Goal: Information Seeking & Learning: Learn about a topic

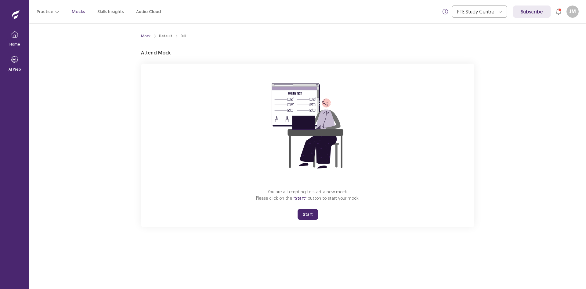
click at [306, 211] on button "Start" at bounding box center [308, 214] width 20 height 11
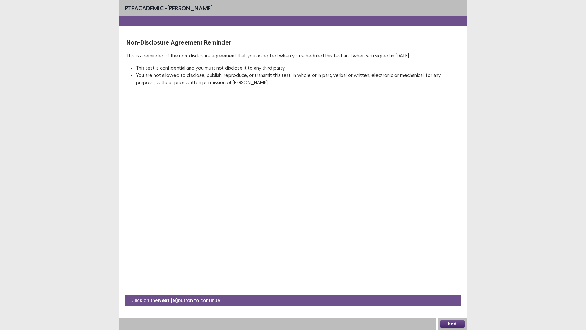
click at [454, 288] on button "Next" at bounding box center [452, 323] width 24 height 7
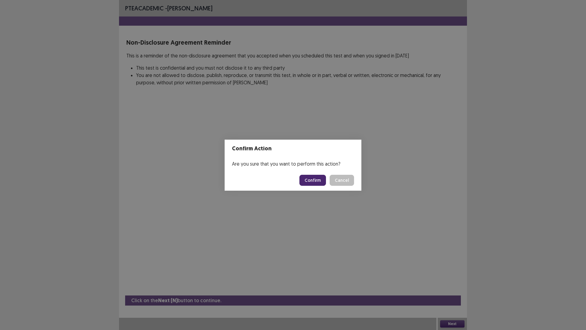
click at [315, 179] on button "Confirm" at bounding box center [313, 180] width 27 height 11
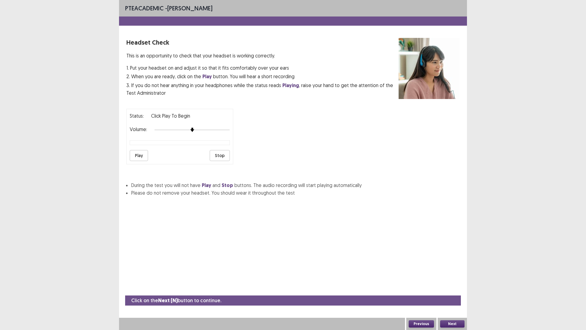
click at [142, 154] on button "Play" at bounding box center [139, 155] width 18 height 11
click at [449, 288] on button "Next" at bounding box center [452, 323] width 24 height 7
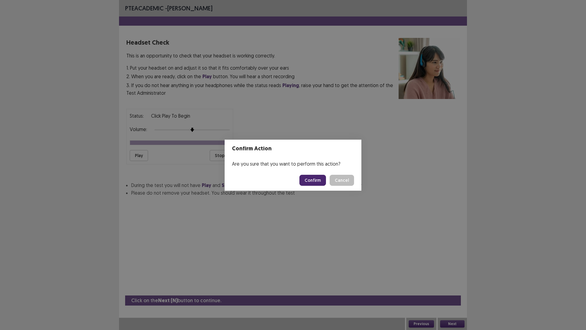
click at [318, 178] on button "Confirm" at bounding box center [313, 180] width 27 height 11
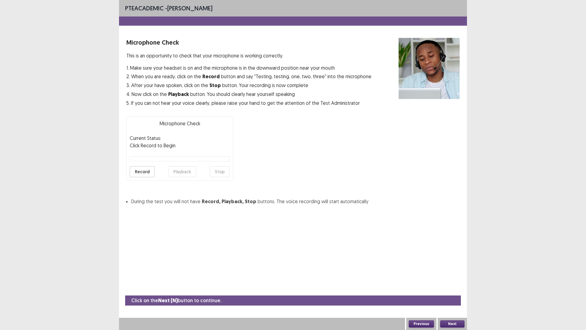
click at [145, 171] on button "Record" at bounding box center [142, 171] width 25 height 11
click at [456, 288] on button "Next" at bounding box center [452, 323] width 24 height 7
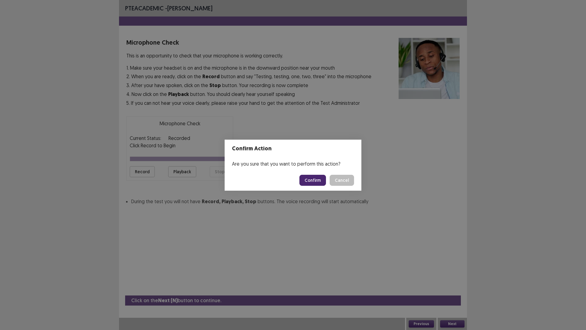
drag, startPoint x: 322, startPoint y: 181, endPoint x: 342, endPoint y: 181, distance: 20.2
click at [341, 182] on div "Confirm Cancel" at bounding box center [327, 180] width 55 height 11
click at [342, 181] on button "Cancel" at bounding box center [342, 180] width 24 height 11
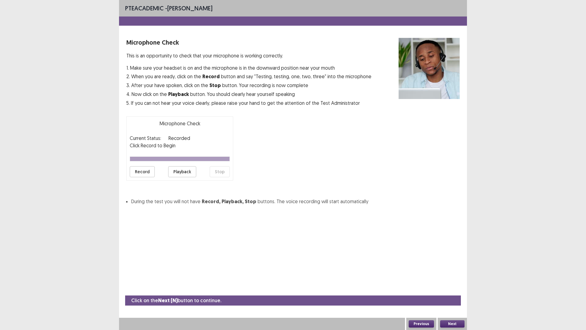
drag, startPoint x: 171, startPoint y: 174, endPoint x: 174, endPoint y: 176, distance: 4.1
click at [171, 174] on button "Playback" at bounding box center [182, 171] width 28 height 11
click at [181, 170] on button "Playback" at bounding box center [182, 171] width 28 height 11
click at [149, 172] on button "Record" at bounding box center [142, 171] width 25 height 11
click at [213, 175] on button "Stop" at bounding box center [220, 171] width 20 height 11
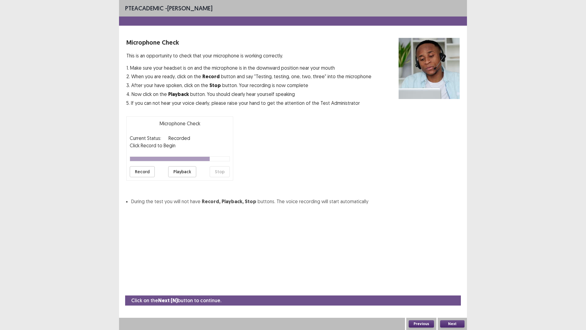
click at [177, 174] on button "Playback" at bounding box center [182, 171] width 28 height 11
click at [172, 171] on button "Playback" at bounding box center [182, 171] width 28 height 11
click at [453, 288] on button "Next" at bounding box center [452, 323] width 24 height 7
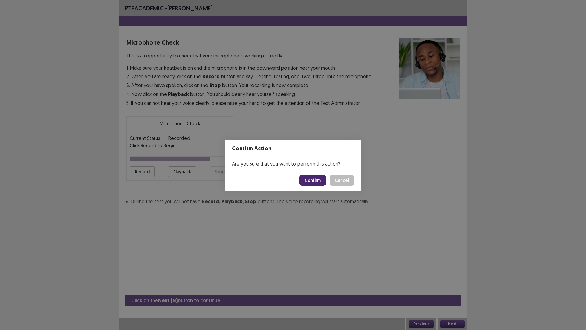
click at [319, 183] on button "Confirm" at bounding box center [313, 180] width 27 height 11
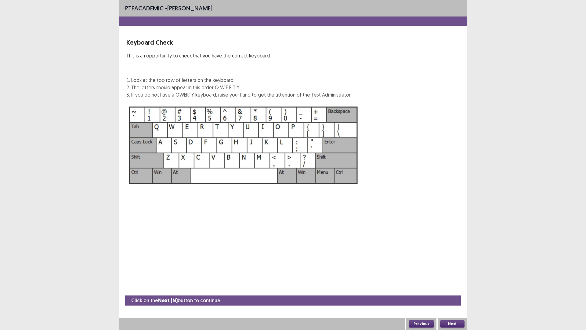
click at [452, 288] on button "Next" at bounding box center [452, 323] width 24 height 7
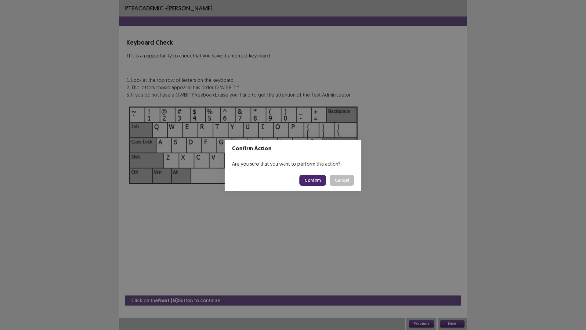
click at [319, 179] on button "Confirm" at bounding box center [313, 180] width 27 height 11
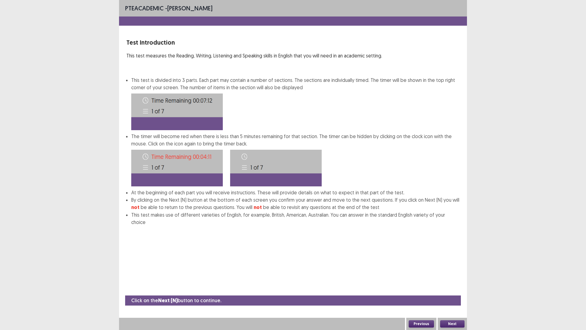
click at [455, 288] on button "Next" at bounding box center [452, 323] width 24 height 7
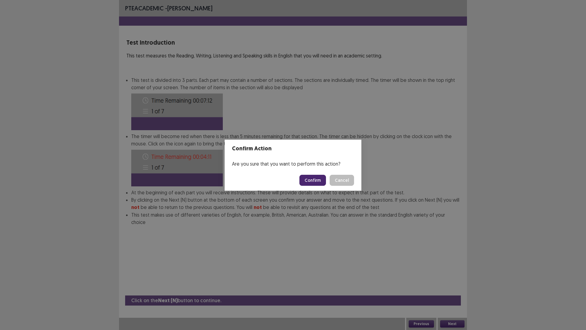
click at [319, 180] on button "Confirm" at bounding box center [313, 180] width 27 height 11
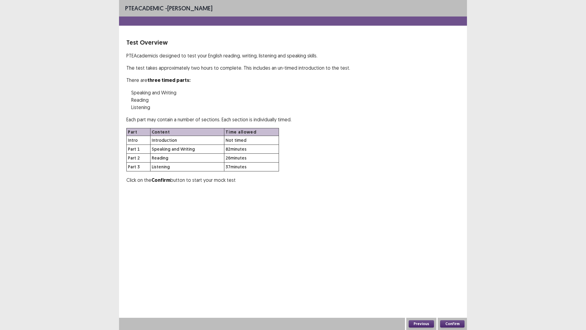
click at [457, 288] on button "Confirm" at bounding box center [452, 323] width 24 height 7
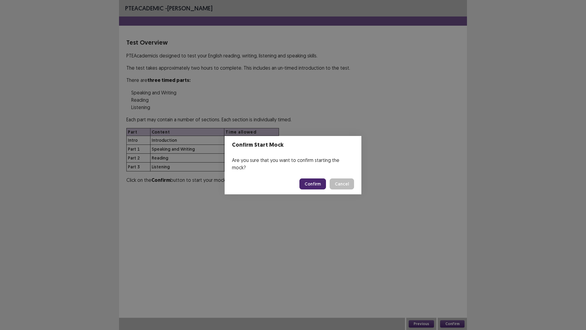
click at [316, 178] on button "Confirm" at bounding box center [313, 183] width 27 height 11
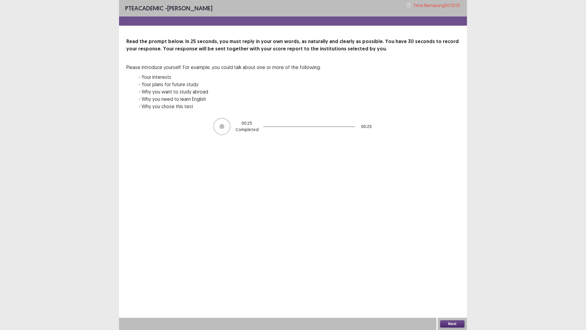
click at [453, 288] on button "Next" at bounding box center [452, 323] width 24 height 7
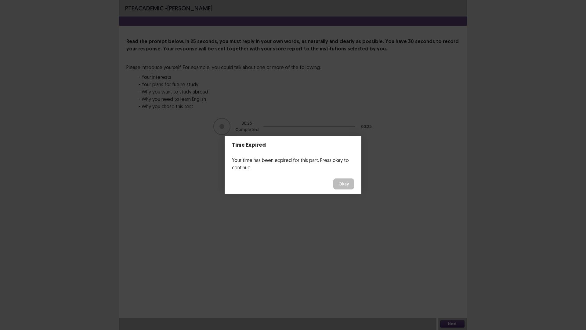
click at [348, 181] on button "Okay" at bounding box center [343, 183] width 21 height 11
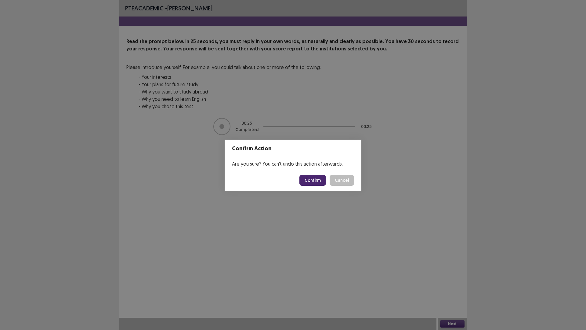
click at [312, 178] on button "Confirm" at bounding box center [313, 180] width 27 height 11
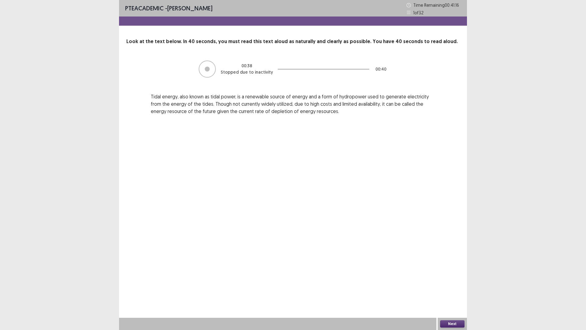
click at [456, 288] on button "Next" at bounding box center [452, 323] width 24 height 7
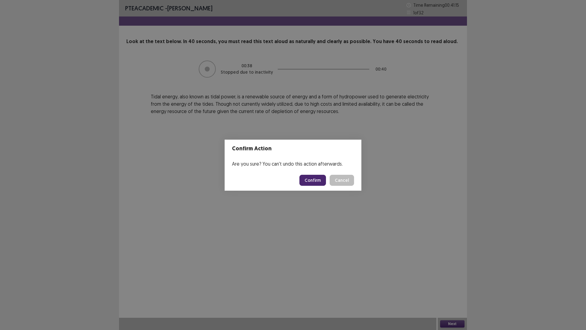
click at [313, 177] on button "Confirm" at bounding box center [313, 180] width 27 height 11
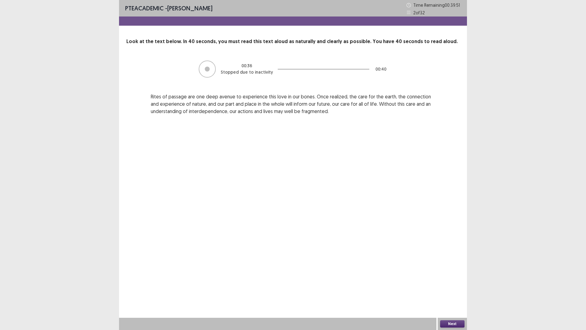
click at [455, 288] on button "Next" at bounding box center [452, 323] width 24 height 7
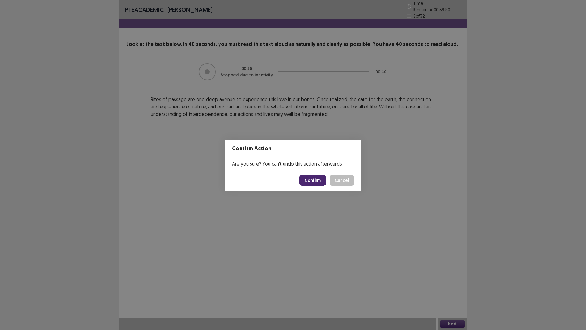
click at [315, 179] on button "Confirm" at bounding box center [313, 180] width 27 height 11
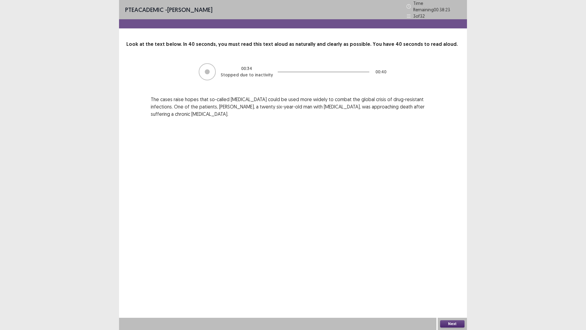
click at [456, 288] on button "Next" at bounding box center [452, 323] width 24 height 7
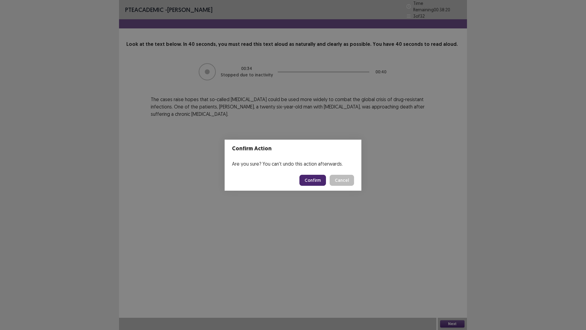
click at [316, 179] on button "Confirm" at bounding box center [313, 180] width 27 height 11
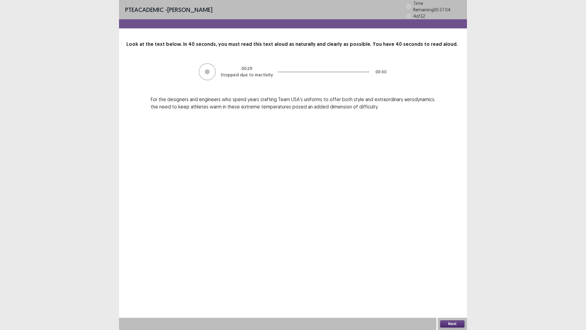
click at [445, 288] on button "Next" at bounding box center [452, 323] width 24 height 7
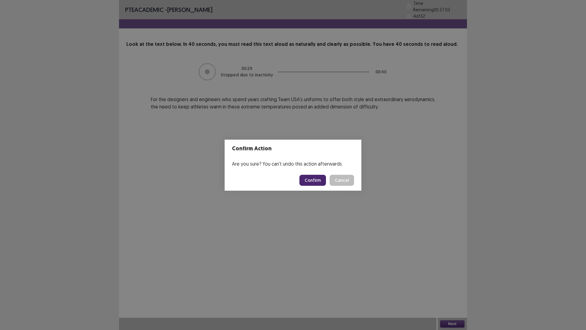
click at [311, 181] on button "Confirm" at bounding box center [313, 180] width 27 height 11
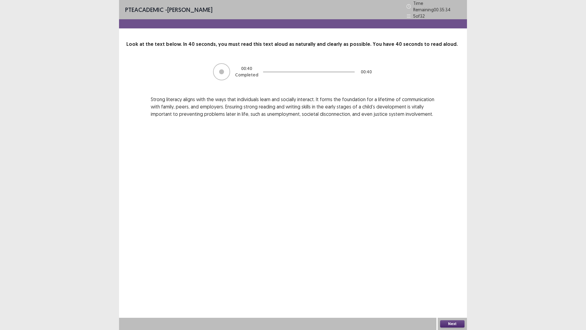
click at [452, 288] on button "Next" at bounding box center [452, 323] width 24 height 7
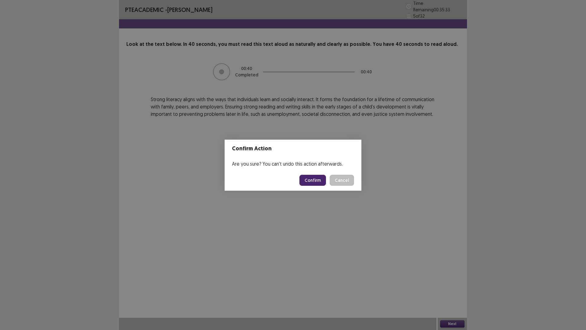
click at [315, 178] on button "Confirm" at bounding box center [313, 180] width 27 height 11
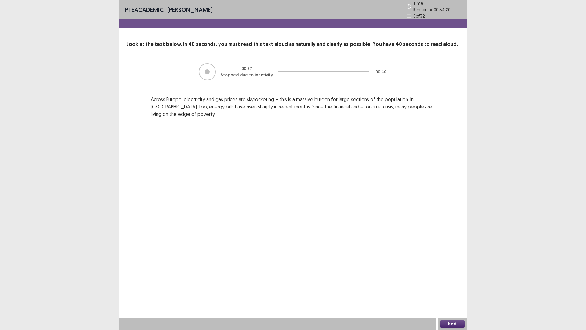
click at [455, 288] on button "Next" at bounding box center [452, 323] width 24 height 7
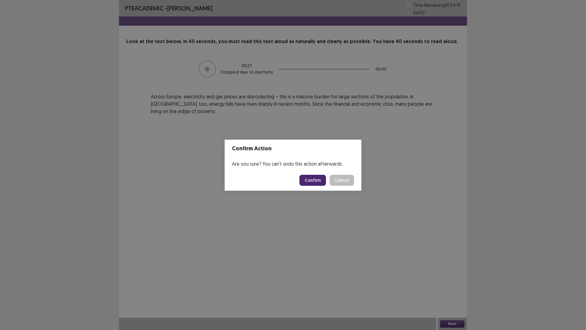
click at [307, 178] on button "Confirm" at bounding box center [313, 180] width 27 height 11
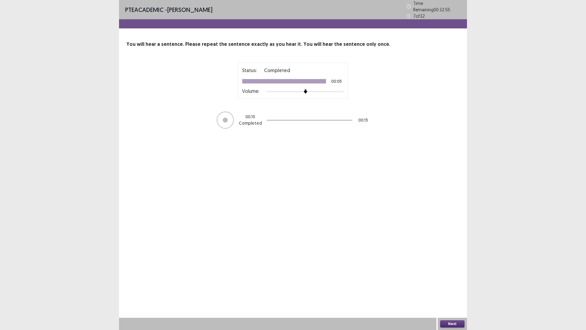
click at [450, 288] on button "Next" at bounding box center [452, 323] width 24 height 7
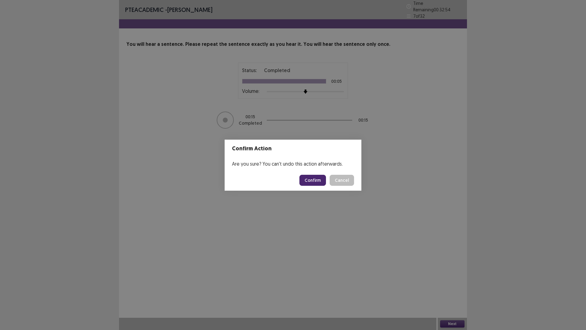
click at [306, 180] on button "Confirm" at bounding box center [313, 180] width 27 height 11
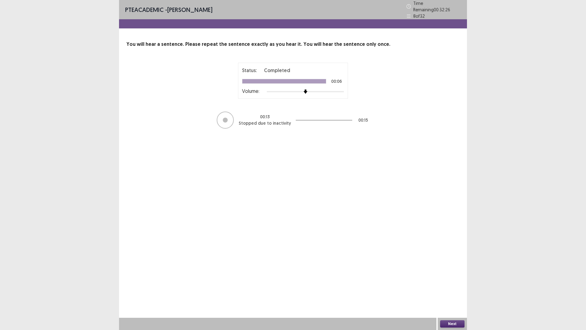
click at [452, 288] on button "Next" at bounding box center [452, 323] width 24 height 7
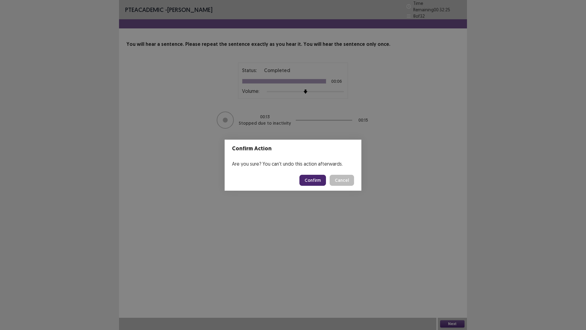
click at [315, 180] on button "Confirm" at bounding box center [313, 180] width 27 height 11
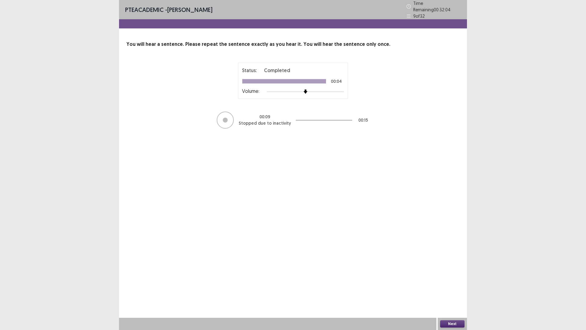
click at [449, 288] on button "Next" at bounding box center [452, 323] width 24 height 7
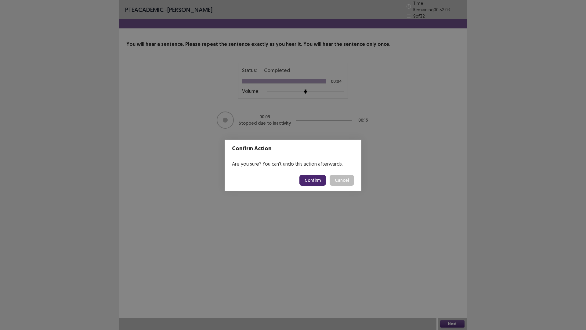
click at [304, 178] on button "Confirm" at bounding box center [313, 180] width 27 height 11
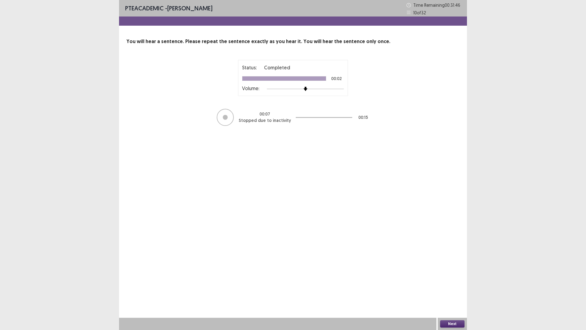
click at [449, 288] on button "Next" at bounding box center [452, 323] width 24 height 7
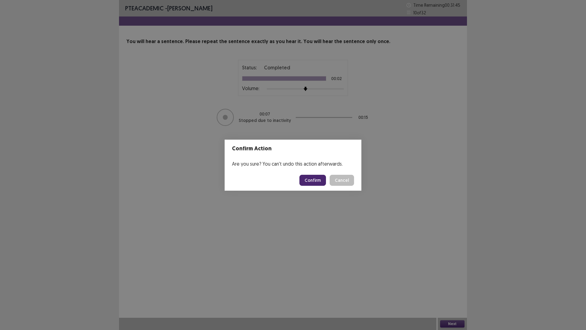
click at [306, 179] on button "Confirm" at bounding box center [313, 180] width 27 height 11
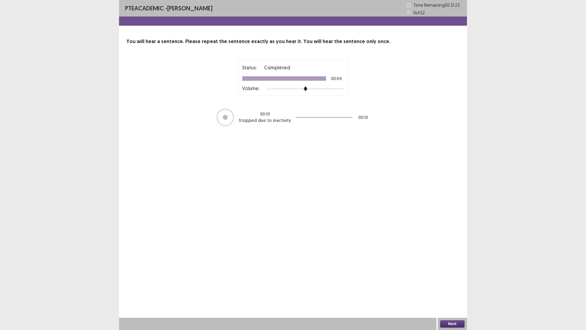
click at [457, 288] on button "Next" at bounding box center [452, 323] width 24 height 7
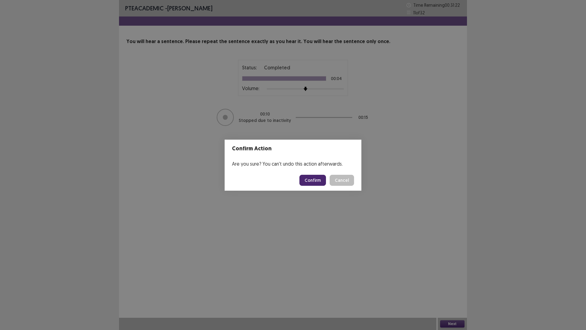
click at [316, 181] on button "Confirm" at bounding box center [313, 180] width 27 height 11
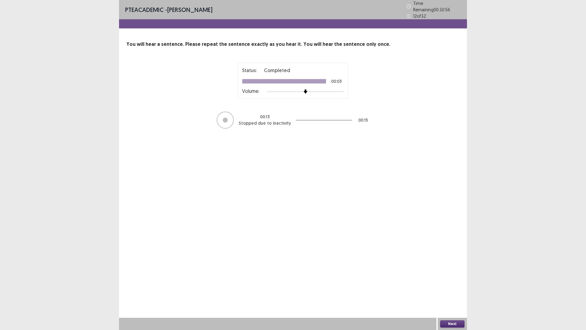
click at [446, 288] on button "Next" at bounding box center [452, 323] width 24 height 7
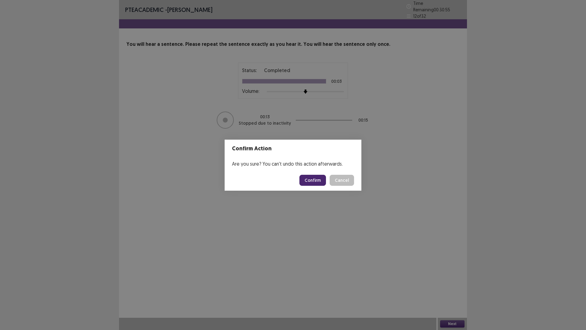
click at [319, 182] on button "Confirm" at bounding box center [313, 180] width 27 height 11
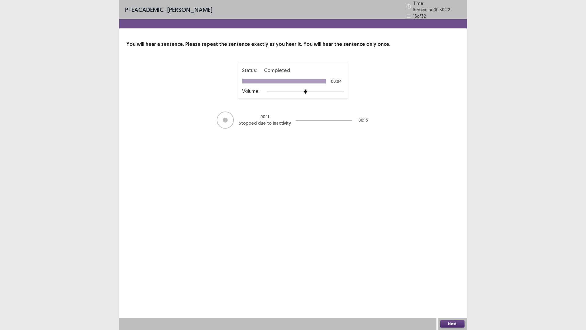
click at [442, 288] on button "Next" at bounding box center [452, 323] width 24 height 7
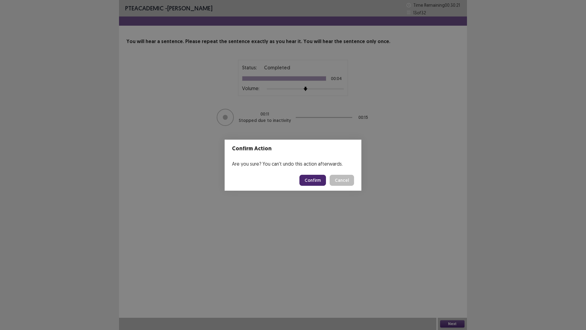
click at [307, 184] on button "Confirm" at bounding box center [313, 180] width 27 height 11
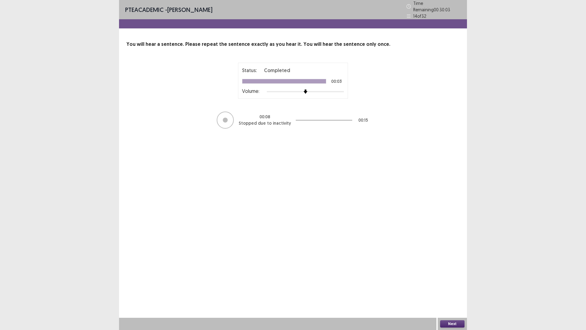
click at [445, 288] on button "Next" at bounding box center [452, 323] width 24 height 7
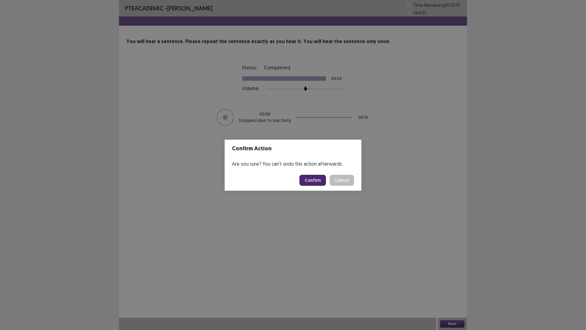
click at [312, 177] on button "Confirm" at bounding box center [313, 180] width 27 height 11
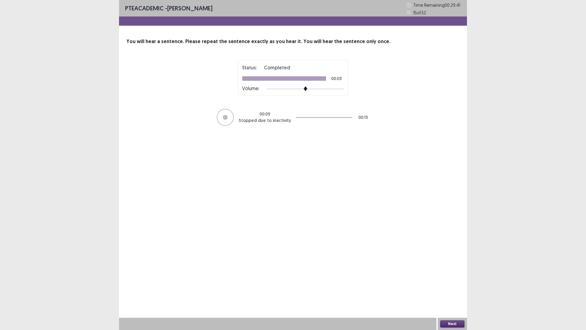
click at [459, 288] on button "Next" at bounding box center [452, 323] width 24 height 7
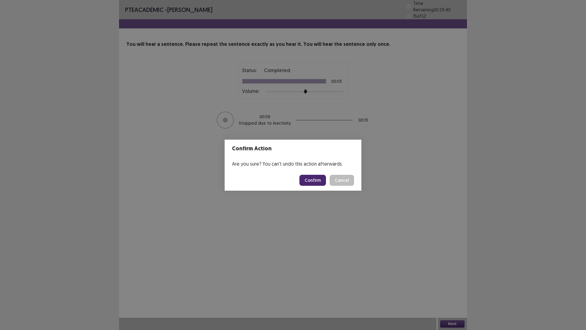
click at [318, 183] on button "Confirm" at bounding box center [313, 180] width 27 height 11
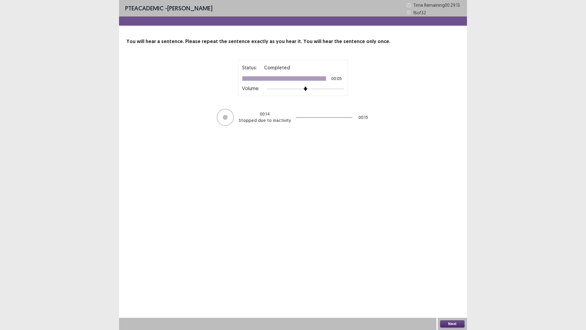
click at [449, 288] on button "Next" at bounding box center [452, 323] width 24 height 7
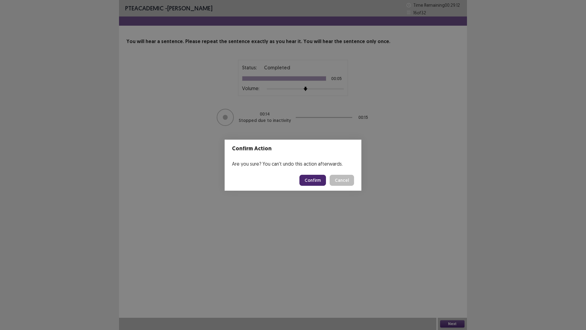
click at [318, 179] on button "Confirm" at bounding box center [313, 180] width 27 height 11
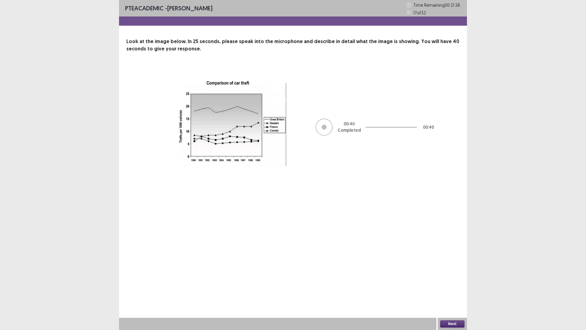
click at [452, 288] on button "Next" at bounding box center [452, 323] width 24 height 7
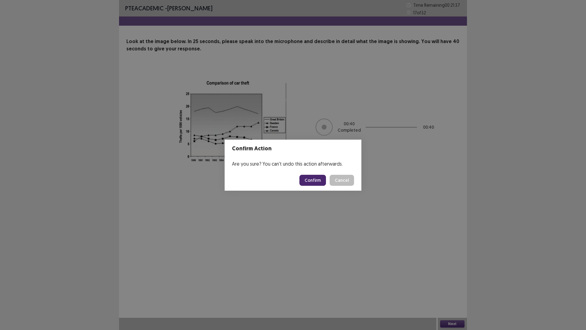
drag, startPoint x: 305, startPoint y: 177, endPoint x: 330, endPoint y: 185, distance: 26.7
click at [305, 176] on button "Confirm" at bounding box center [313, 180] width 27 height 11
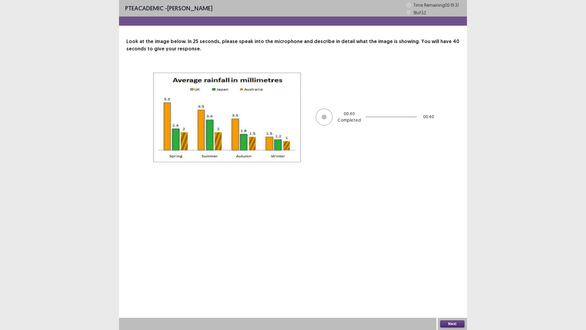
click at [458, 288] on button "Next" at bounding box center [452, 323] width 24 height 7
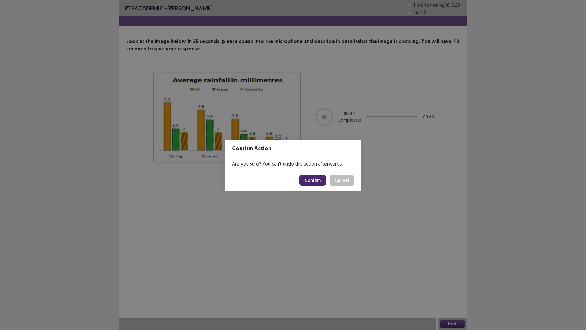
click at [312, 177] on button "Confirm" at bounding box center [313, 180] width 27 height 11
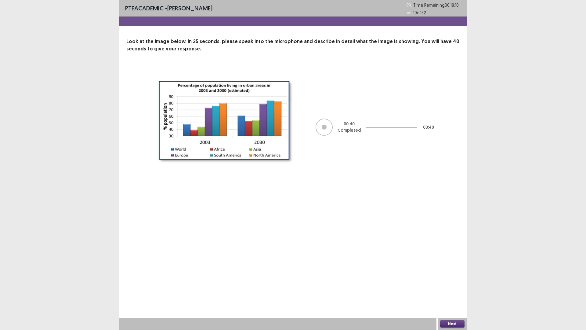
click at [447, 288] on button "Next" at bounding box center [452, 323] width 24 height 7
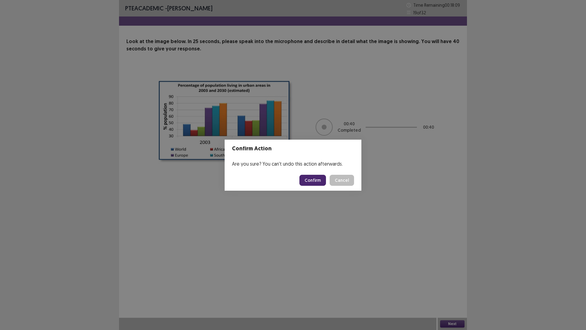
click at [311, 177] on button "Confirm" at bounding box center [313, 180] width 27 height 11
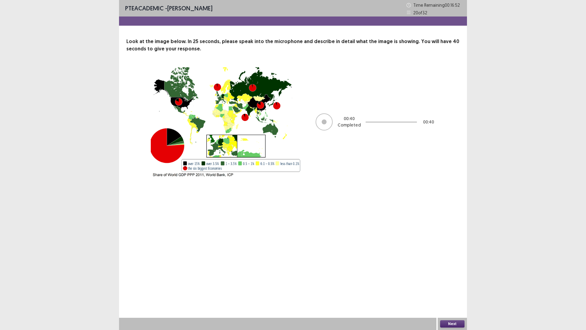
click at [445, 288] on button "Next" at bounding box center [452, 323] width 24 height 7
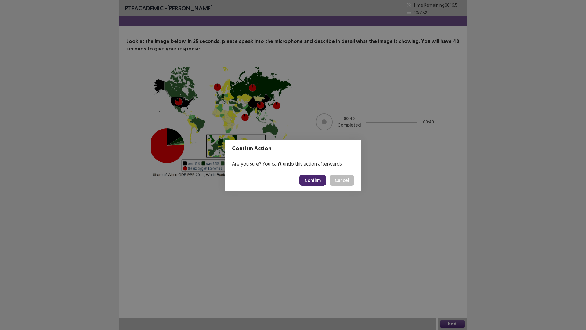
click at [313, 180] on button "Confirm" at bounding box center [313, 180] width 27 height 11
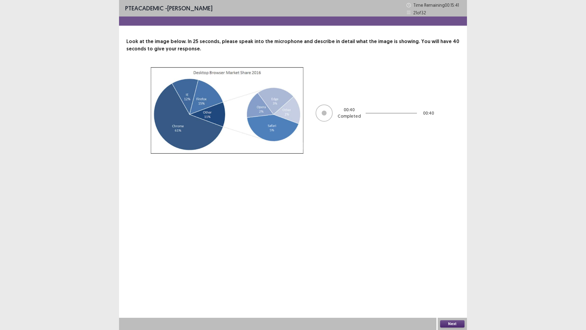
click at [450, 288] on button "Next" at bounding box center [452, 323] width 24 height 7
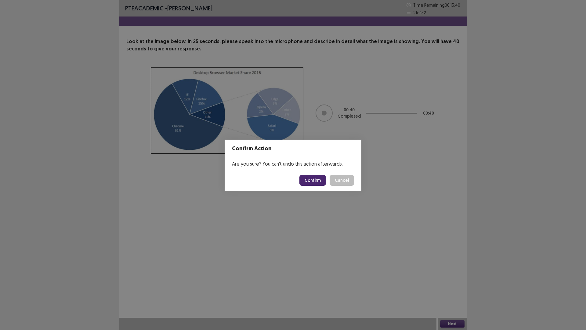
click at [311, 179] on button "Confirm" at bounding box center [313, 180] width 27 height 11
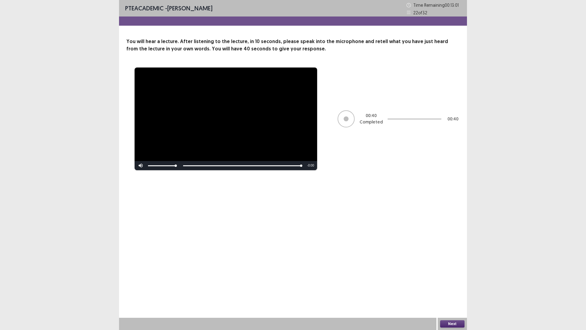
click at [454, 288] on button "Next" at bounding box center [452, 323] width 24 height 7
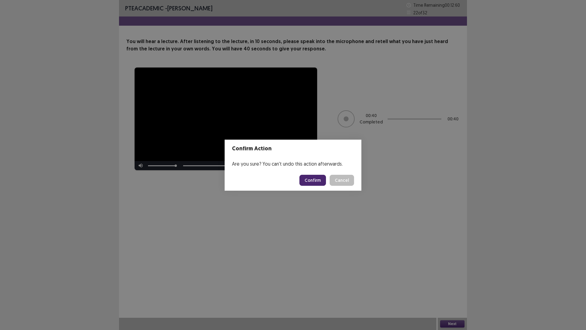
click at [320, 179] on button "Confirm" at bounding box center [313, 180] width 27 height 11
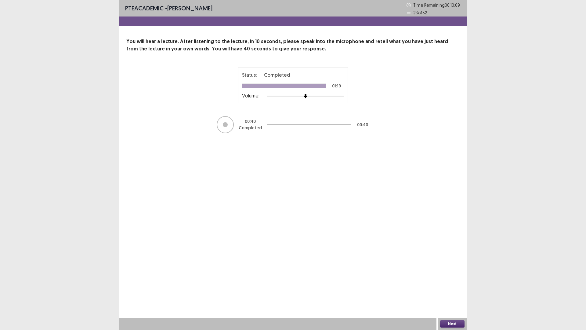
click at [456, 288] on button "Next" at bounding box center [452, 323] width 24 height 7
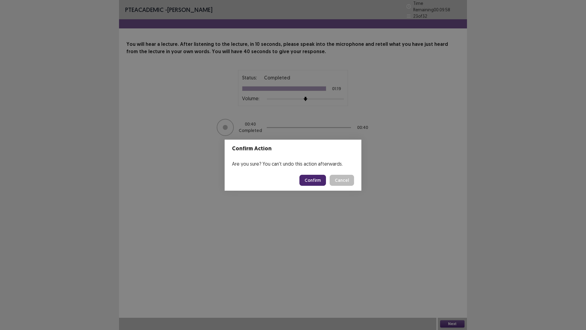
click at [313, 179] on button "Confirm" at bounding box center [313, 180] width 27 height 11
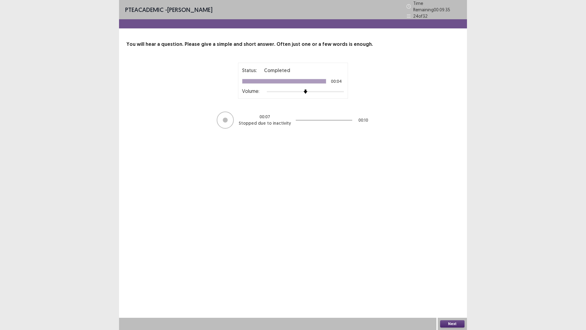
click at [449, 288] on button "Next" at bounding box center [452, 323] width 24 height 7
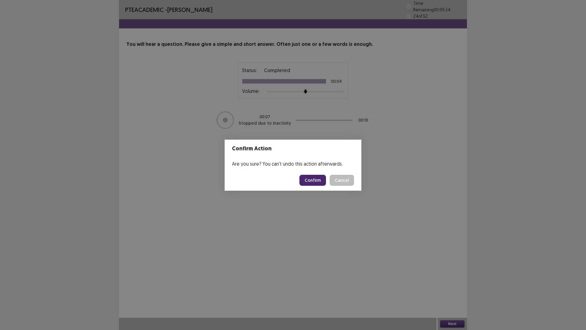
click at [310, 180] on button "Confirm" at bounding box center [313, 180] width 27 height 11
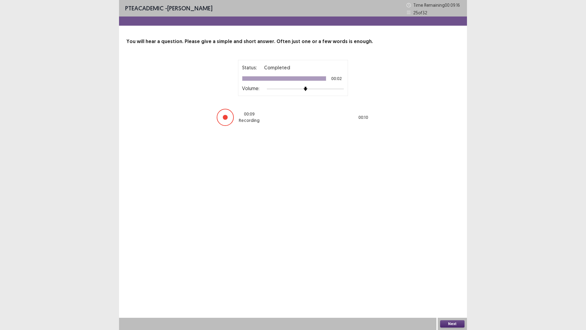
drag, startPoint x: 489, startPoint y: 329, endPoint x: 495, endPoint y: 325, distance: 7.2
drag, startPoint x: 495, startPoint y: 325, endPoint x: 362, endPoint y: 264, distance: 146.7
click at [356, 266] on div "PTE academic - [PERSON_NAME] Time Remaining 00 : 09 : 15 25 of 32 You will hear…" at bounding box center [293, 165] width 348 height 330
click at [449, 288] on button "Next" at bounding box center [452, 323] width 24 height 7
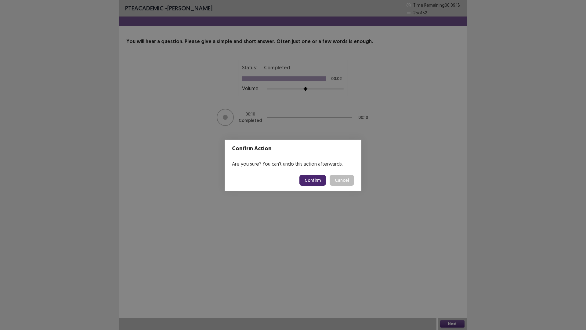
click at [315, 181] on button "Confirm" at bounding box center [313, 180] width 27 height 11
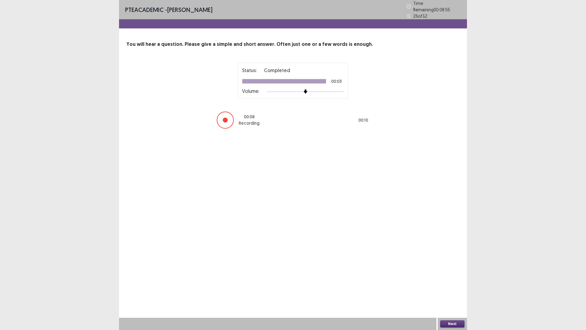
drag, startPoint x: 364, startPoint y: 185, endPoint x: 354, endPoint y: 184, distance: 9.8
click at [354, 184] on div "PTE academic - [PERSON_NAME] Time Remaining 00 : 08 : 55 26 of 32 You will hear…" at bounding box center [293, 165] width 348 height 330
click at [459, 288] on button "Next" at bounding box center [452, 323] width 24 height 7
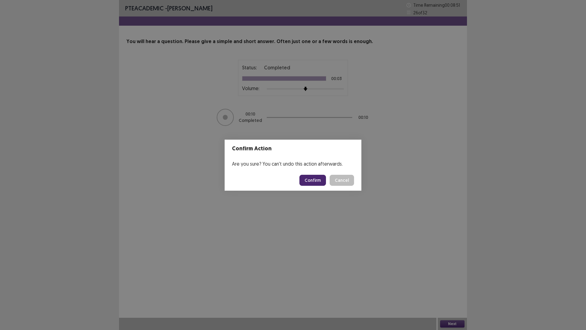
click at [308, 175] on button "Confirm" at bounding box center [313, 180] width 27 height 11
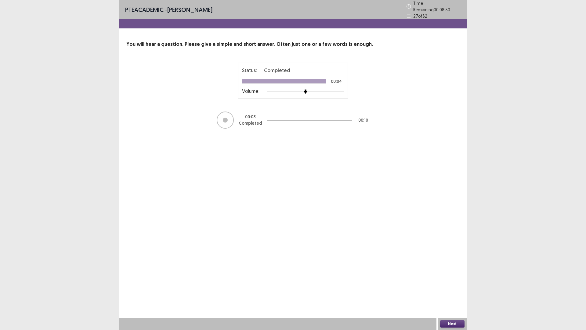
click at [460, 288] on button "Next" at bounding box center [452, 323] width 24 height 7
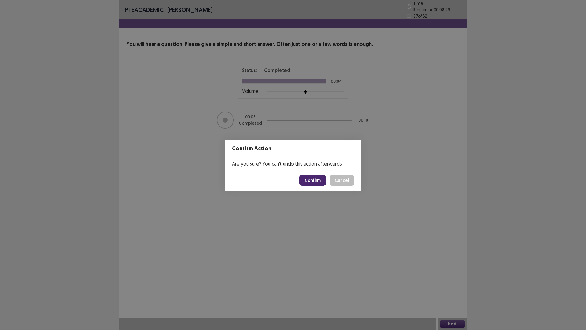
click at [314, 176] on button "Confirm" at bounding box center [313, 180] width 27 height 11
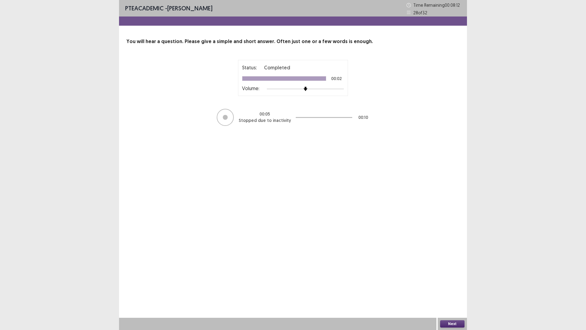
click at [448, 288] on button "Next" at bounding box center [452, 323] width 24 height 7
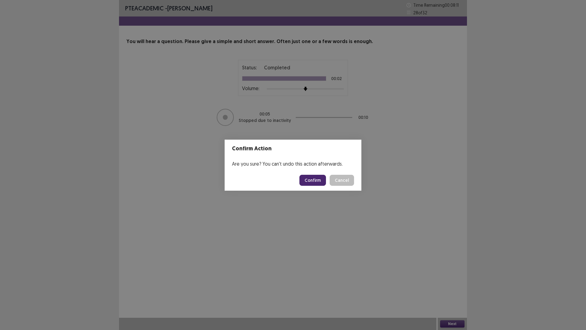
click at [315, 177] on button "Confirm" at bounding box center [313, 180] width 27 height 11
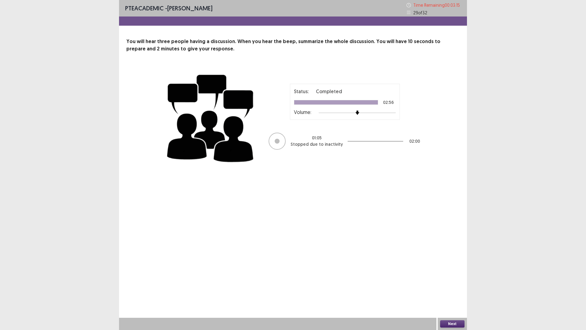
click at [449, 288] on button "Next" at bounding box center [452, 323] width 24 height 7
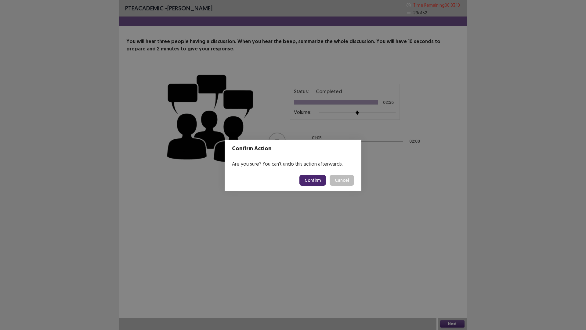
click at [320, 179] on button "Confirm" at bounding box center [313, 180] width 27 height 11
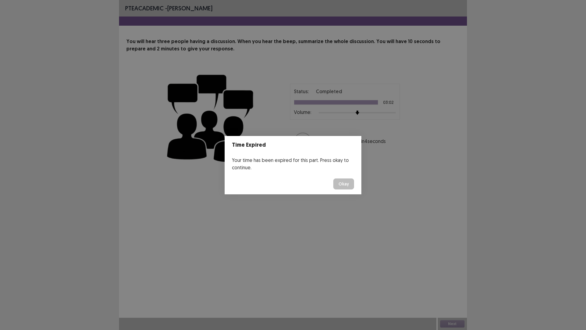
click at [344, 185] on button "Okay" at bounding box center [343, 183] width 21 height 11
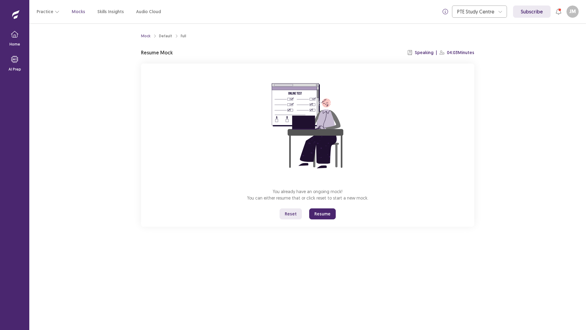
click at [319, 214] on button "Resume" at bounding box center [322, 213] width 27 height 11
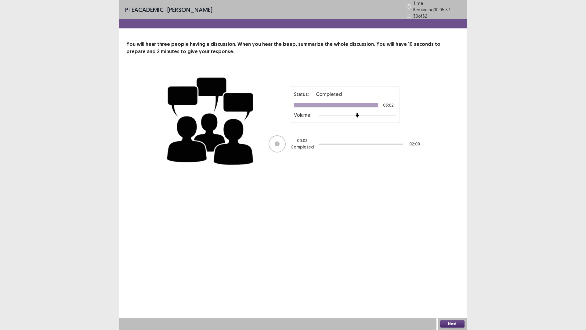
click at [449, 288] on button "Next" at bounding box center [452, 323] width 24 height 7
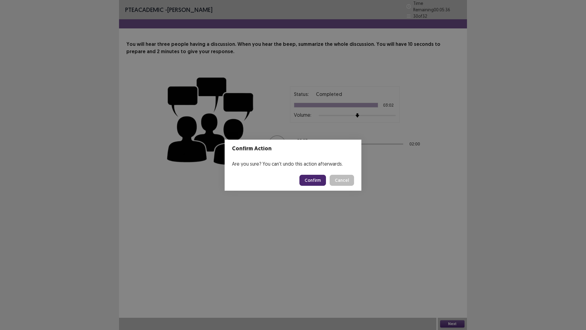
click at [309, 177] on button "Confirm" at bounding box center [313, 180] width 27 height 11
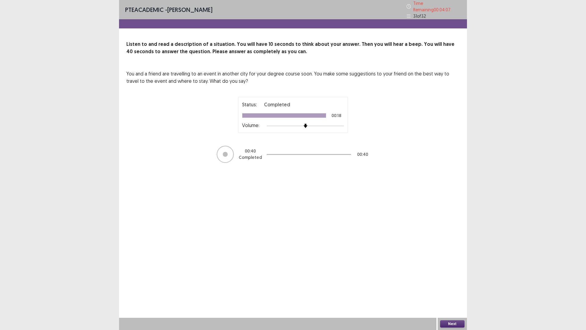
click at [459, 288] on button "Next" at bounding box center [452, 323] width 24 height 7
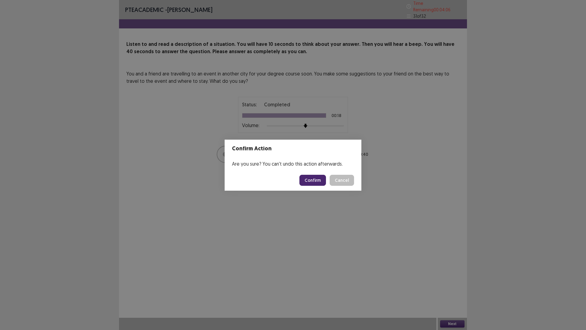
click at [316, 178] on button "Confirm" at bounding box center [313, 180] width 27 height 11
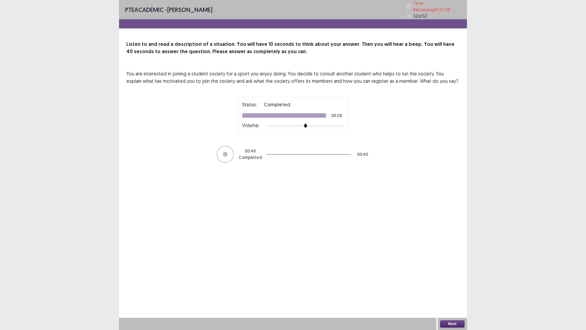
click at [451, 288] on button "Next" at bounding box center [452, 323] width 24 height 7
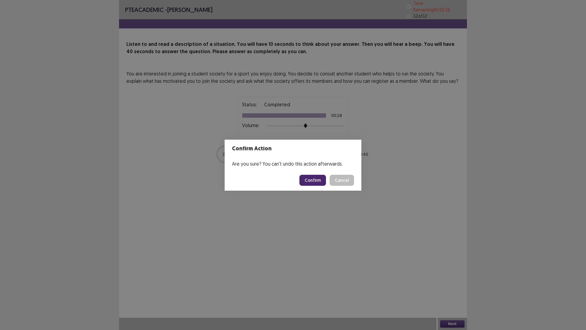
click at [307, 179] on button "Confirm" at bounding box center [313, 180] width 27 height 11
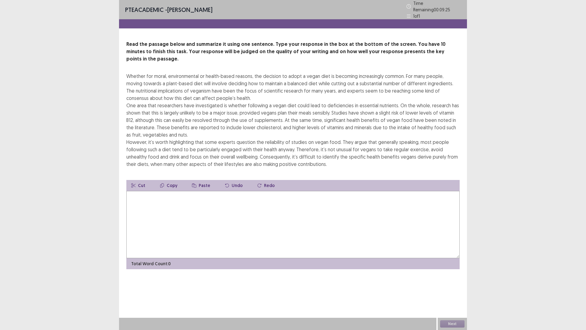
click at [293, 72] on div "Whether for moral, environmental or health-based reasons, the decision to adopt…" at bounding box center [292, 119] width 333 height 95
drag, startPoint x: 286, startPoint y: 67, endPoint x: 293, endPoint y: 69, distance: 7.1
click at [293, 72] on div "Whether for moral, environmental or health-based reasons, the decision to adopt…" at bounding box center [292, 119] width 333 height 95
drag, startPoint x: 328, startPoint y: 63, endPoint x: 314, endPoint y: 69, distance: 14.9
click at [314, 72] on div "Whether for moral, environmental or health-based reasons, the decision to adopt…" at bounding box center [292, 119] width 333 height 95
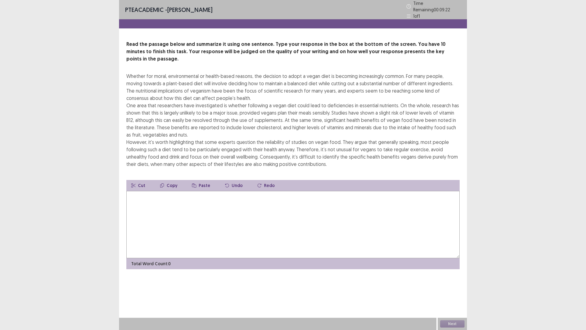
drag, startPoint x: 173, startPoint y: 173, endPoint x: 183, endPoint y: 169, distance: 10.4
click at [175, 180] on button "Copy" at bounding box center [168, 185] width 27 height 11
drag, startPoint x: 322, startPoint y: 67, endPoint x: 329, endPoint y: 69, distance: 7.8
click at [333, 72] on div "Whether for moral, environmental or health-based reasons, the decision to adopt…" at bounding box center [292, 119] width 333 height 95
drag, startPoint x: 329, startPoint y: 69, endPoint x: 351, endPoint y: 65, distance: 21.8
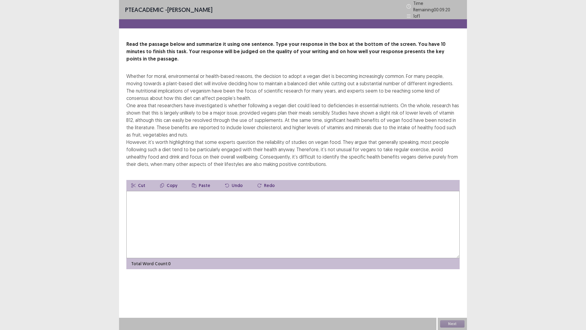
click at [338, 72] on div "Whether for moral, environmental or health-based reasons, the decision to adopt…" at bounding box center [292, 119] width 333 height 95
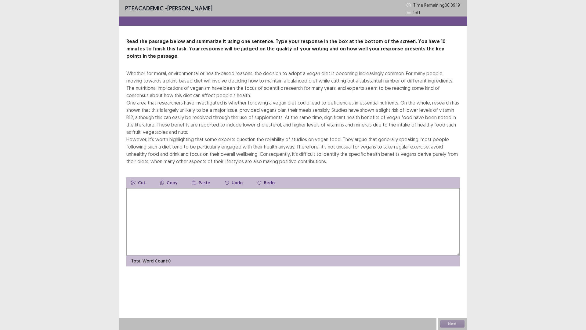
drag, startPoint x: 351, startPoint y: 65, endPoint x: 348, endPoint y: 65, distance: 3.7
click at [348, 70] on div "Whether for moral, environmental or health-based reasons, the decision to adopt…" at bounding box center [292, 117] width 333 height 95
drag, startPoint x: 348, startPoint y: 65, endPoint x: 346, endPoint y: 68, distance: 3.6
click at [346, 70] on div "Whether for moral, environmental or health-based reasons, the decision to adopt…" at bounding box center [292, 117] width 333 height 95
drag, startPoint x: 160, startPoint y: 230, endPoint x: 167, endPoint y: 213, distance: 18.8
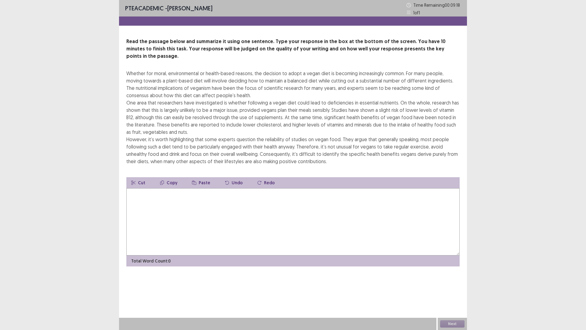
click at [166, 215] on textarea at bounding box center [292, 221] width 333 height 67
type textarea "***"
drag, startPoint x: 168, startPoint y: 192, endPoint x: 125, endPoint y: 189, distance: 43.8
click at [125, 189] on div "Read the passage below and summarize it using one sentence. Type your response …" at bounding box center [293, 152] width 348 height 228
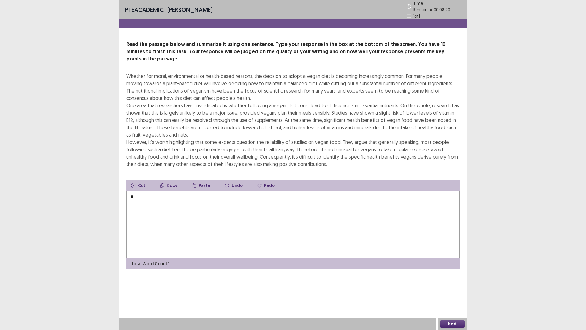
type textarea "*"
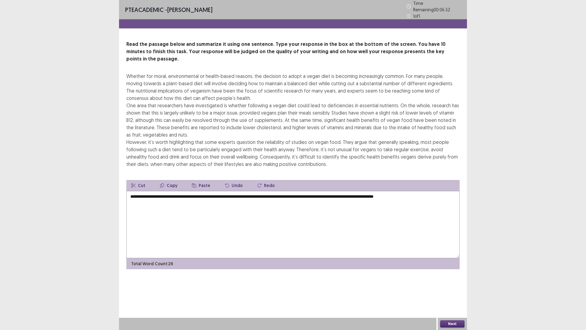
click at [403, 191] on textarea "**********" at bounding box center [292, 224] width 333 height 67
click at [426, 191] on textarea "**********" at bounding box center [292, 224] width 333 height 67
drag, startPoint x: 431, startPoint y: 188, endPoint x: 444, endPoint y: 188, distance: 13.1
click at [437, 191] on textarea "**********" at bounding box center [292, 224] width 333 height 67
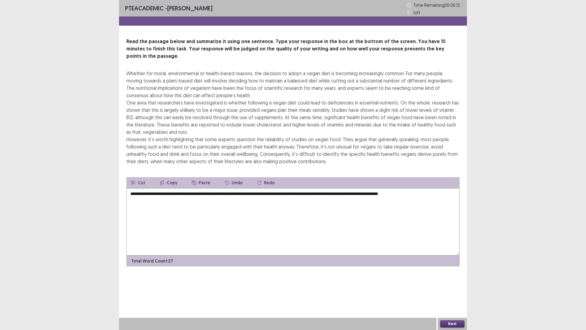
click at [444, 191] on textarea "**********" at bounding box center [292, 221] width 333 height 67
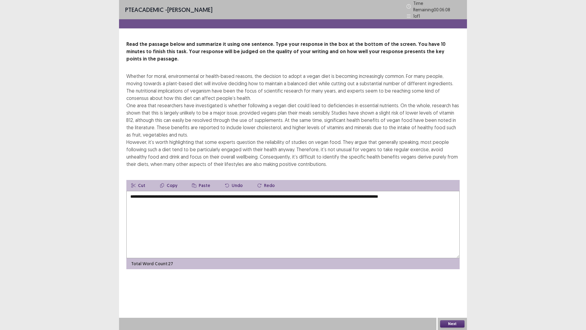
click at [241, 191] on textarea "**********" at bounding box center [292, 224] width 333 height 67
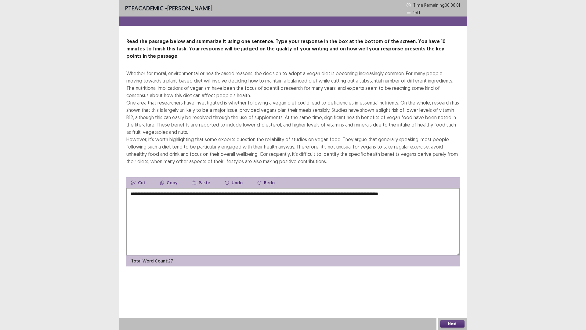
click at [444, 188] on textarea "**********" at bounding box center [292, 221] width 333 height 67
drag, startPoint x: 160, startPoint y: 188, endPoint x: 130, endPoint y: 188, distance: 29.3
click at [130, 188] on textarea "**********" at bounding box center [292, 221] width 333 height 67
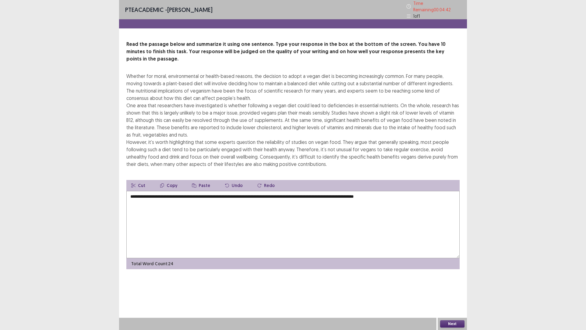
click at [133, 191] on textarea "**********" at bounding box center [292, 224] width 333 height 67
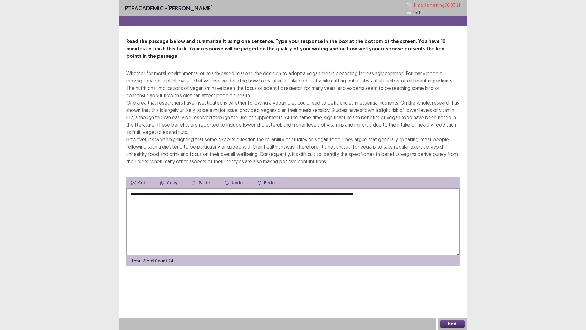
drag, startPoint x: 282, startPoint y: 176, endPoint x: 282, endPoint y: 182, distance: 5.2
click at [282, 182] on div "**********" at bounding box center [292, 221] width 333 height 89
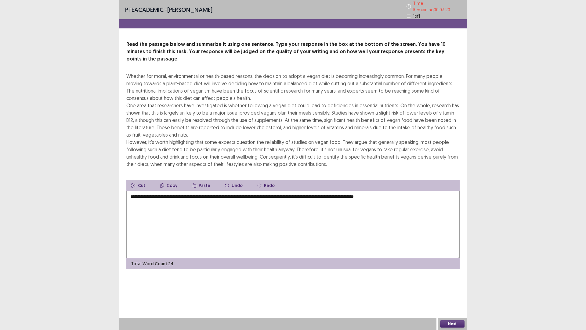
drag, startPoint x: 273, startPoint y: 152, endPoint x: 256, endPoint y: 143, distance: 19.1
click at [256, 143] on div "Whether for moral, environmental or health-based reasons, the decision to adopt…" at bounding box center [292, 119] width 333 height 95
drag, startPoint x: 256, startPoint y: 143, endPoint x: 242, endPoint y: 142, distance: 14.4
click at [245, 144] on div "Whether for moral, environmental or health-based reasons, the decision to adopt…" at bounding box center [292, 119] width 333 height 95
drag, startPoint x: 239, startPoint y: 142, endPoint x: 232, endPoint y: 144, distance: 7.1
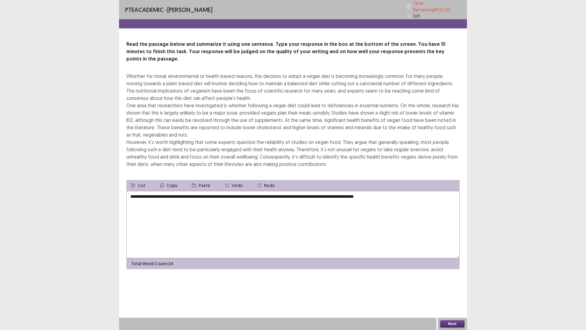
click at [232, 144] on div "Whether for moral, environmental or health-based reasons, the decision to adopt…" at bounding box center [292, 119] width 333 height 95
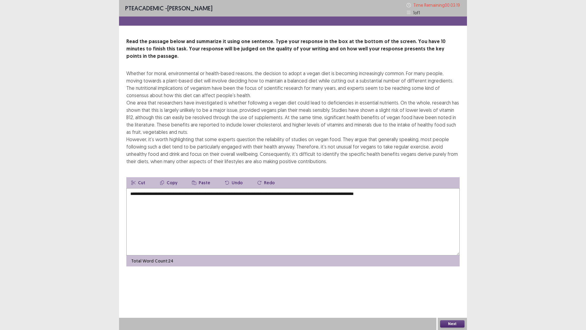
drag, startPoint x: 231, startPoint y: 143, endPoint x: 227, endPoint y: 144, distance: 4.5
click at [230, 143] on div "Whether for moral, environmental or health-based reasons, the decision to adopt…" at bounding box center [292, 117] width 333 height 95
drag, startPoint x: 177, startPoint y: 214, endPoint x: 177, endPoint y: 218, distance: 4.0
click at [177, 218] on textarea "**********" at bounding box center [292, 221] width 333 height 67
drag, startPoint x: 210, startPoint y: 188, endPoint x: 410, endPoint y: 187, distance: 200.0
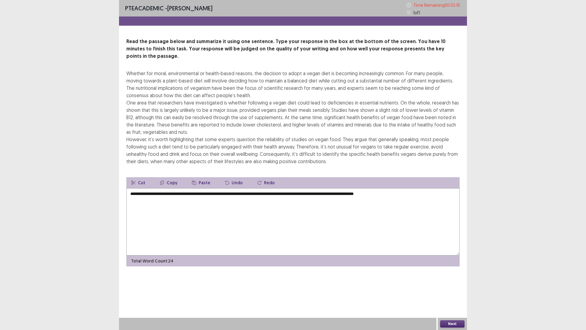
click at [410, 188] on textarea "**********" at bounding box center [292, 221] width 333 height 67
drag, startPoint x: 216, startPoint y: 187, endPoint x: 220, endPoint y: 187, distance: 3.4
click at [220, 188] on textarea "**********" at bounding box center [292, 221] width 333 height 67
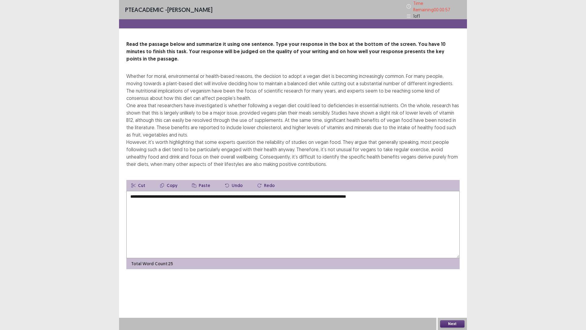
click at [237, 191] on textarea "**********" at bounding box center [292, 224] width 333 height 67
click at [308, 191] on textarea "**********" at bounding box center [292, 224] width 333 height 67
type textarea "**********"
click at [458, 288] on button "Next" at bounding box center [452, 323] width 24 height 7
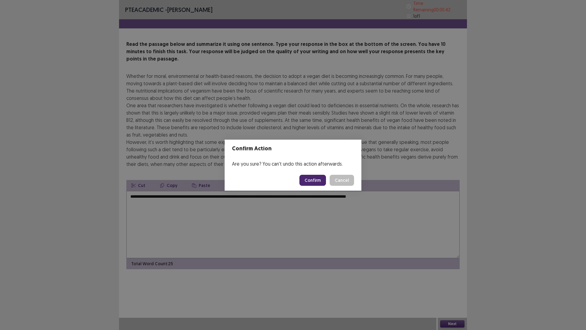
click at [315, 183] on button "Confirm" at bounding box center [313, 180] width 27 height 11
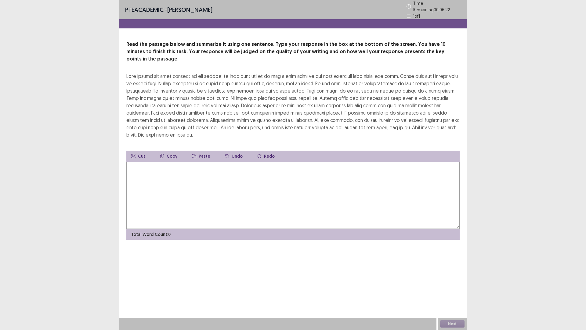
drag, startPoint x: 220, startPoint y: 180, endPoint x: 222, endPoint y: 176, distance: 4.2
click at [220, 179] on textarea at bounding box center [292, 195] width 333 height 67
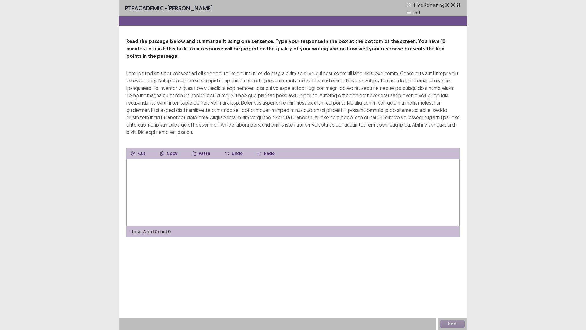
drag, startPoint x: 176, startPoint y: 60, endPoint x: 256, endPoint y: 70, distance: 81.0
click at [256, 70] on div "Read the passage below and summarize it using one sentence. Type your response …" at bounding box center [292, 87] width 333 height 98
drag, startPoint x: 257, startPoint y: 70, endPoint x: 198, endPoint y: 77, distance: 59.0
click at [218, 89] on div at bounding box center [292, 103] width 333 height 66
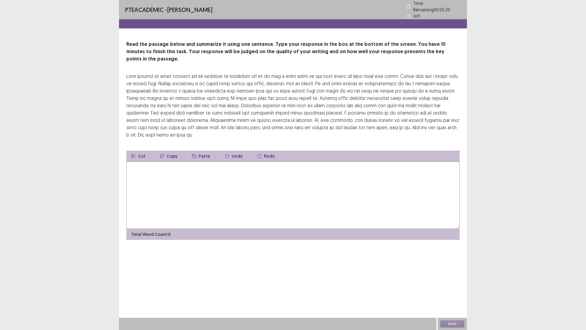
drag, startPoint x: 198, startPoint y: 77, endPoint x: 188, endPoint y: 98, distance: 23.5
click at [198, 78] on div at bounding box center [292, 105] width 333 height 66
drag, startPoint x: 188, startPoint y: 98, endPoint x: 182, endPoint y: 109, distance: 12.4
click at [184, 105] on div at bounding box center [292, 105] width 333 height 66
click at [182, 133] on div "Read the passage below and summarize it using one sentence. Type your response …" at bounding box center [293, 140] width 348 height 199
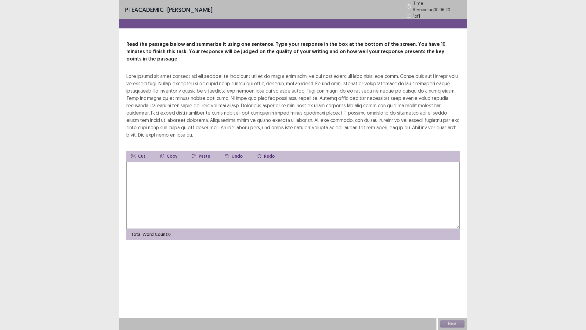
drag, startPoint x: 182, startPoint y: 133, endPoint x: 212, endPoint y: 114, distance: 35.5
click at [194, 124] on div "Read the passage below and summarize it using one sentence. Type your response …" at bounding box center [293, 140] width 348 height 199
click at [212, 114] on div at bounding box center [292, 105] width 333 height 66
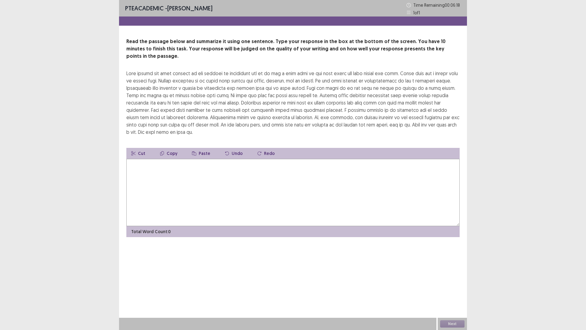
click at [171, 181] on textarea at bounding box center [292, 192] width 333 height 67
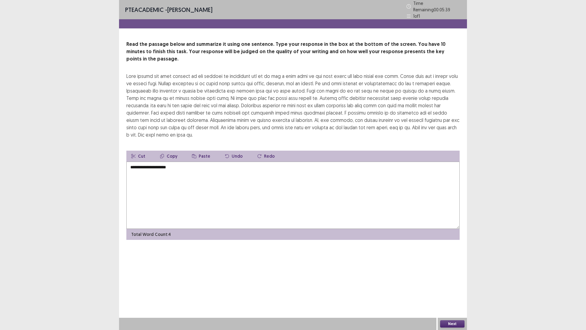
drag, startPoint x: 155, startPoint y: 160, endPoint x: 126, endPoint y: 161, distance: 29.0
click at [126, 162] on textarea "**********" at bounding box center [292, 195] width 333 height 67
click at [184, 162] on textarea "**********" at bounding box center [292, 195] width 333 height 67
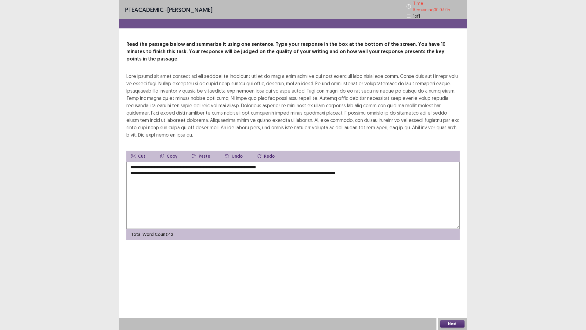
click at [133, 164] on textarea "**********" at bounding box center [292, 195] width 333 height 67
click at [129, 165] on textarea "**********" at bounding box center [292, 195] width 333 height 67
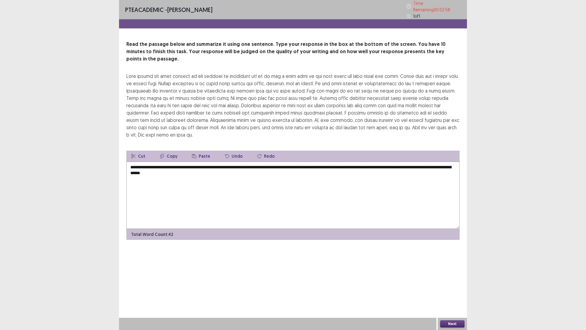
click at [316, 162] on textarea "**********" at bounding box center [292, 195] width 333 height 67
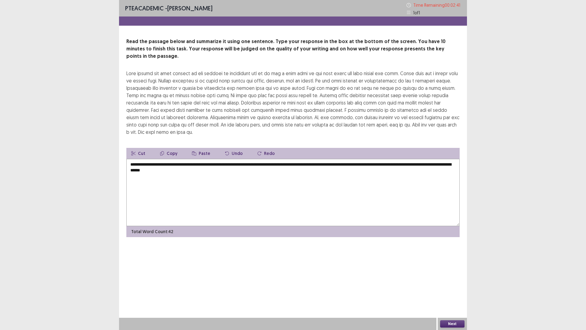
click at [236, 164] on textarea "**********" at bounding box center [292, 192] width 333 height 67
click at [374, 159] on textarea "**********" at bounding box center [292, 192] width 333 height 67
click at [379, 159] on textarea "**********" at bounding box center [292, 192] width 333 height 67
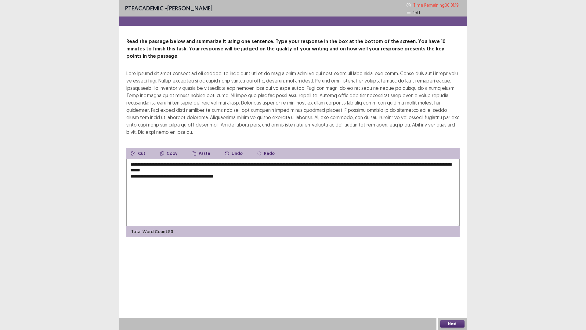
click at [379, 159] on textarea "**********" at bounding box center [292, 192] width 333 height 67
drag, startPoint x: 379, startPoint y: 159, endPoint x: 379, endPoint y: 166, distance: 7.3
click at [379, 163] on textarea "**********" at bounding box center [292, 192] width 333 height 67
click at [378, 159] on textarea "**********" at bounding box center [292, 192] width 333 height 67
click at [236, 170] on textarea "**********" at bounding box center [292, 192] width 333 height 67
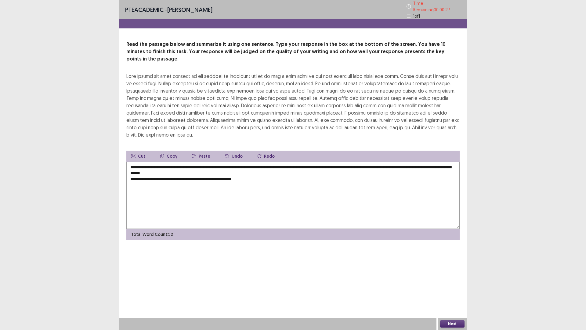
click at [241, 170] on textarea "**********" at bounding box center [292, 195] width 333 height 67
click at [261, 169] on textarea "**********" at bounding box center [292, 195] width 333 height 67
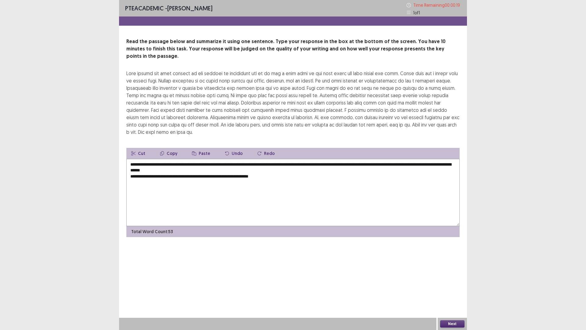
type textarea "**********"
click at [446, 288] on button "Next" at bounding box center [452, 323] width 24 height 7
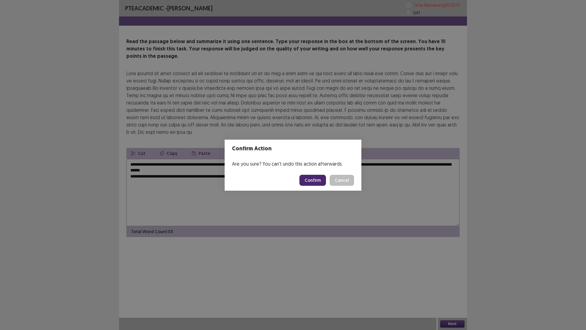
click at [307, 178] on button "Confirm" at bounding box center [313, 180] width 27 height 11
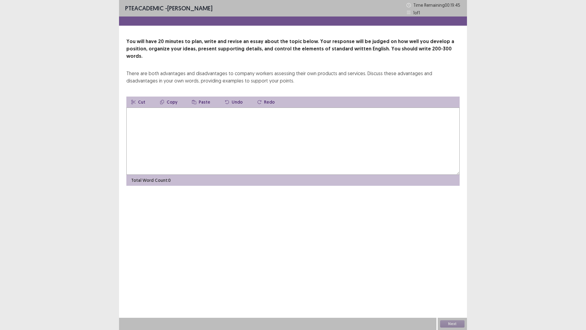
click at [328, 125] on textarea at bounding box center [292, 140] width 333 height 67
click at [132, 107] on textarea "**********" at bounding box center [292, 140] width 333 height 67
click at [172, 107] on textarea "**********" at bounding box center [292, 140] width 333 height 67
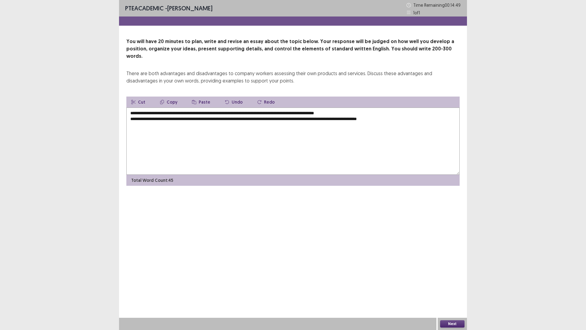
click at [388, 113] on textarea "**********" at bounding box center [292, 140] width 333 height 67
click at [425, 114] on textarea "**********" at bounding box center [292, 140] width 333 height 67
click at [130, 124] on textarea "**********" at bounding box center [292, 140] width 333 height 67
click at [235, 119] on textarea "**********" at bounding box center [292, 140] width 333 height 67
click at [220, 124] on textarea "**********" at bounding box center [292, 140] width 333 height 67
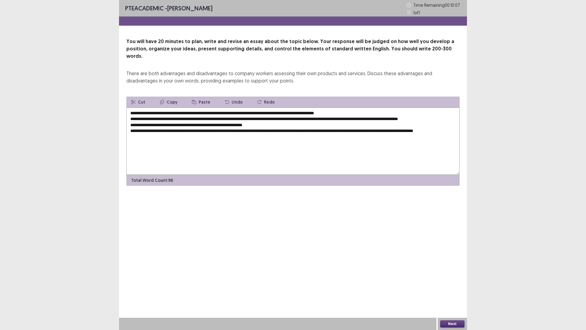
click at [133, 136] on textarea "**********" at bounding box center [292, 140] width 333 height 67
click at [187, 138] on textarea "**********" at bounding box center [292, 140] width 333 height 67
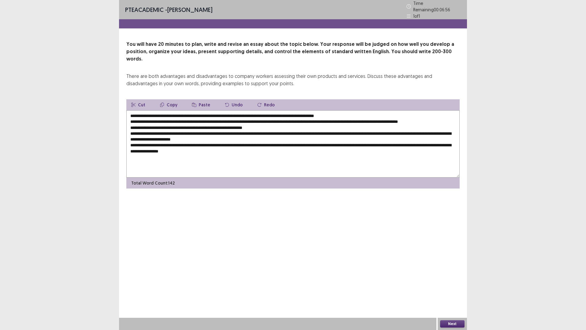
drag, startPoint x: 131, startPoint y: 142, endPoint x: 127, endPoint y: 143, distance: 3.7
click at [128, 143] on textarea "**********" at bounding box center [292, 143] width 333 height 67
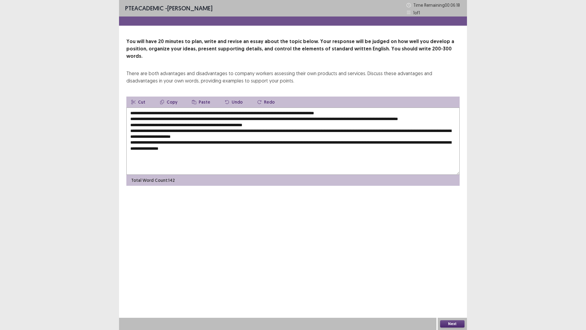
click at [148, 160] on textarea "**********" at bounding box center [292, 140] width 333 height 67
click at [278, 153] on textarea "**********" at bounding box center [292, 140] width 333 height 67
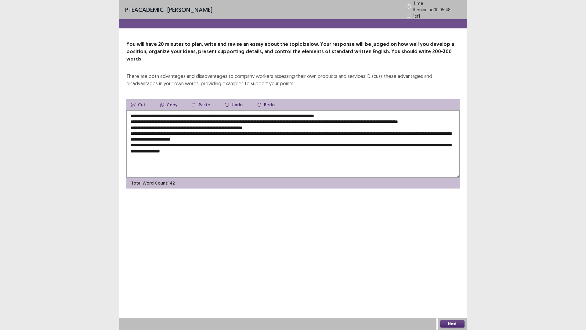
click at [243, 151] on textarea "**********" at bounding box center [292, 143] width 333 height 67
click at [250, 147] on textarea "**********" at bounding box center [292, 143] width 333 height 67
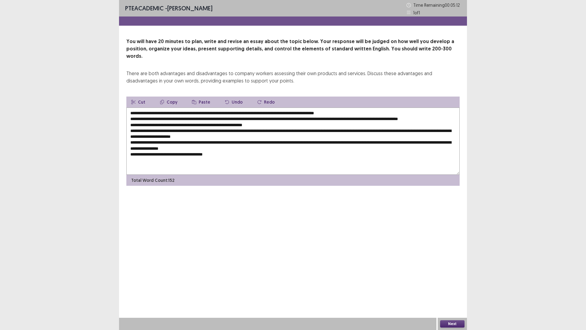
click at [168, 153] on textarea "**********" at bounding box center [292, 140] width 333 height 67
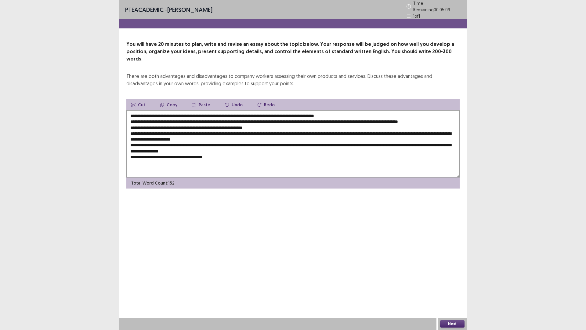
click at [230, 154] on textarea "**********" at bounding box center [292, 143] width 333 height 67
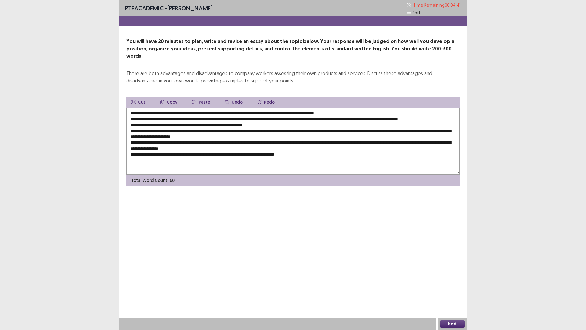
click at [289, 110] on textarea "**********" at bounding box center [292, 140] width 333 height 67
click at [290, 107] on textarea "**********" at bounding box center [292, 140] width 333 height 67
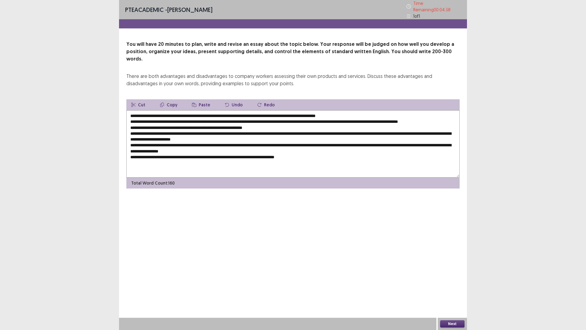
click at [304, 152] on textarea "**********" at bounding box center [292, 143] width 333 height 67
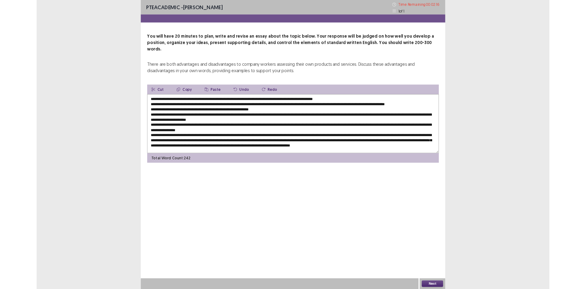
scroll to position [6, 0]
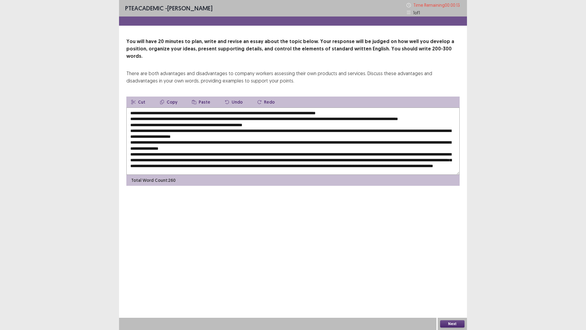
type textarea "**********"
click at [448, 288] on button "Next" at bounding box center [452, 323] width 24 height 7
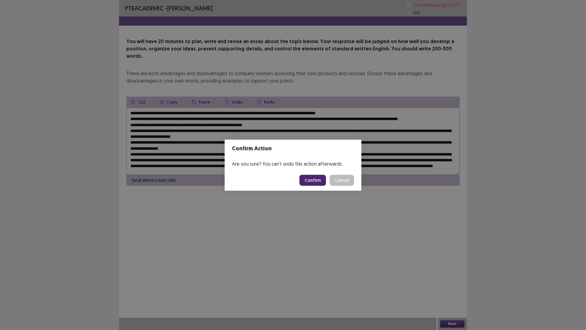
click at [307, 182] on button "Confirm" at bounding box center [313, 180] width 27 height 11
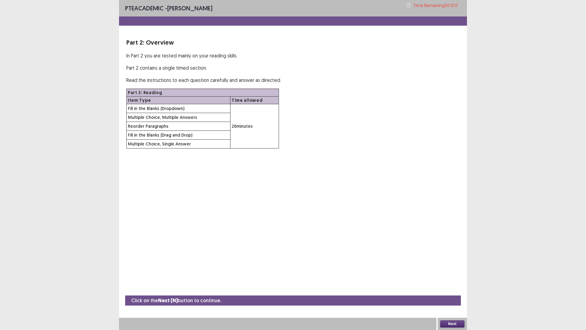
click at [449, 288] on div "Next" at bounding box center [452, 324] width 29 height 12
click at [450, 288] on button "Next" at bounding box center [452, 323] width 24 height 7
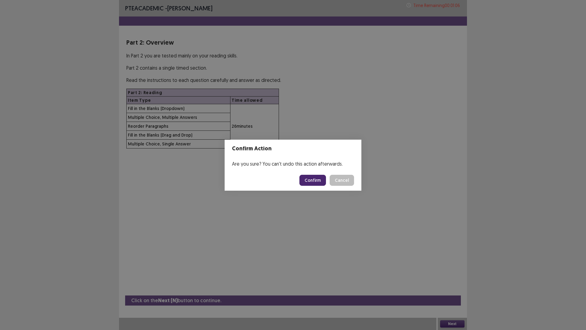
click at [307, 181] on button "Confirm" at bounding box center [313, 180] width 27 height 11
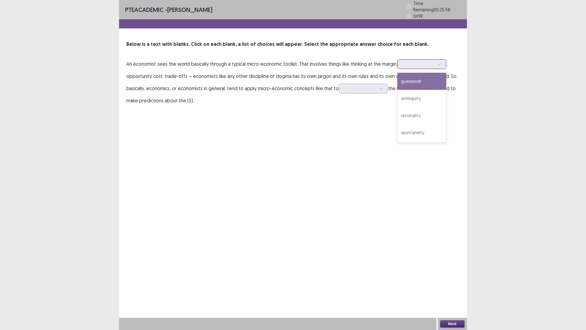
click at [431, 62] on div at bounding box center [419, 64] width 32 height 6
click at [434, 113] on div "rationality" at bounding box center [422, 115] width 49 height 17
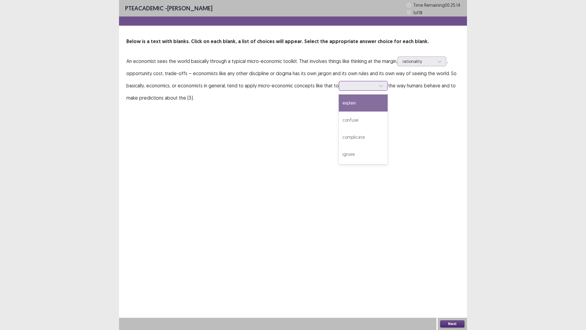
click at [347, 88] on div at bounding box center [360, 86] width 32 height 6
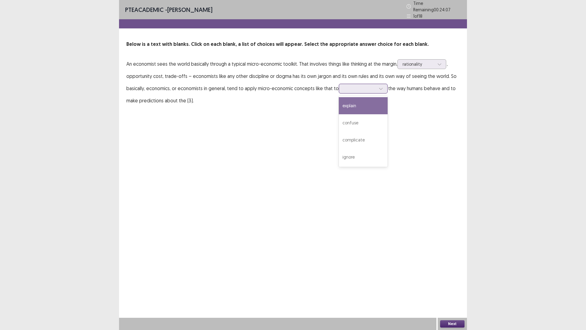
click at [364, 103] on div "explain" at bounding box center [363, 105] width 49 height 17
click at [455, 288] on button "Next" at bounding box center [452, 323] width 24 height 7
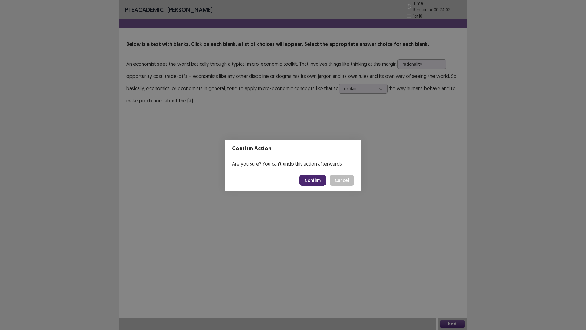
click at [318, 180] on button "Confirm" at bounding box center [313, 180] width 27 height 11
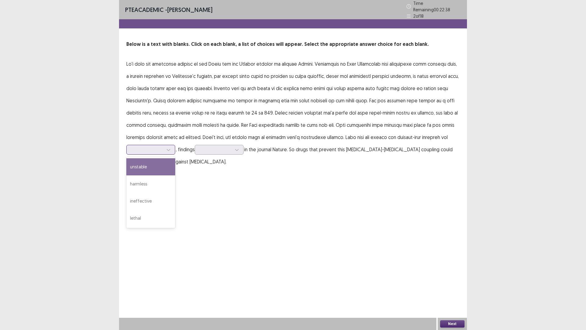
click at [166, 145] on div at bounding box center [168, 149] width 9 height 9
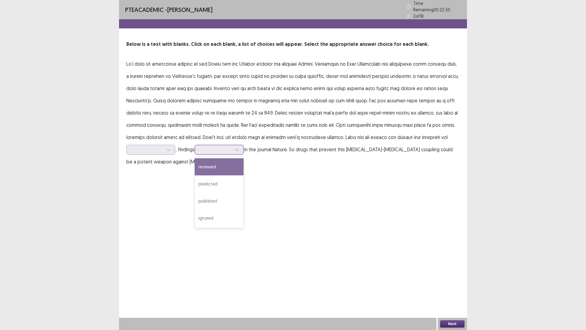
click at [213, 147] on div at bounding box center [216, 150] width 32 height 6
click at [226, 180] on div "predicted" at bounding box center [219, 183] width 49 height 17
click at [231, 147] on div at bounding box center [216, 150] width 32 height 6
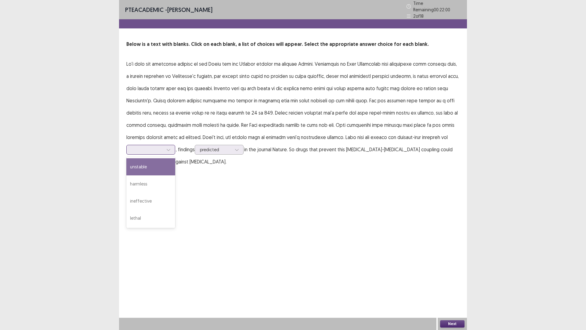
click at [160, 149] on div at bounding box center [148, 150] width 32 height 6
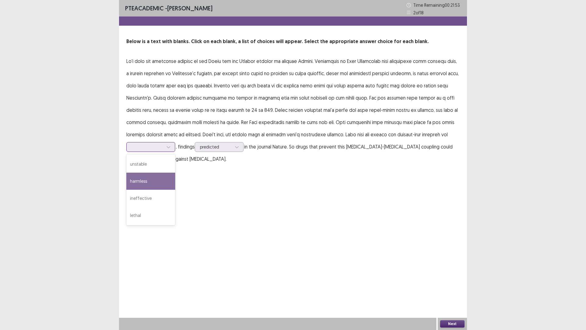
click at [161, 179] on div "harmless" at bounding box center [150, 181] width 49 height 17
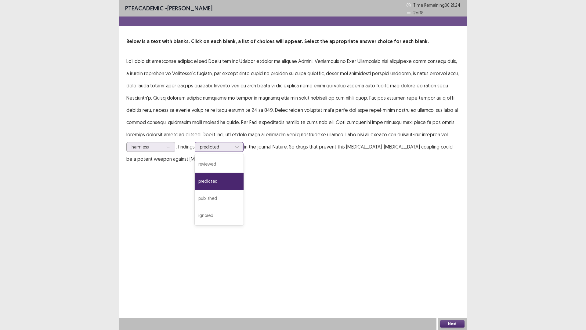
click at [230, 148] on div at bounding box center [216, 147] width 32 height 6
click at [231, 181] on div "predicted" at bounding box center [219, 181] width 49 height 17
click at [453, 288] on button "Next" at bounding box center [452, 323] width 24 height 7
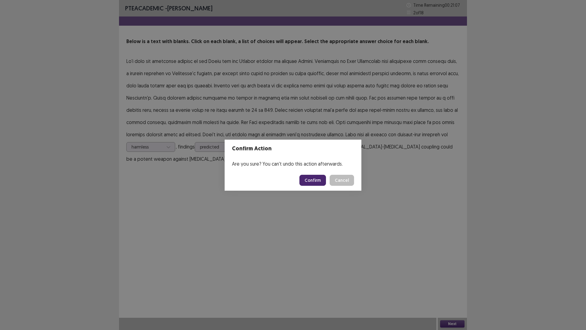
click at [306, 179] on button "Confirm" at bounding box center [313, 180] width 27 height 11
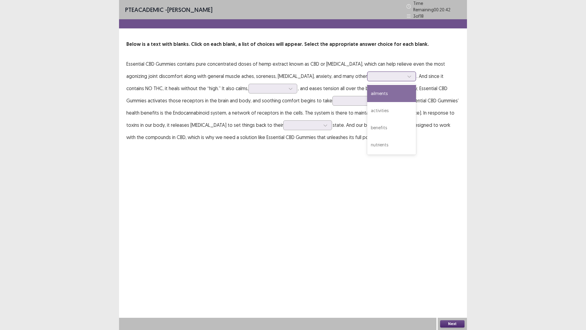
click at [373, 74] on div at bounding box center [389, 76] width 32 height 6
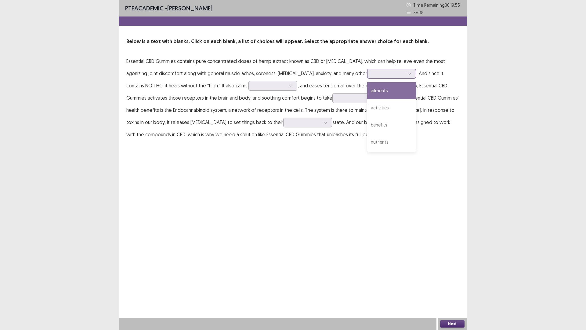
click at [374, 89] on div "ailments" at bounding box center [391, 90] width 49 height 17
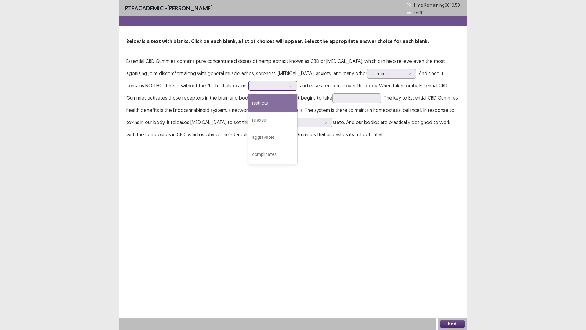
click at [254, 86] on div at bounding box center [270, 86] width 32 height 6
click at [249, 118] on div "relaxes" at bounding box center [273, 119] width 49 height 17
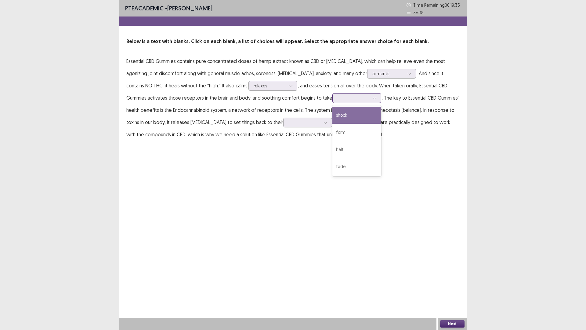
click at [338, 99] on div at bounding box center [354, 98] width 32 height 6
click at [333, 133] on div "form" at bounding box center [357, 132] width 49 height 17
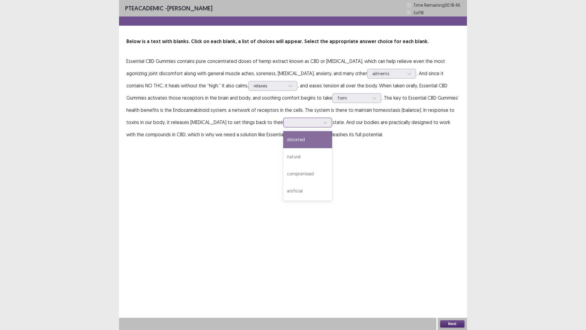
click at [289, 122] on div at bounding box center [305, 122] width 32 height 6
click at [283, 153] on div "natural" at bounding box center [307, 156] width 49 height 17
click at [455, 288] on button "Next" at bounding box center [452, 323] width 24 height 7
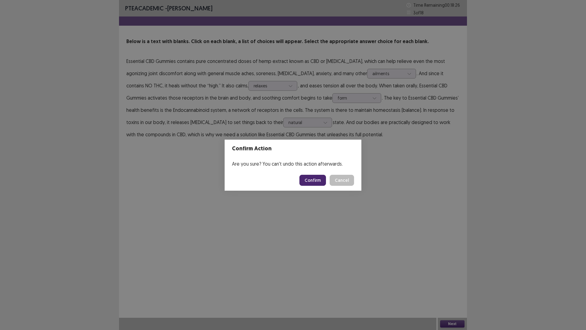
click at [315, 179] on button "Confirm" at bounding box center [313, 180] width 27 height 11
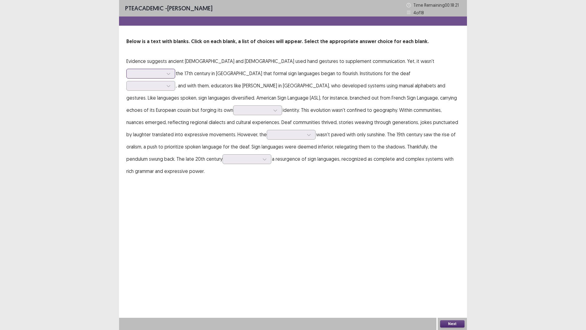
click at [163, 71] on div at bounding box center [148, 74] width 32 height 6
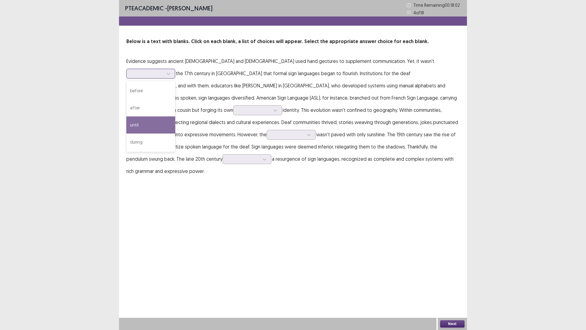
click at [175, 116] on div "until" at bounding box center [150, 124] width 49 height 17
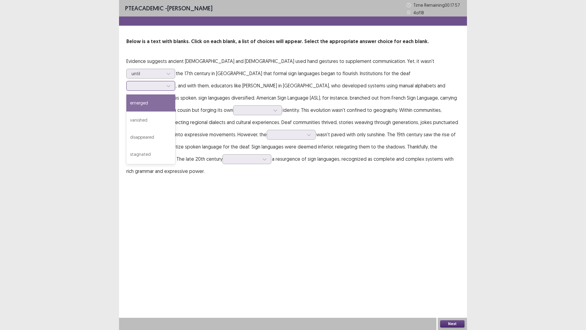
click at [163, 83] on div at bounding box center [148, 86] width 32 height 6
click at [175, 94] on div "emerged" at bounding box center [150, 102] width 49 height 17
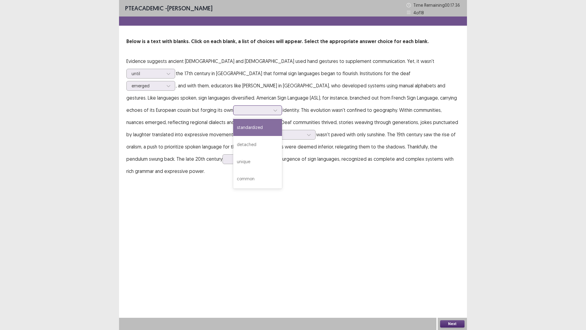
click at [270, 107] on div at bounding box center [254, 110] width 32 height 6
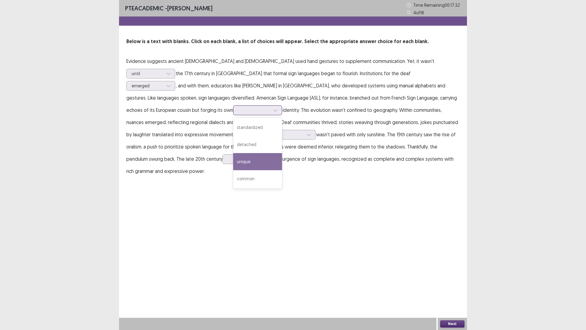
click at [282, 153] on div "unique" at bounding box center [257, 161] width 49 height 17
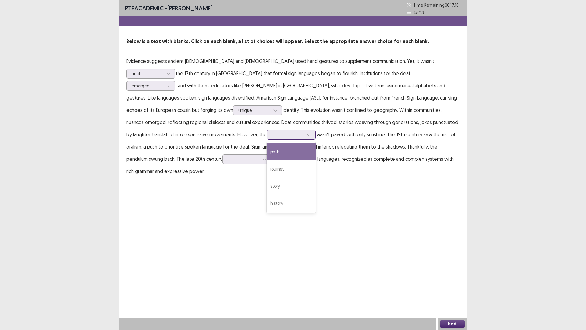
click at [304, 132] on div at bounding box center [288, 135] width 32 height 6
click at [316, 160] on div "journey" at bounding box center [291, 168] width 49 height 17
click at [304, 132] on div at bounding box center [288, 135] width 32 height 6
click at [316, 160] on div "journey" at bounding box center [291, 168] width 49 height 17
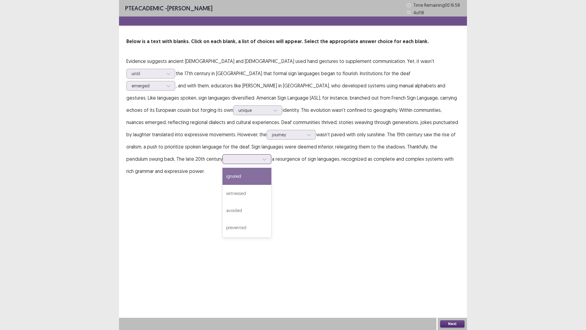
click at [260, 156] on div at bounding box center [244, 159] width 32 height 6
click at [271, 185] on div "witnessed" at bounding box center [247, 193] width 49 height 17
click at [452, 288] on button "Next" at bounding box center [452, 323] width 24 height 7
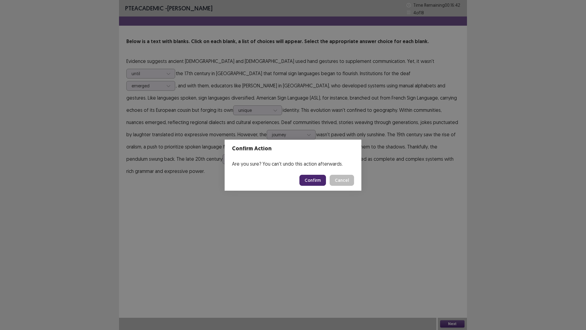
click at [315, 176] on button "Confirm" at bounding box center [313, 180] width 27 height 11
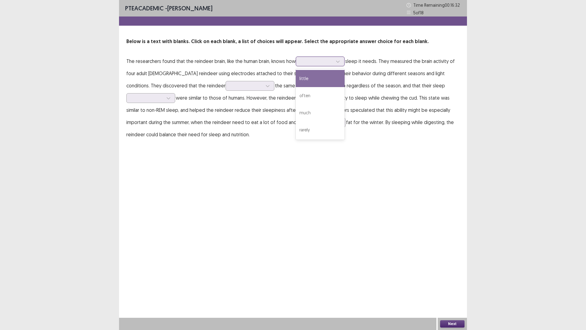
click at [321, 62] on div at bounding box center [317, 61] width 32 height 6
click at [318, 110] on div "much" at bounding box center [320, 112] width 49 height 17
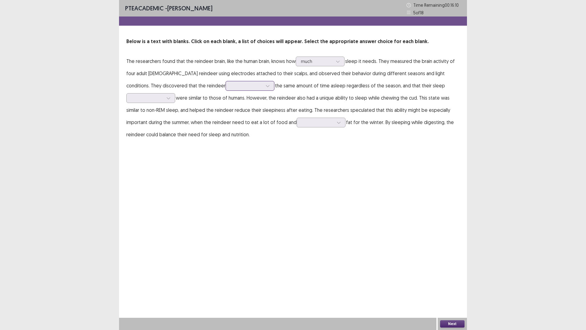
click at [231, 86] on div at bounding box center [247, 86] width 32 height 6
click at [226, 125] on div "spent" at bounding box center [250, 119] width 49 height 17
click at [163, 95] on div at bounding box center [148, 98] width 32 height 6
click at [175, 141] on div "patterns" at bounding box center [150, 149] width 49 height 17
click at [302, 123] on div at bounding box center [318, 122] width 32 height 6
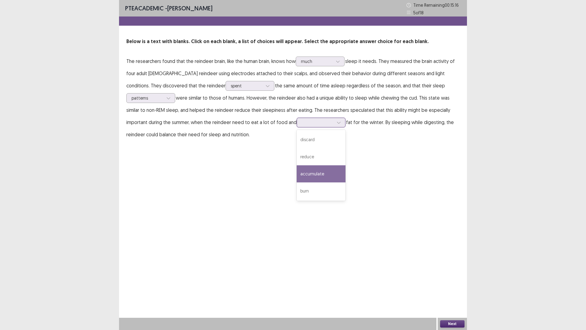
click at [297, 175] on div "accumulate" at bounding box center [321, 173] width 49 height 17
click at [459, 288] on button "Next" at bounding box center [452, 323] width 24 height 7
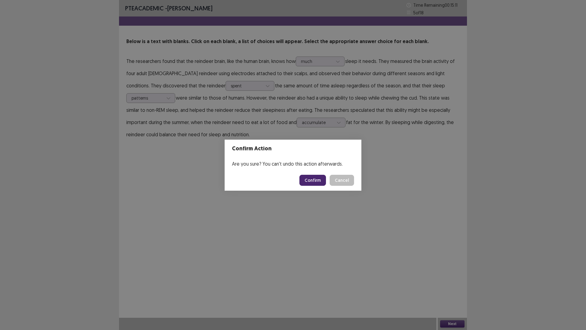
click at [312, 175] on button "Confirm" at bounding box center [313, 180] width 27 height 11
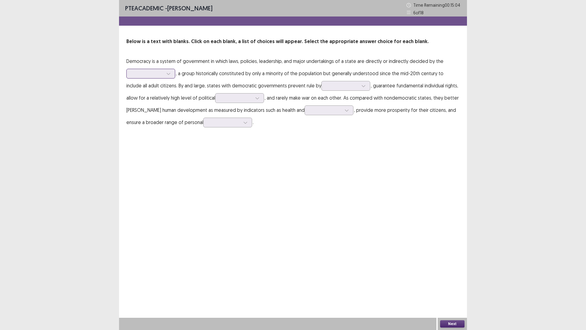
click at [163, 71] on div at bounding box center [147, 73] width 33 height 7
click at [155, 104] on div "people" at bounding box center [150, 107] width 49 height 17
click at [327, 88] on div at bounding box center [343, 86] width 32 height 6
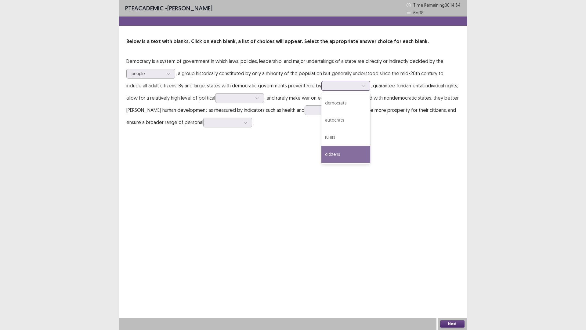
click at [322, 149] on div "citizens" at bounding box center [346, 154] width 49 height 17
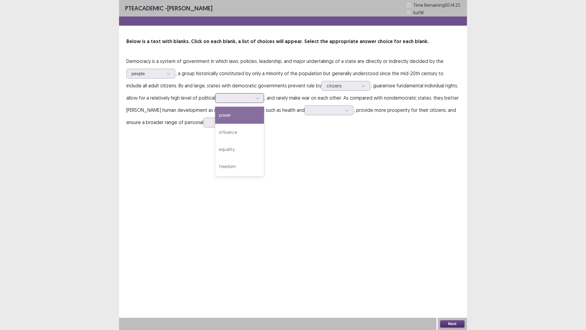
click at [220, 100] on input "text" at bounding box center [220, 98] width 1 height 5
click at [215, 132] on div "influence" at bounding box center [239, 132] width 49 height 17
click at [310, 109] on div at bounding box center [326, 110] width 32 height 6
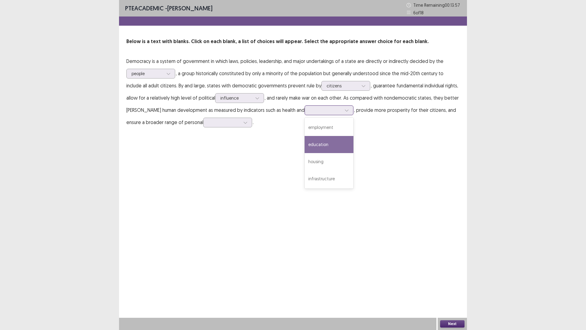
click at [305, 145] on div "education" at bounding box center [329, 144] width 49 height 17
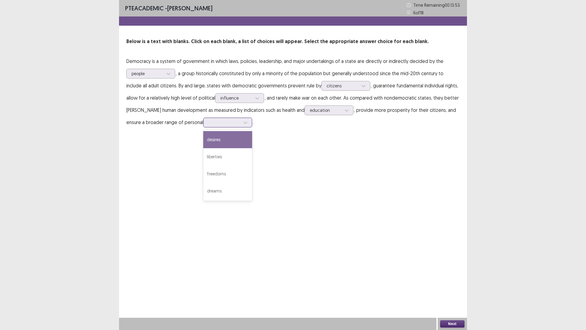
click at [209, 122] on div at bounding box center [225, 122] width 32 height 6
click at [203, 141] on div "desires" at bounding box center [227, 139] width 49 height 17
click at [450, 288] on button "Next" at bounding box center [452, 323] width 24 height 7
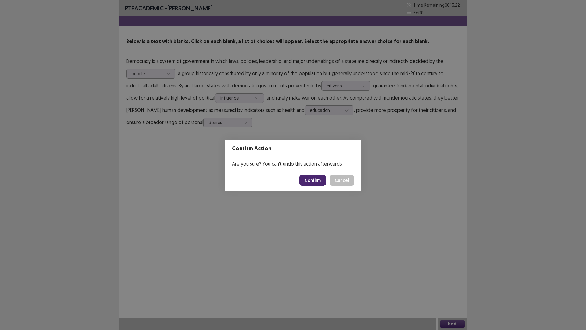
click at [317, 179] on button "Confirm" at bounding box center [313, 180] width 27 height 11
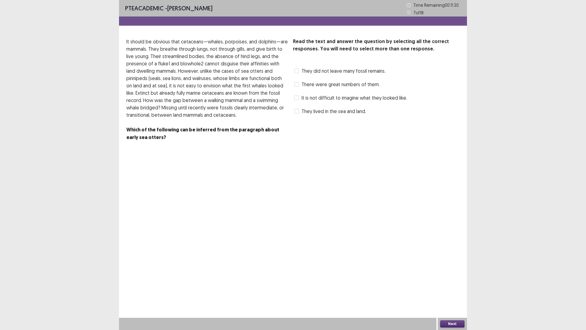
click at [299, 112] on span at bounding box center [296, 111] width 5 height 5
click at [298, 85] on span at bounding box center [296, 84] width 5 height 5
click at [297, 98] on span at bounding box center [296, 97] width 5 height 5
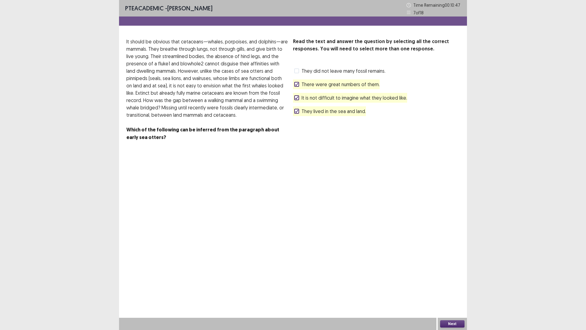
click at [450, 288] on button "Next" at bounding box center [452, 323] width 24 height 7
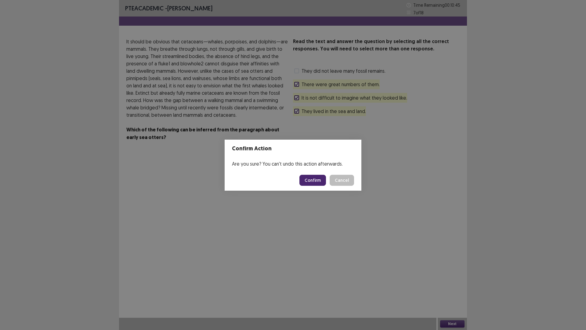
click at [314, 174] on footer "Confirm Cancel" at bounding box center [293, 180] width 137 height 21
click at [305, 178] on button "Confirm" at bounding box center [313, 180] width 27 height 11
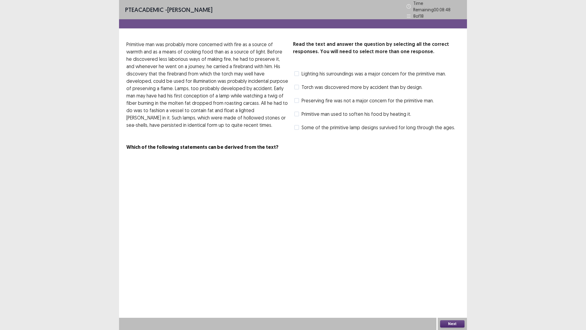
click at [298, 85] on span at bounding box center [296, 87] width 5 height 5
click at [299, 126] on label "Some of the primitive lamp designs survived for long through the ages." at bounding box center [374, 127] width 161 height 7
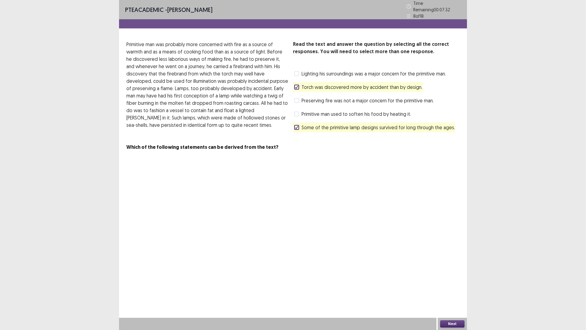
click at [449, 288] on button "Next" at bounding box center [452, 323] width 24 height 7
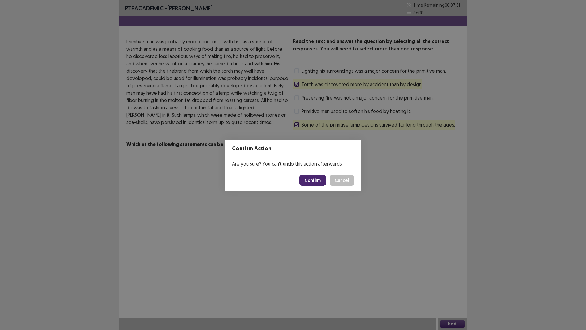
drag, startPoint x: 302, startPoint y: 169, endPoint x: 312, endPoint y: 177, distance: 12.5
click at [307, 175] on footer "Confirm Cancel" at bounding box center [293, 180] width 137 height 21
drag, startPoint x: 315, startPoint y: 182, endPoint x: 318, endPoint y: 190, distance: 8.9
click at [316, 181] on button "Confirm" at bounding box center [313, 180] width 27 height 11
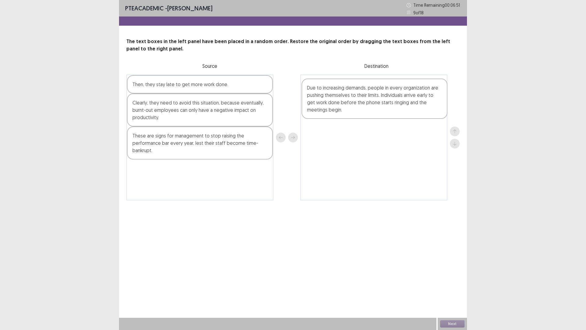
drag, startPoint x: 197, startPoint y: 182, endPoint x: 373, endPoint y: 100, distance: 194.7
click at [373, 100] on div "Then, they stay late to get more work done. Clearly, they need to avoid this si…" at bounding box center [292, 138] width 333 height 126
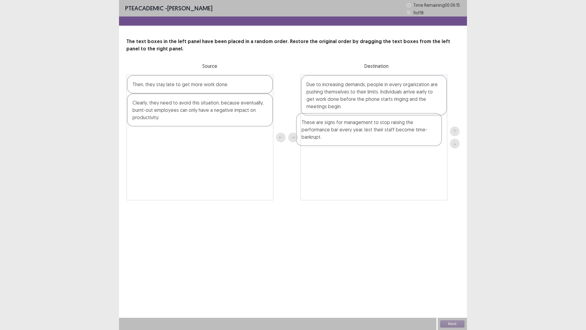
drag, startPoint x: 207, startPoint y: 154, endPoint x: 377, endPoint y: 140, distance: 171.2
click at [377, 140] on div "Then, they stay late to get more work done. Clearly, they need to avoid this si…" at bounding box center [292, 138] width 333 height 126
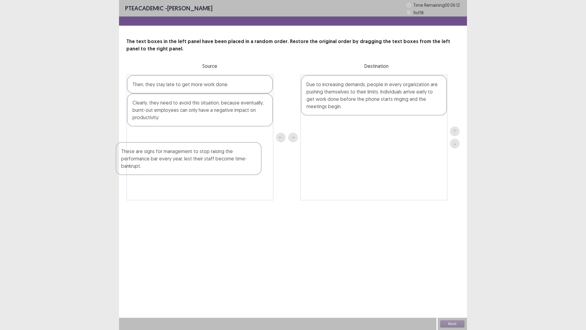
drag, startPoint x: 413, startPoint y: 143, endPoint x: 226, endPoint y: 169, distance: 189.0
click at [226, 169] on div "Then, they stay late to get more work done. Clearly, they need to avoid this si…" at bounding box center [292, 138] width 333 height 126
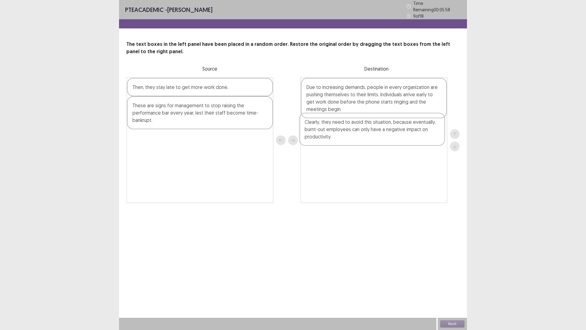
drag, startPoint x: 203, startPoint y: 111, endPoint x: 378, endPoint y: 132, distance: 176.6
click at [378, 132] on div "Then, they stay late to get more work done. Clearly, they need to avoid this si…" at bounding box center [292, 140] width 333 height 126
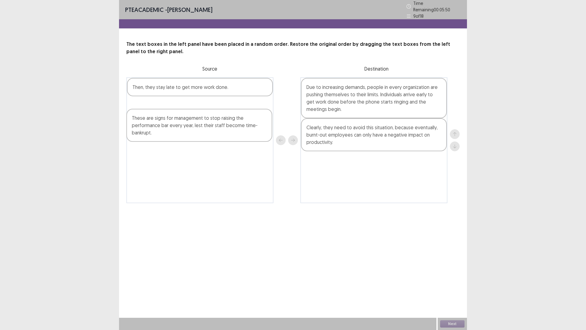
click at [216, 131] on div "Then, they stay late to get more work done. These are signs for management to s…" at bounding box center [199, 140] width 147 height 126
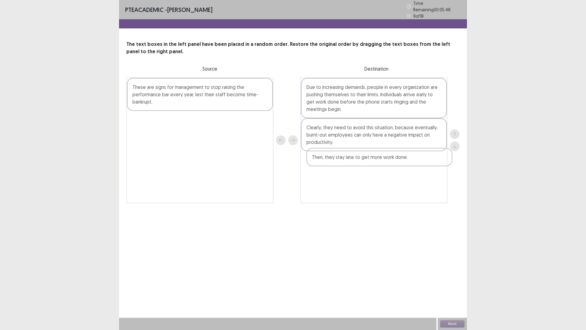
drag, startPoint x: 206, startPoint y: 86, endPoint x: 387, endPoint y: 162, distance: 196.0
click at [387, 162] on div "Then, they stay late to get more work done. These are signs for management to s…" at bounding box center [292, 140] width 333 height 126
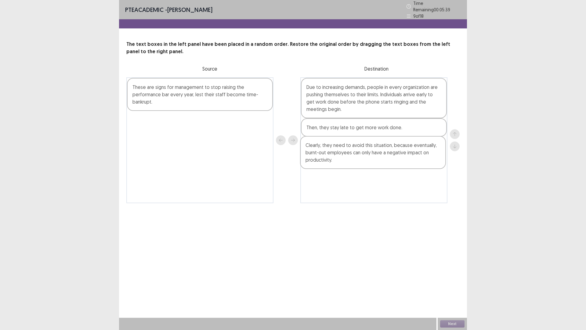
drag, startPoint x: 360, startPoint y: 136, endPoint x: 359, endPoint y: 156, distance: 20.5
click at [359, 157] on div "Due to increasing demands, people in every organization are pushing themselves …" at bounding box center [373, 140] width 147 height 126
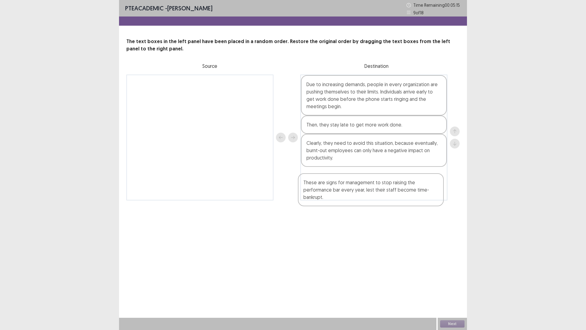
drag, startPoint x: 213, startPoint y: 98, endPoint x: 388, endPoint y: 196, distance: 201.2
click at [388, 196] on div "These are signs for management to stop raising the performance bar every year, …" at bounding box center [292, 138] width 333 height 126
click at [444, 288] on button "Next" at bounding box center [452, 323] width 24 height 7
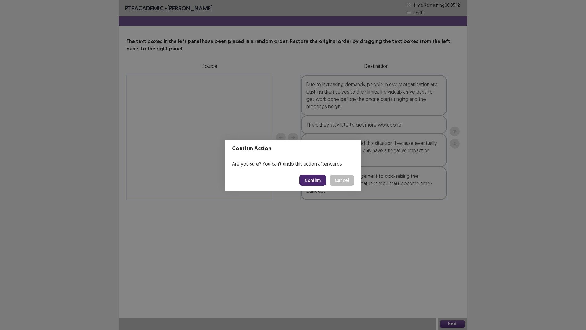
click at [316, 177] on button "Confirm" at bounding box center [313, 180] width 27 height 11
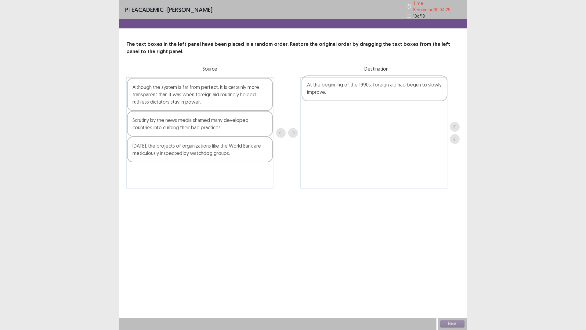
drag, startPoint x: 192, startPoint y: 153, endPoint x: 369, endPoint y: 94, distance: 186.2
click at [369, 94] on div "Although the system is far from perfect, it is certainly more transparent than …" at bounding box center [292, 132] width 333 height 111
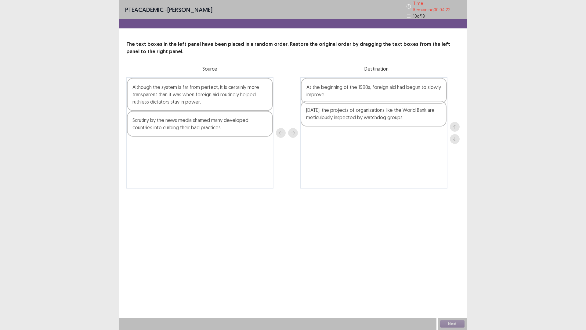
drag, startPoint x: 199, startPoint y: 155, endPoint x: 375, endPoint y: 122, distance: 178.6
click at [375, 122] on div "Although the system is far from perfect, it is certainly more transparent than …" at bounding box center [292, 132] width 333 height 111
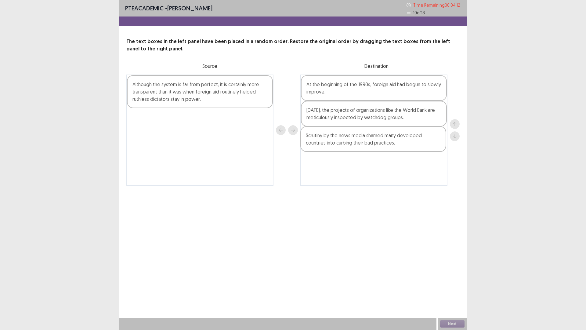
drag, startPoint x: 209, startPoint y: 125, endPoint x: 384, endPoint y: 144, distance: 175.9
click at [384, 144] on div "Although the system is far from perfect, it is certainly more transparent than …" at bounding box center [292, 130] width 333 height 111
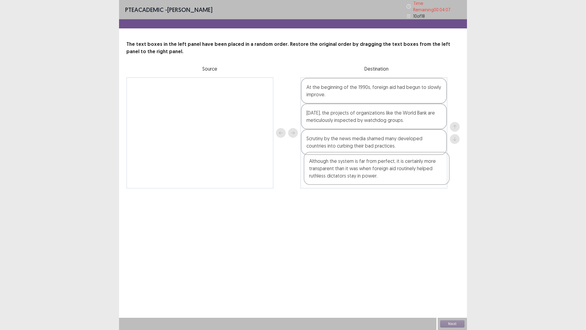
drag, startPoint x: 198, startPoint y: 96, endPoint x: 376, endPoint y: 176, distance: 195.2
click at [377, 176] on div "Although the system is far from perfect, it is certainly more transparent than …" at bounding box center [292, 132] width 333 height 111
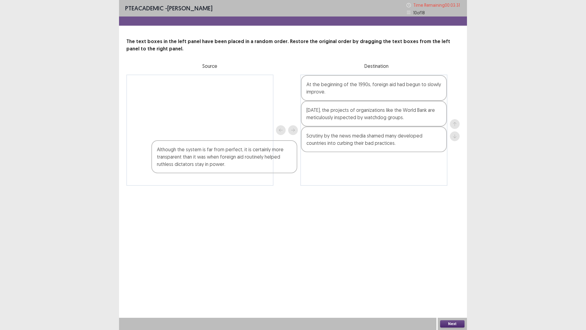
drag, startPoint x: 386, startPoint y: 174, endPoint x: 228, endPoint y: 153, distance: 159.5
click at [226, 156] on div "At the beginning of the 1990s, foreign aid had begun to slowly improve. [DATE],…" at bounding box center [292, 130] width 333 height 111
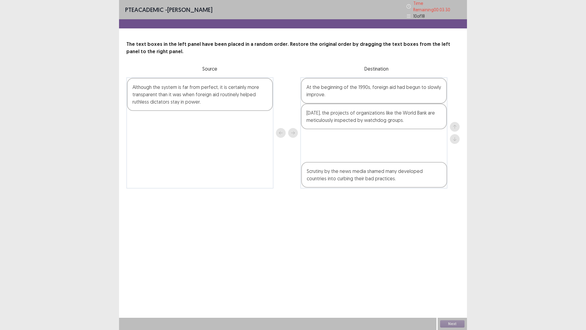
drag, startPoint x: 332, startPoint y: 144, endPoint x: 333, endPoint y: 183, distance: 38.5
click at [333, 183] on div "At the beginning of the 1990s, foreign aid had begun to slowly improve. [DATE],…" at bounding box center [373, 132] width 147 height 111
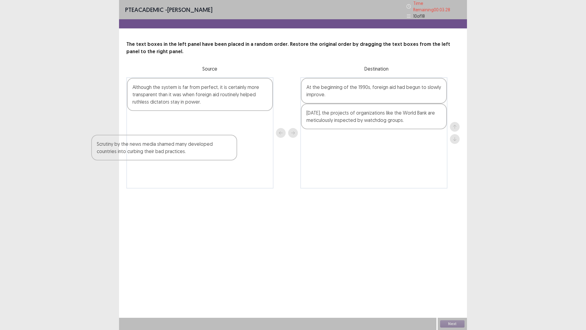
drag, startPoint x: 345, startPoint y: 143, endPoint x: 139, endPoint y: 151, distance: 206.3
click at [135, 153] on div "Although the system is far from perfect, it is certainly more transparent than …" at bounding box center [292, 132] width 333 height 111
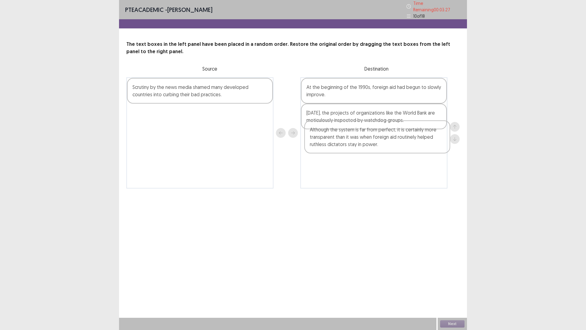
drag, startPoint x: 219, startPoint y: 92, endPoint x: 401, endPoint y: 138, distance: 187.9
click at [401, 138] on div "Although the system is far from perfect, it is certainly more transparent than …" at bounding box center [292, 132] width 333 height 111
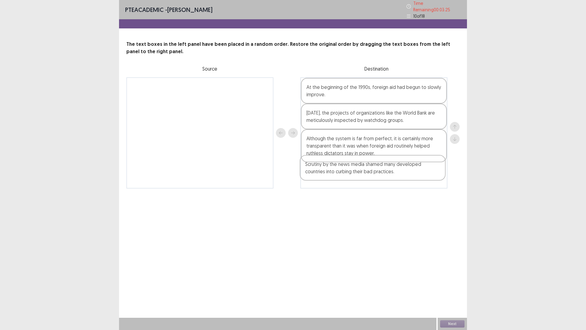
drag, startPoint x: 226, startPoint y: 95, endPoint x: 397, endPoint y: 173, distance: 188.7
click at [397, 173] on div "Scrutiny by the news media shamed many developed countries into curbing their b…" at bounding box center [292, 132] width 333 height 111
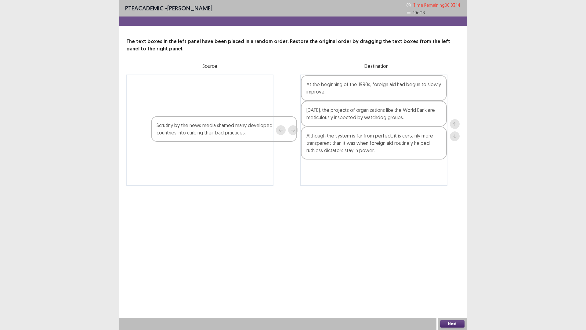
drag, startPoint x: 382, startPoint y: 171, endPoint x: 207, endPoint y: 118, distance: 182.7
click at [207, 118] on div "At the beginning of the 1990s, foreign aid had begun to slowly improve. [DATE],…" at bounding box center [292, 130] width 333 height 111
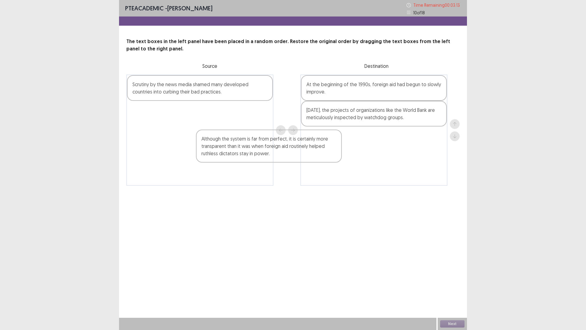
drag, startPoint x: 336, startPoint y: 150, endPoint x: 208, endPoint y: 146, distance: 127.4
click at [212, 149] on div "Scrutiny by the news media shamed many developed countries into curbing their b…" at bounding box center [292, 130] width 333 height 111
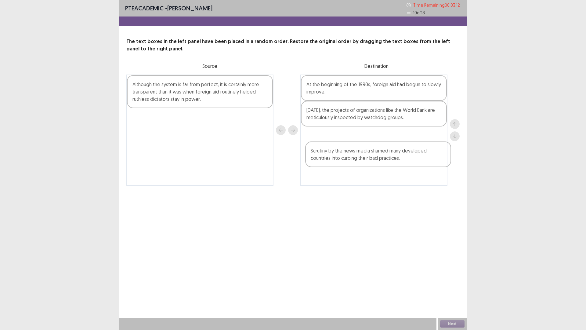
drag, startPoint x: 220, startPoint y: 93, endPoint x: 389, endPoint y: 147, distance: 178.2
click at [401, 150] on div "Scrutiny by the news media shamed many developed countries into curbing their b…" at bounding box center [292, 130] width 333 height 111
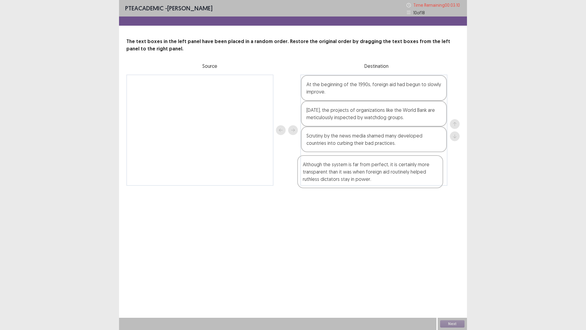
drag, startPoint x: 237, startPoint y: 100, endPoint x: 405, endPoint y: 178, distance: 185.2
click at [405, 177] on div "Although the system is far from perfect, it is certainly more transparent than …" at bounding box center [292, 130] width 333 height 111
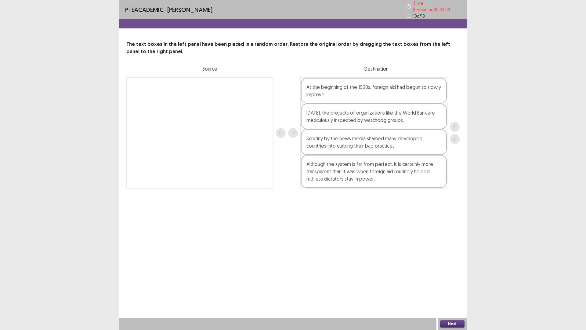
click at [451, 288] on button "Next" at bounding box center [452, 323] width 24 height 7
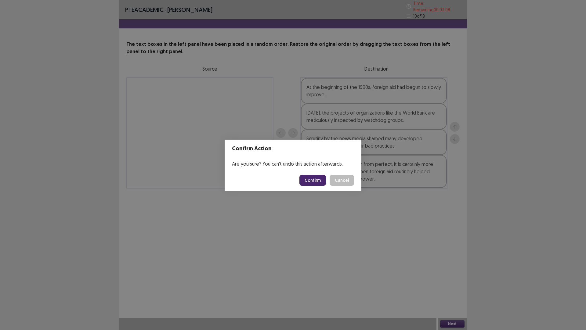
click at [309, 179] on button "Confirm" at bounding box center [313, 180] width 27 height 11
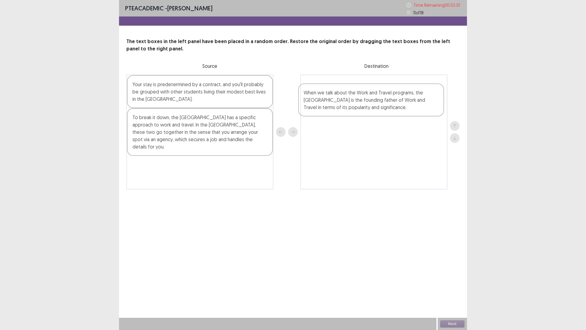
drag, startPoint x: 205, startPoint y: 135, endPoint x: 378, endPoint y: 110, distance: 175.2
click at [378, 110] on div "Your stay is predetermined by a contract, and you'll probably be grouped with o…" at bounding box center [292, 132] width 333 height 115
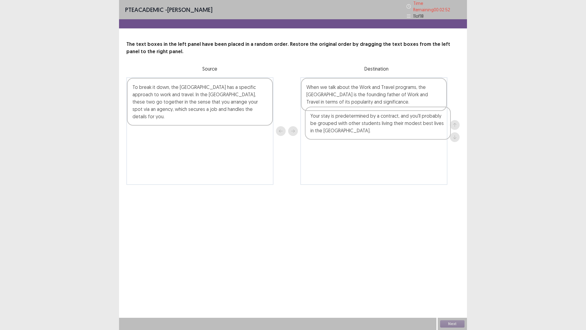
drag, startPoint x: 215, startPoint y: 100, endPoint x: 397, endPoint y: 133, distance: 184.8
click at [397, 133] on div "Your stay is predetermined by a contract, and you'll probably be grouped with o…" at bounding box center [292, 130] width 333 height 107
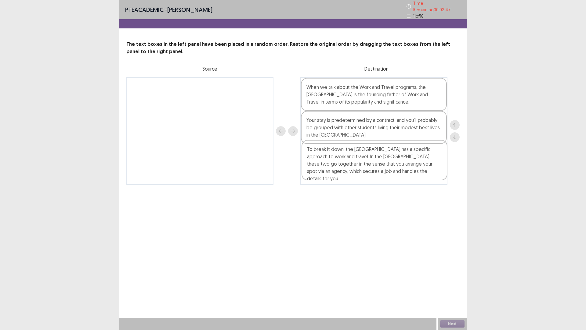
drag, startPoint x: 213, startPoint y: 101, endPoint x: 388, endPoint y: 167, distance: 187.5
click at [388, 167] on div "To break it down, the [GEOGRAPHIC_DATA] has a specific approach to work and tra…" at bounding box center [292, 130] width 333 height 107
click at [447, 288] on button "Next" at bounding box center [452, 323] width 24 height 7
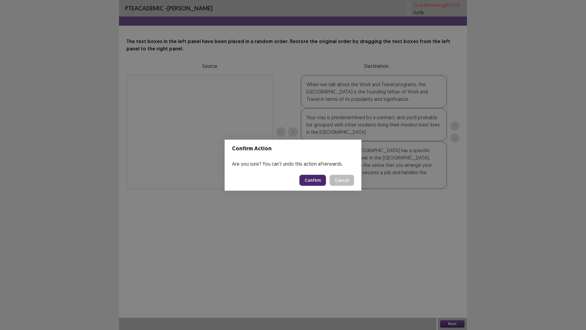
click at [320, 181] on button "Confirm" at bounding box center [313, 180] width 27 height 11
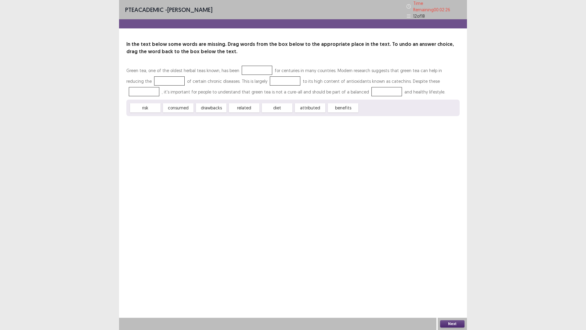
click at [250, 68] on div at bounding box center [257, 70] width 31 height 9
click at [242, 67] on div at bounding box center [257, 70] width 31 height 9
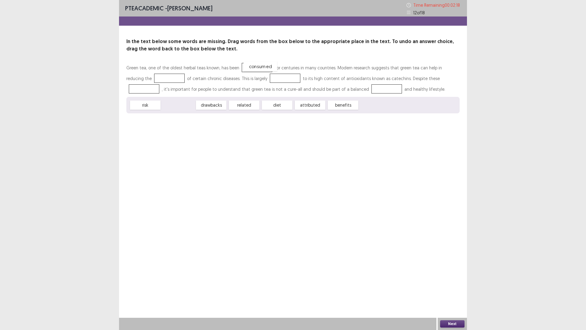
drag, startPoint x: 182, startPoint y: 104, endPoint x: 264, endPoint y: 65, distance: 90.8
drag, startPoint x: 252, startPoint y: 66, endPoint x: 258, endPoint y: 71, distance: 7.0
click at [257, 75] on p "Green tea, one of the oldest herbal teas known, has been consumed for centuries…" at bounding box center [292, 78] width 333 height 32
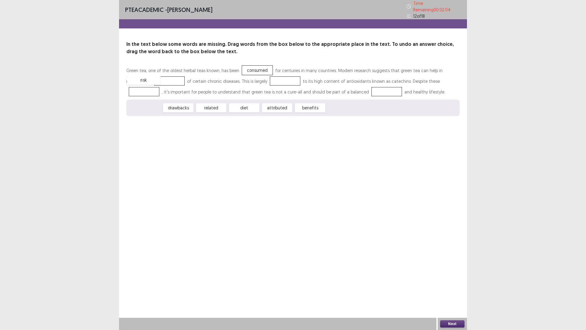
drag, startPoint x: 152, startPoint y: 105, endPoint x: 150, endPoint y: 77, distance: 28.1
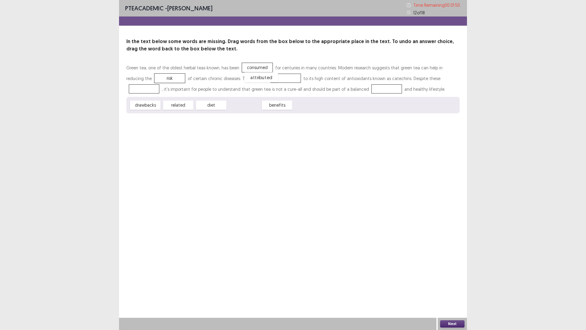
drag, startPoint x: 246, startPoint y: 105, endPoint x: 263, endPoint y: 77, distance: 32.9
drag, startPoint x: 250, startPoint y: 105, endPoint x: 429, endPoint y: 78, distance: 181.5
drag, startPoint x: 214, startPoint y: 108, endPoint x: 332, endPoint y: 91, distance: 118.6
click at [456, 288] on button "Next" at bounding box center [452, 323] width 24 height 7
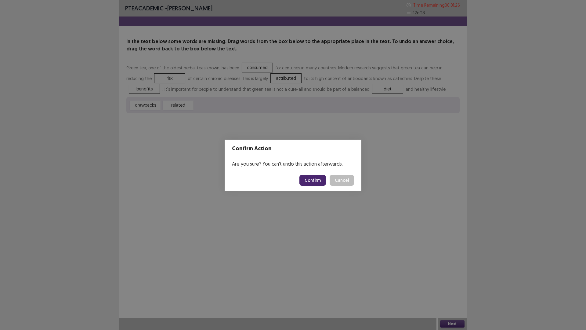
click at [318, 178] on button "Confirm" at bounding box center [313, 180] width 27 height 11
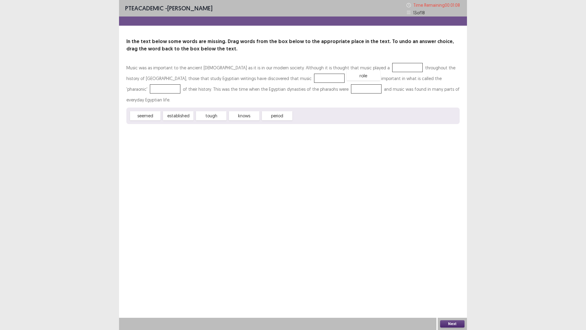
drag, startPoint x: 312, startPoint y: 106, endPoint x: 366, endPoint y: 65, distance: 67.4
drag, startPoint x: 138, startPoint y: 105, endPoint x: 243, endPoint y: 75, distance: 108.5
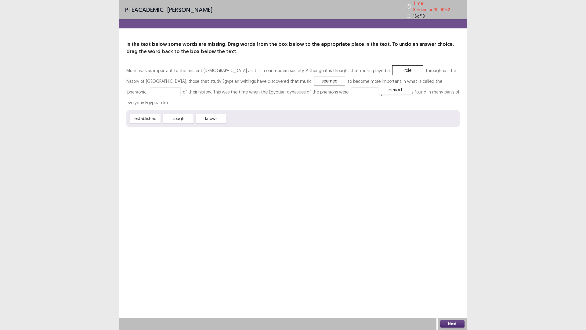
drag, startPoint x: 241, startPoint y: 104, endPoint x: 384, endPoint y: 86, distance: 144.6
drag, startPoint x: 213, startPoint y: 104, endPoint x: 272, endPoint y: 89, distance: 61.2
drag, startPoint x: 456, startPoint y: 322, endPoint x: 456, endPoint y: 326, distance: 3.4
click at [456, 288] on button "Next" at bounding box center [452, 323] width 24 height 7
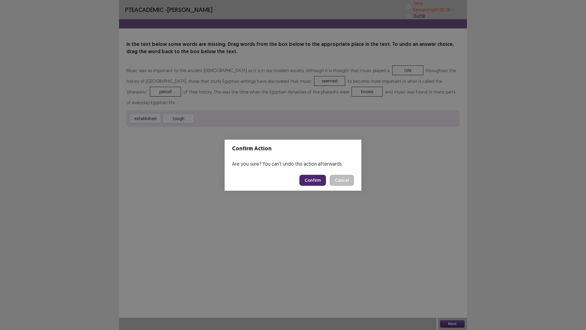
click at [314, 182] on button "Confirm" at bounding box center [313, 180] width 27 height 11
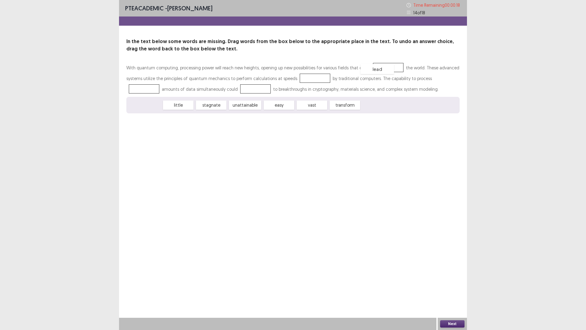
drag, startPoint x: 148, startPoint y: 104, endPoint x: 380, endPoint y: 68, distance: 234.8
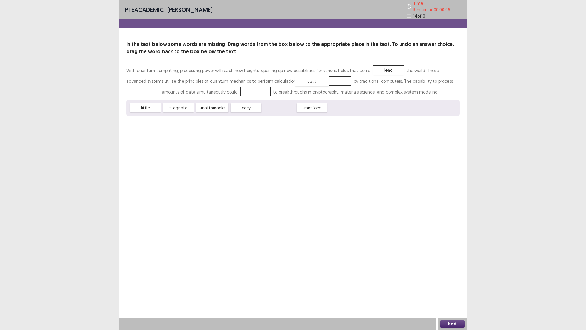
drag, startPoint x: 284, startPoint y: 105, endPoint x: 317, endPoint y: 78, distance: 42.3
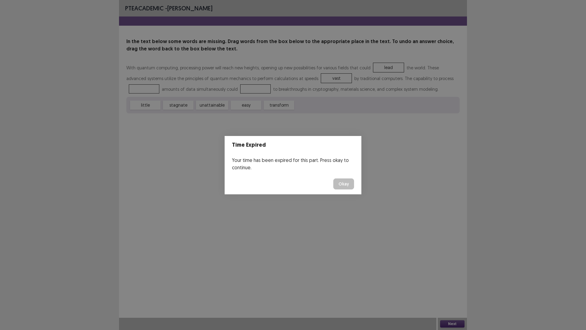
click at [343, 185] on button "Okay" at bounding box center [343, 183] width 21 height 11
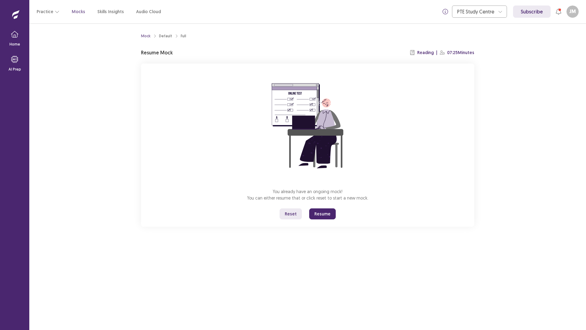
click at [322, 214] on button "Resume" at bounding box center [322, 213] width 27 height 11
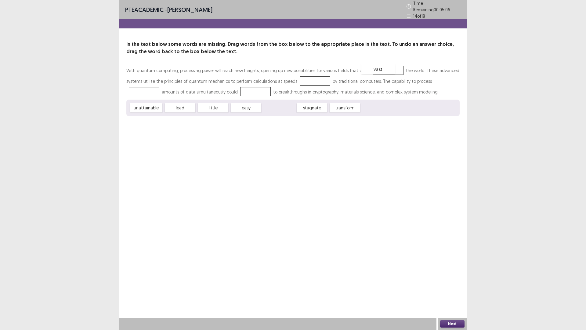
drag, startPoint x: 284, startPoint y: 106, endPoint x: 384, endPoint y: 67, distance: 106.5
drag, startPoint x: 311, startPoint y: 106, endPoint x: 307, endPoint y: 77, distance: 29.2
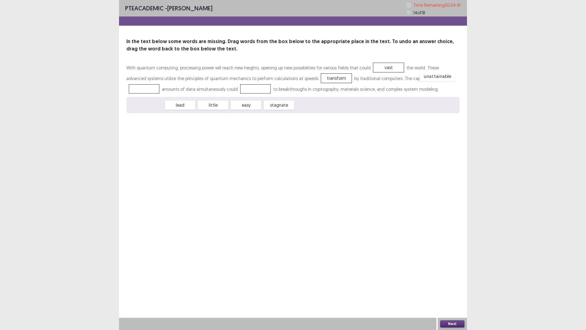
drag, startPoint x: 147, startPoint y: 105, endPoint x: 439, endPoint y: 75, distance: 293.2
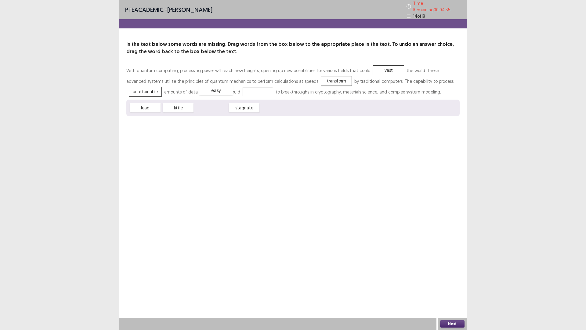
drag, startPoint x: 213, startPoint y: 107, endPoint x: 218, endPoint y: 89, distance: 18.4
click at [449, 288] on button "Next" at bounding box center [452, 323] width 24 height 7
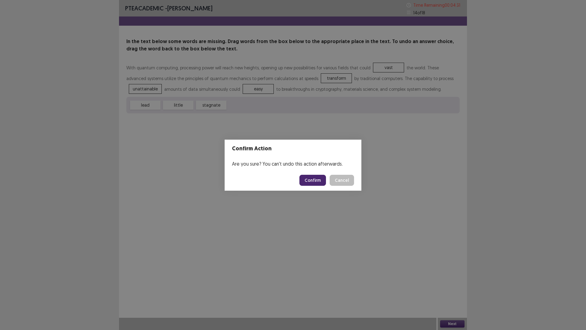
click at [313, 179] on button "Confirm" at bounding box center [313, 180] width 27 height 11
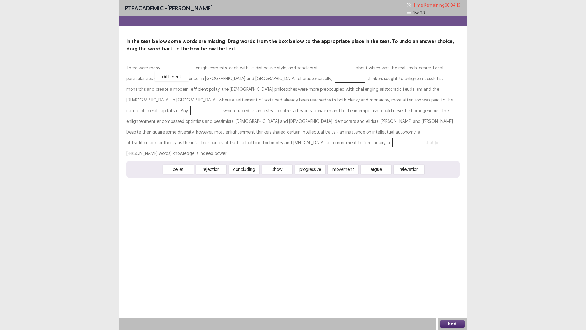
drag, startPoint x: 149, startPoint y: 158, endPoint x: 176, endPoint y: 66, distance: 96.6
drag, startPoint x: 345, startPoint y: 160, endPoint x: 341, endPoint y: 68, distance: 92.0
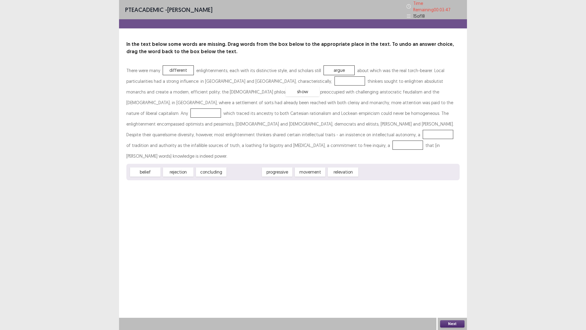
drag, startPoint x: 238, startPoint y: 158, endPoint x: 297, endPoint y: 78, distance: 99.5
drag, startPoint x: 183, startPoint y: 153, endPoint x: 336, endPoint y: 102, distance: 161.7
click at [337, 101] on div "There were many different enlightenments, each with its distinctive style, and …" at bounding box center [292, 122] width 333 height 115
drag, startPoint x: 154, startPoint y: 157, endPoint x: 371, endPoint y: 96, distance: 225.4
drag, startPoint x: 238, startPoint y: 158, endPoint x: 145, endPoint y: 129, distance: 96.8
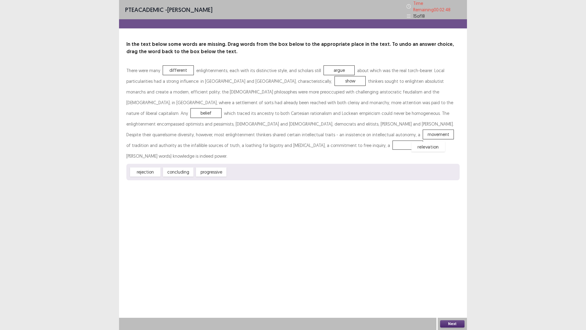
drag, startPoint x: 242, startPoint y: 160, endPoint x: 422, endPoint y: 134, distance: 182.0
click at [455, 288] on button "Next" at bounding box center [452, 323] width 24 height 7
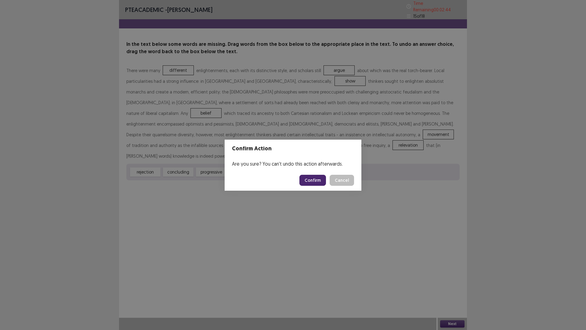
click at [323, 181] on button "Confirm" at bounding box center [313, 180] width 27 height 11
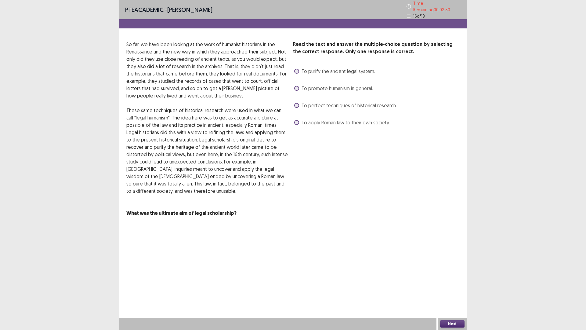
click at [297, 86] on span at bounding box center [296, 88] width 5 height 5
click at [297, 105] on label "To perfect techniques of historical research." at bounding box center [345, 105] width 103 height 7
click at [298, 71] on label "To purify the ancient legal system." at bounding box center [334, 70] width 81 height 7
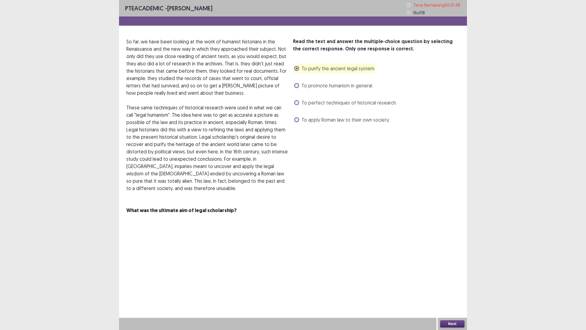
click at [298, 120] on span at bounding box center [296, 119] width 5 height 5
click at [452, 288] on button "Next" at bounding box center [452, 323] width 24 height 7
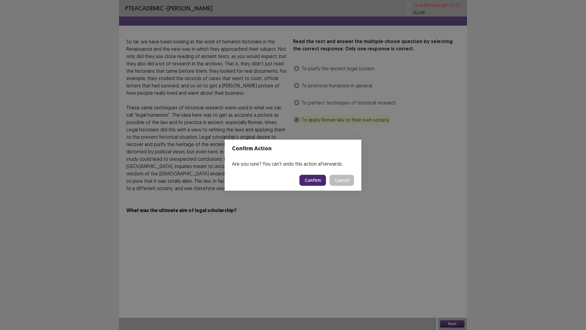
click at [314, 182] on button "Confirm" at bounding box center [313, 180] width 27 height 11
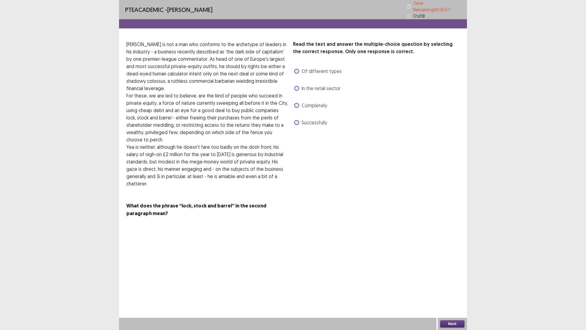
click at [296, 120] on span at bounding box center [296, 122] width 5 height 5
click at [457, 288] on button "Next" at bounding box center [452, 323] width 24 height 7
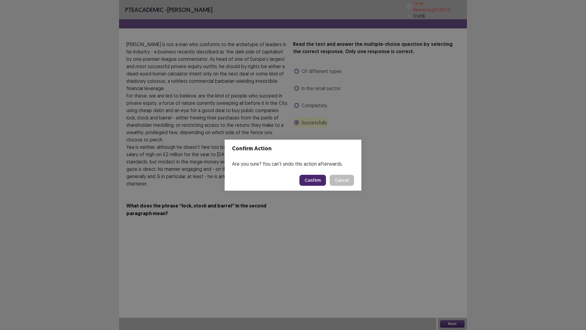
click at [311, 182] on button "Confirm" at bounding box center [313, 180] width 27 height 11
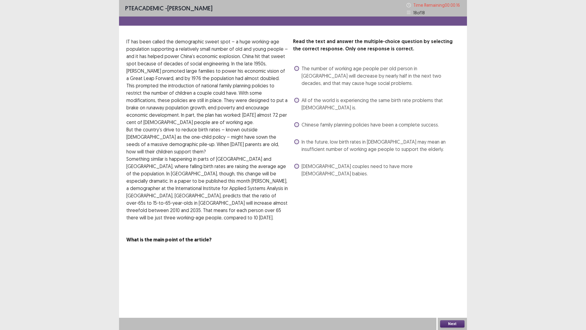
click at [296, 139] on span at bounding box center [296, 141] width 5 height 5
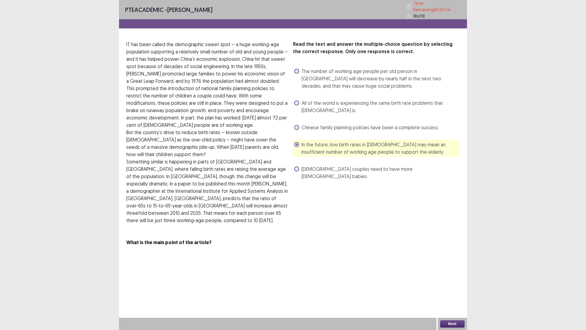
click at [458, 288] on button "Next" at bounding box center [452, 323] width 24 height 7
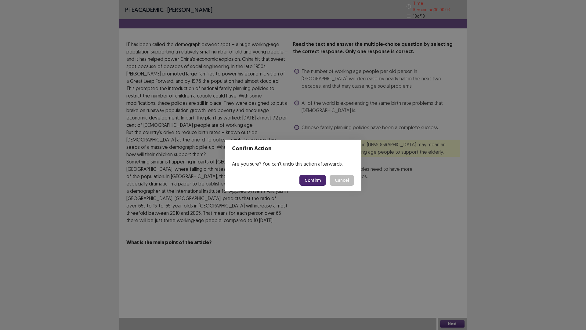
click at [317, 177] on button "Confirm" at bounding box center [313, 180] width 27 height 11
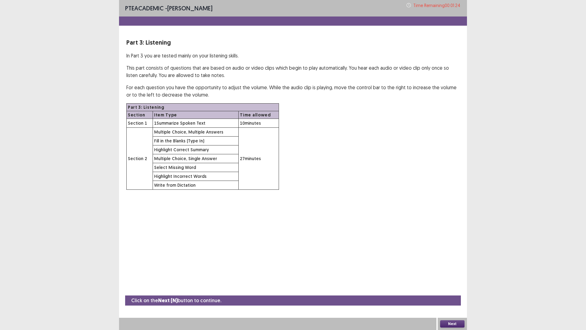
click at [457, 288] on button "Next" at bounding box center [452, 323] width 24 height 7
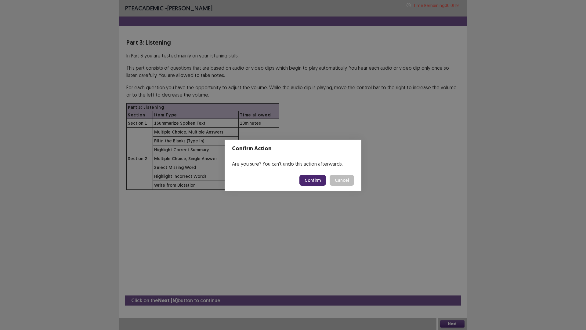
click at [317, 176] on button "Confirm" at bounding box center [313, 180] width 27 height 11
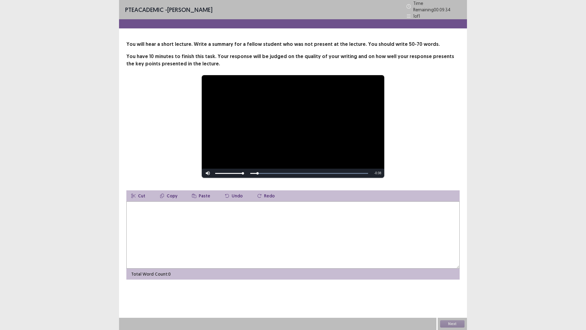
click at [220, 231] on textarea at bounding box center [292, 234] width 333 height 67
type textarea "**********"
click at [451, 288] on button "Next" at bounding box center [452, 323] width 24 height 7
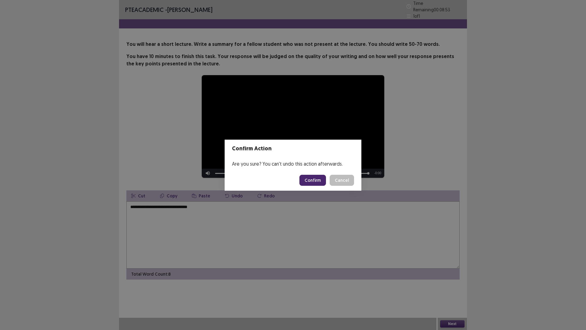
click at [310, 178] on button "Confirm" at bounding box center [313, 180] width 27 height 11
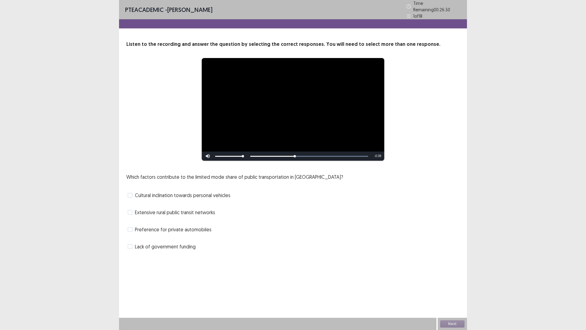
click at [133, 192] on label "Cultural inclination towards personal vehicles" at bounding box center [179, 194] width 103 height 7
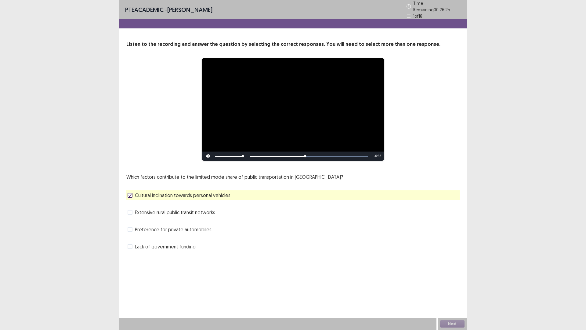
click at [131, 244] on span at bounding box center [130, 246] width 5 height 5
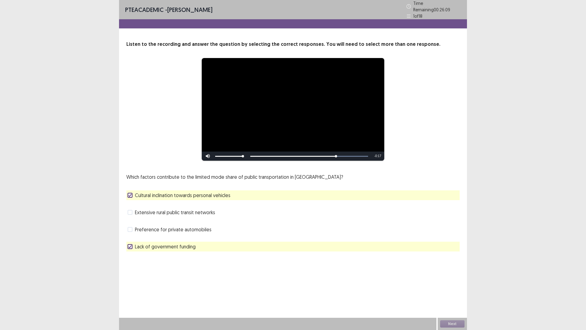
click at [131, 210] on span at bounding box center [130, 212] width 5 height 5
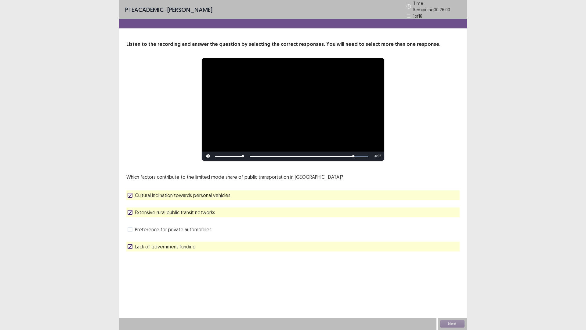
click at [134, 226] on label "Preference for private automobiles" at bounding box center [170, 229] width 84 height 7
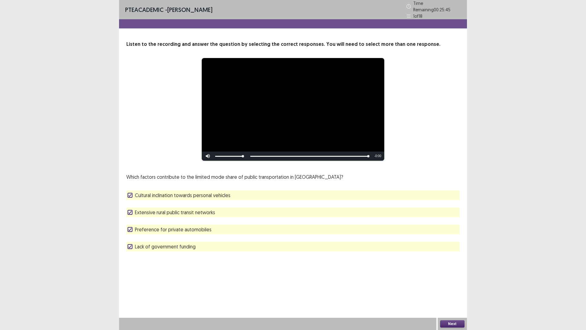
click at [454, 288] on button "Next" at bounding box center [452, 323] width 24 height 7
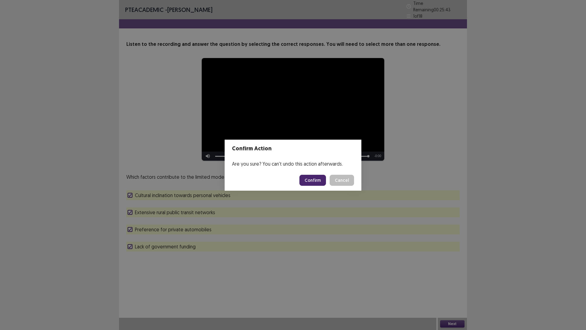
click at [310, 173] on footer "Confirm Cancel" at bounding box center [293, 180] width 137 height 21
click at [311, 181] on button "Confirm" at bounding box center [313, 180] width 27 height 11
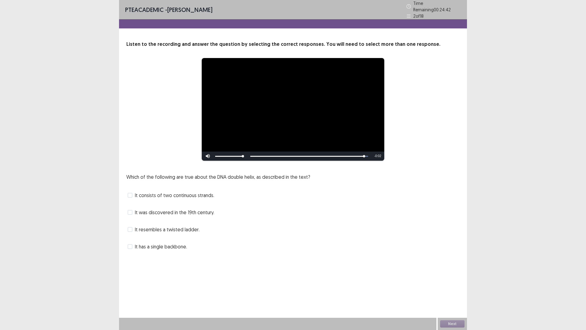
click at [131, 193] on span at bounding box center [130, 195] width 5 height 5
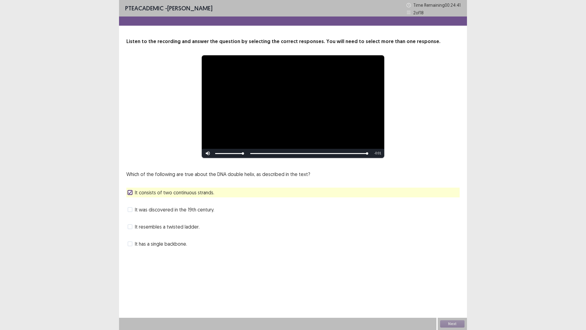
click at [133, 209] on label "It was discovered in the 19th century." at bounding box center [171, 209] width 87 height 7
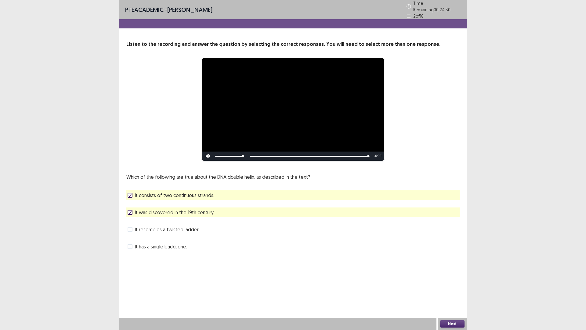
click at [132, 228] on span at bounding box center [130, 229] width 5 height 5
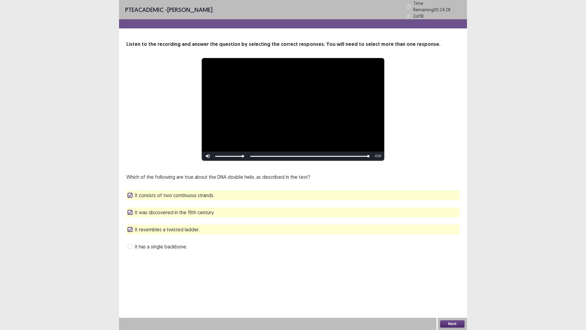
click at [451, 288] on button "Next" at bounding box center [452, 323] width 24 height 7
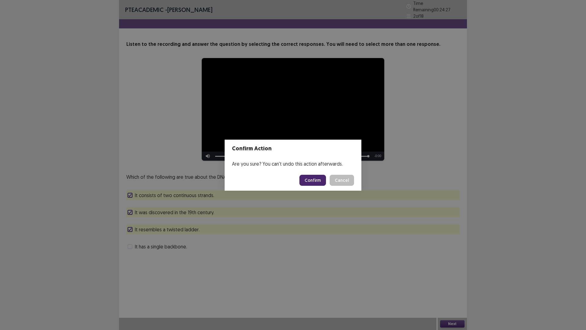
click at [318, 181] on button "Confirm" at bounding box center [313, 180] width 27 height 11
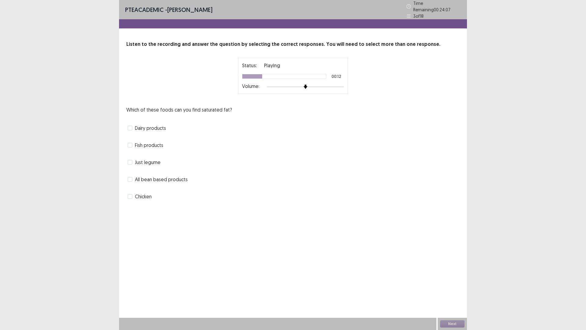
click at [129, 127] on span at bounding box center [130, 127] width 5 height 5
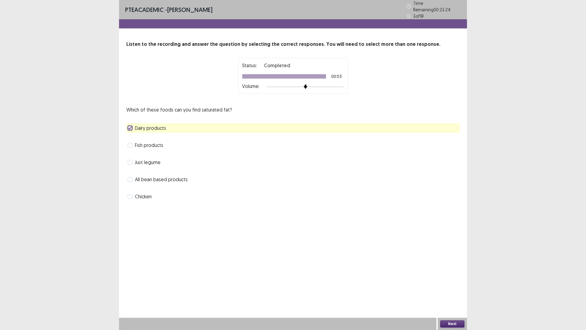
click at [454, 288] on button "Next" at bounding box center [452, 323] width 24 height 7
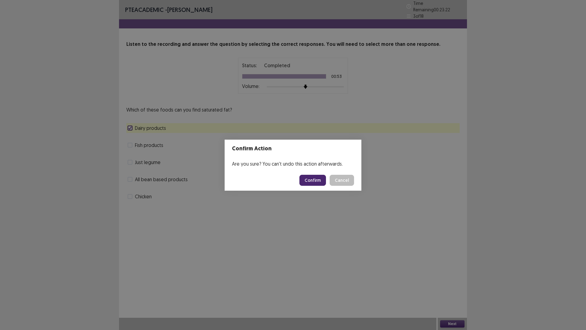
click at [312, 175] on button "Confirm" at bounding box center [313, 180] width 27 height 11
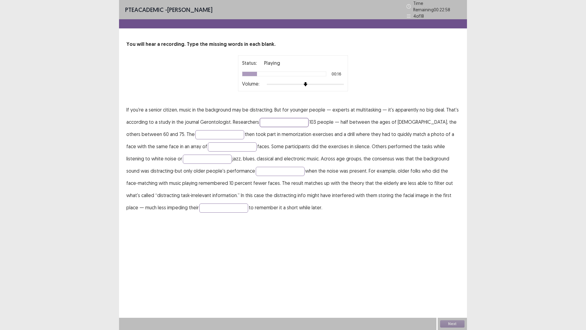
click at [291, 119] on input "text" at bounding box center [284, 122] width 49 height 9
click at [269, 121] on input "text" at bounding box center [284, 122] width 49 height 9
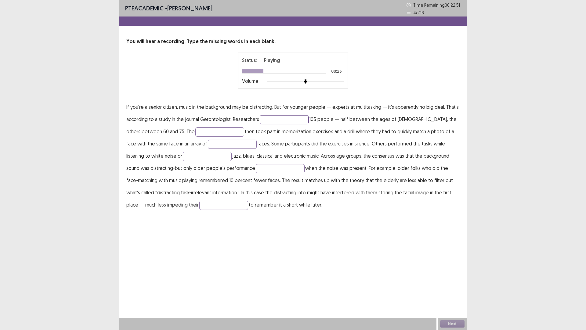
click at [269, 119] on input "text" at bounding box center [284, 119] width 49 height 9
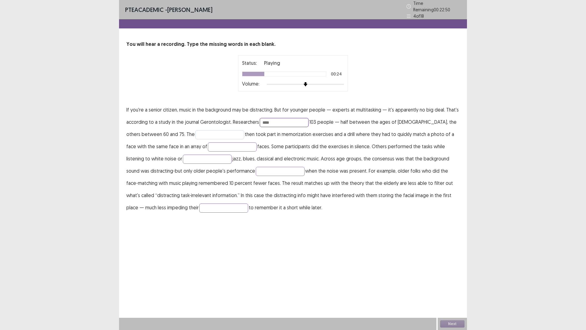
type input "****"
click at [213, 131] on input "text" at bounding box center [219, 134] width 49 height 9
type input "****"
click at [219, 145] on input "text" at bounding box center [232, 146] width 49 height 9
type input "***"
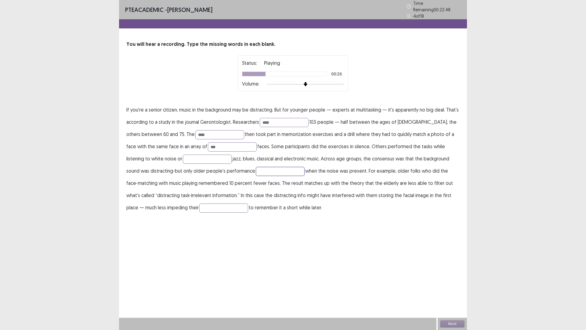
click at [263, 167] on input "text" at bounding box center [280, 171] width 49 height 9
click at [183, 155] on input "text" at bounding box center [207, 159] width 49 height 9
type input "**"
click at [256, 167] on input "text" at bounding box center [280, 171] width 49 height 9
type input "**"
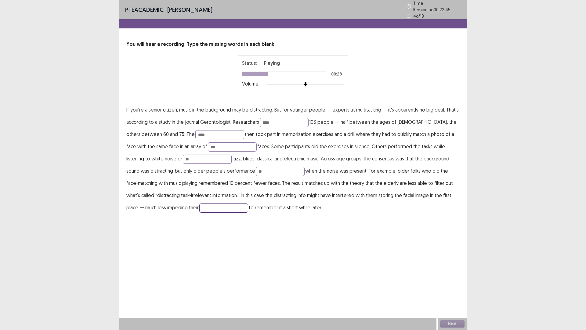
drag, startPoint x: 191, startPoint y: 208, endPoint x: 205, endPoint y: 207, distance: 14.4
click at [199, 208] on input "text" at bounding box center [223, 207] width 49 height 9
type input "*"
drag, startPoint x: 322, startPoint y: 248, endPoint x: 193, endPoint y: 213, distance: 133.8
click at [311, 244] on div "PTE academic - [PERSON_NAME] Time Remaining 00 : 22 : 44 4 of 18 You will hear …" at bounding box center [293, 165] width 348 height 330
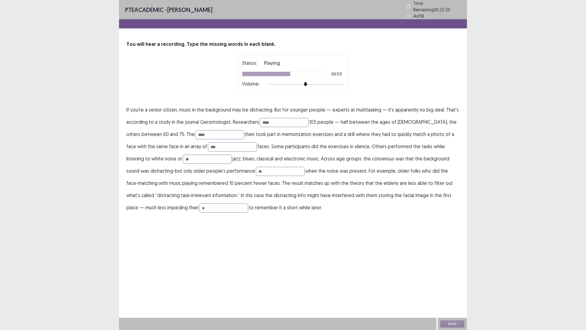
click at [431, 285] on div "PTE academic - [PERSON_NAME] Time Remaining 00 : 22 : 20 4 of 18 You will hear …" at bounding box center [293, 165] width 348 height 330
drag, startPoint x: 406, startPoint y: 284, endPoint x: 402, endPoint y: 283, distance: 4.4
click at [402, 283] on div "PTE academic - [PERSON_NAME] Time Remaining 00 : 22 : 20 4 of 18 You will hear …" at bounding box center [293, 165] width 348 height 330
click at [219, 223] on div "PTE academic - [PERSON_NAME] Time Remaining 00 : 22 : 20 4 of 18 You will hear …" at bounding box center [293, 165] width 348 height 330
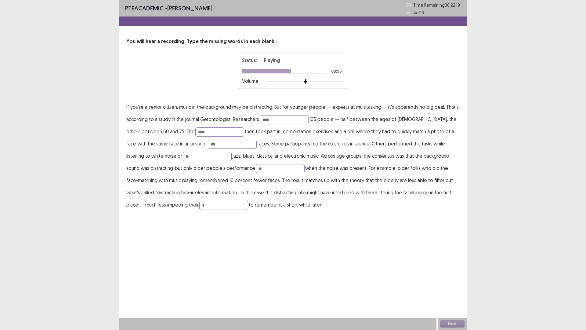
click at [199, 211] on div "PTE academic - [PERSON_NAME] Time Remaining 00 : 22 : 19 4 of 18 You will hear …" at bounding box center [293, 111] width 348 height 223
click at [199, 205] on input "*" at bounding box center [223, 205] width 49 height 9
type input "*******"
click at [449, 288] on button "Next" at bounding box center [452, 323] width 24 height 7
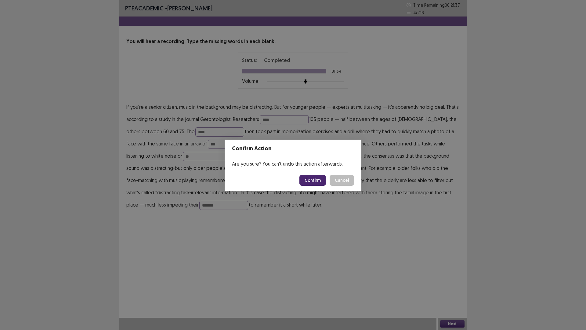
click at [320, 179] on button "Confirm" at bounding box center [313, 180] width 27 height 11
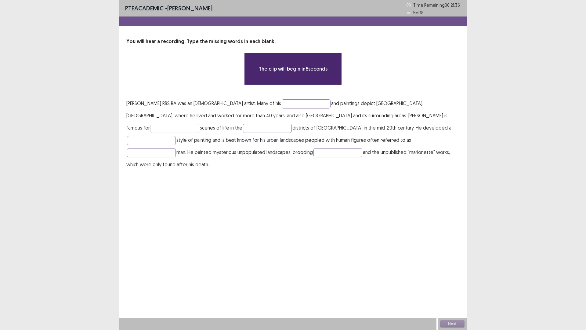
drag, startPoint x: 333, startPoint y: 191, endPoint x: 366, endPoint y: 120, distance: 78.8
click at [335, 184] on div "PTE academic - [PERSON_NAME] Time Remaining 00 : 21 : 36 5 of 18 You will hear …" at bounding box center [293, 165] width 348 height 330
drag, startPoint x: 428, startPoint y: 13, endPoint x: 419, endPoint y: 6, distance: 11.7
click at [427, 13] on div "5 of 18" at bounding box center [434, 12] width 54 height 6
click at [419, 6] on p "Time Remaining 00 : 21 : 35" at bounding box center [437, 5] width 48 height 6
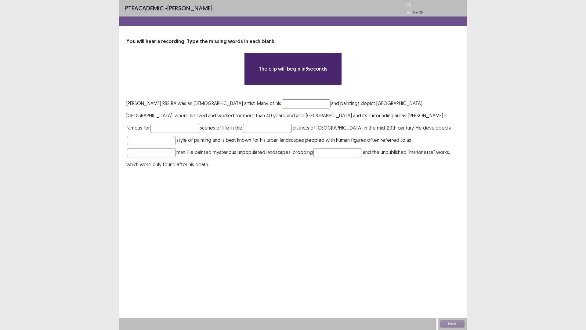
click at [419, 6] on div "Time Remaining 00 : 21 : 35" at bounding box center [434, 5] width 54 height 9
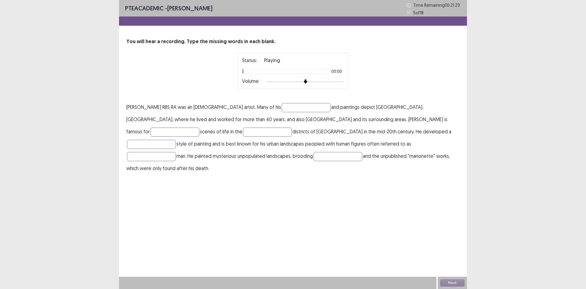
click at [431, 7] on p "Time Remaining 00 : 21 : 29" at bounding box center [437, 5] width 48 height 6
click at [424, 8] on div "Time Remaining 00 : 21 : 28" at bounding box center [434, 5] width 54 height 9
click at [426, 4] on p "Time Remaining 00 : 21 : 28" at bounding box center [437, 5] width 48 height 6
click at [421, 13] on p "5 of 18" at bounding box center [418, 12] width 10 height 6
drag, startPoint x: 396, startPoint y: 245, endPoint x: 350, endPoint y: 212, distance: 56.7
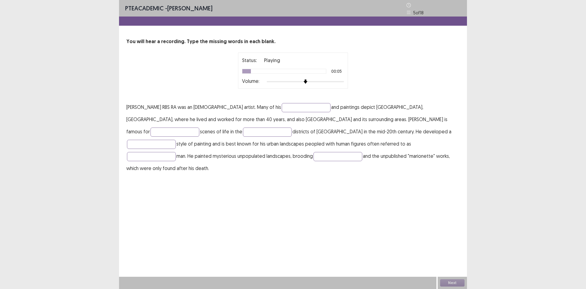
click at [395, 244] on div "PTE academic - [PERSON_NAME] Time Remaining 00 : 21 : 24 5 of 18 You will hear …" at bounding box center [293, 144] width 348 height 289
click at [301, 75] on div "Status: Playing 00:06 Volume:" at bounding box center [293, 70] width 102 height 28
drag, startPoint x: 299, startPoint y: 113, endPoint x: 295, endPoint y: 110, distance: 4.8
click at [296, 112] on p "[PERSON_NAME] RBS RA was an [DEMOGRAPHIC_DATA] artist. Many of his and painting…" at bounding box center [292, 137] width 333 height 73
click at [294, 108] on input "text" at bounding box center [306, 107] width 49 height 9
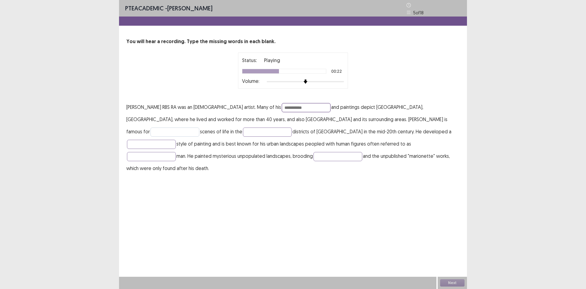
type input "**********"
click at [199, 127] on input "text" at bounding box center [175, 131] width 49 height 9
type input "********"
click at [243, 133] on input "text" at bounding box center [267, 131] width 49 height 9
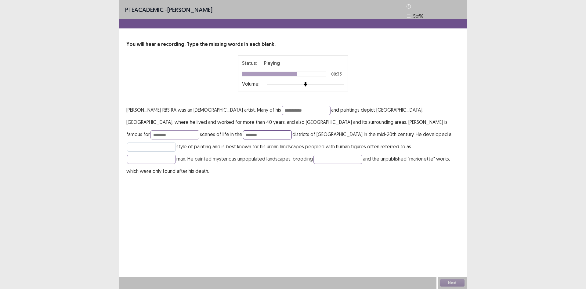
type input "*******"
click at [176, 142] on input "text" at bounding box center [151, 146] width 49 height 9
click at [163, 6] on span "PTE academic" at bounding box center [144, 10] width 38 height 8
click at [218, 3] on div "PTE academic - [PERSON_NAME] Time Remaining 00 : 20 : 45 5 of 18" at bounding box center [293, 9] width 348 height 19
click at [408, 4] on icon at bounding box center [409, 6] width 4 height 4
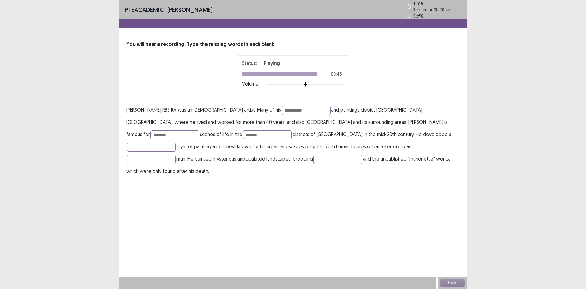
click at [414, 5] on p "Time Remaining 00 : 20 : 43" at bounding box center [437, 6] width 48 height 13
drag, startPoint x: 400, startPoint y: 9, endPoint x: 373, endPoint y: 18, distance: 27.9
click at [373, 19] on div at bounding box center [293, 23] width 348 height 9
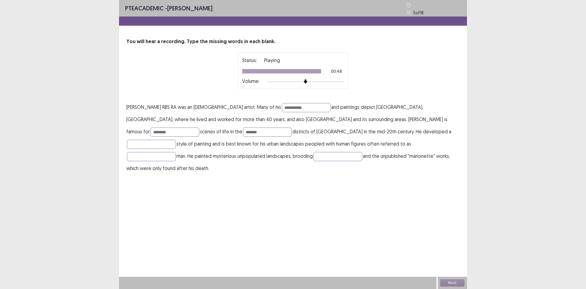
drag, startPoint x: 368, startPoint y: 56, endPoint x: 369, endPoint y: 63, distance: 6.9
click at [369, 63] on div "Status: Playing 00:48 Volume:" at bounding box center [292, 71] width 333 height 36
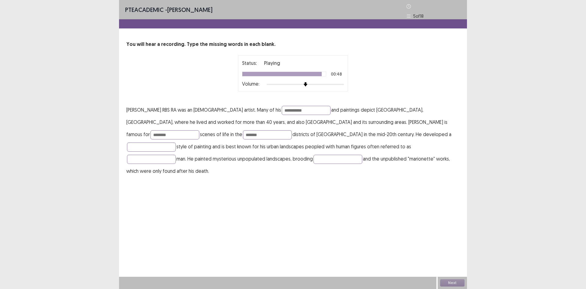
click at [139, 66] on div "Status: Playing 00:48 Volume:" at bounding box center [292, 73] width 333 height 36
drag, startPoint x: 190, startPoint y: 198, endPoint x: 238, endPoint y: 232, distance: 59.1
click at [191, 201] on div "**********" at bounding box center [293, 144] width 348 height 289
drag, startPoint x: 243, startPoint y: 234, endPoint x: 249, endPoint y: 232, distance: 5.8
click at [246, 233] on div "**********" at bounding box center [293, 144] width 348 height 289
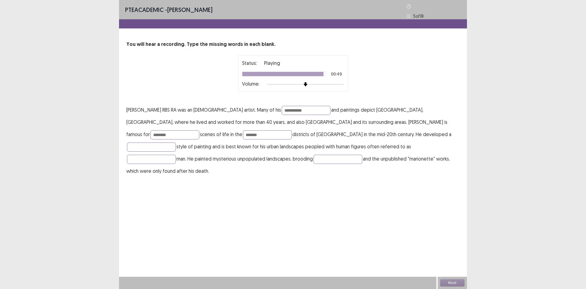
click at [266, 228] on div "**********" at bounding box center [293, 144] width 348 height 289
click at [461, 286] on div "Next" at bounding box center [452, 282] width 29 height 12
click at [463, 284] on button "Next" at bounding box center [452, 282] width 24 height 7
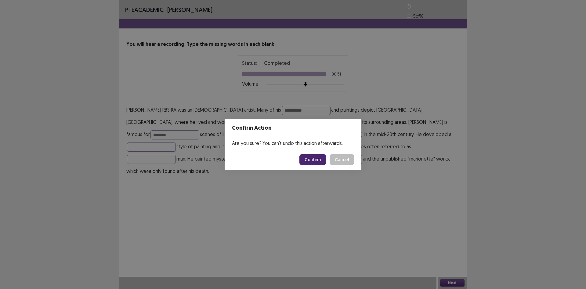
click at [308, 155] on button "Confirm" at bounding box center [313, 159] width 27 height 11
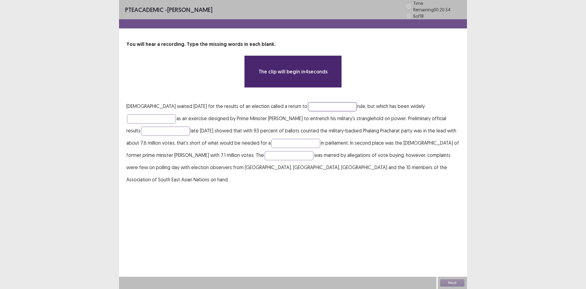
click at [308, 104] on input "text" at bounding box center [332, 106] width 49 height 9
type input "*"
click at [176, 114] on input "text" at bounding box center [151, 118] width 49 height 9
type input "*"
drag, startPoint x: 408, startPoint y: 116, endPoint x: 289, endPoint y: 147, distance: 122.4
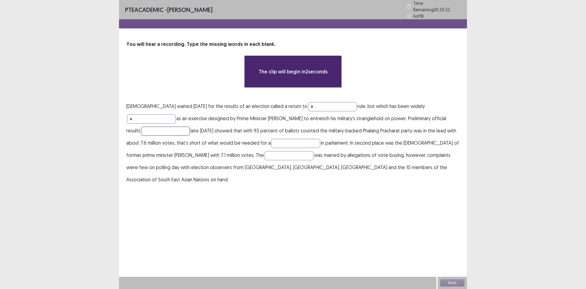
click at [190, 126] on input "text" at bounding box center [165, 130] width 49 height 9
type input "*"
drag, startPoint x: 214, startPoint y: 140, endPoint x: 211, endPoint y: 142, distance: 4.4
click at [271, 142] on input "text" at bounding box center [295, 143] width 49 height 9
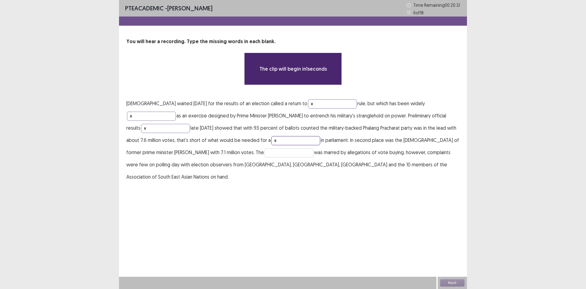
type input "*"
click at [265, 150] on input "text" at bounding box center [289, 152] width 49 height 9
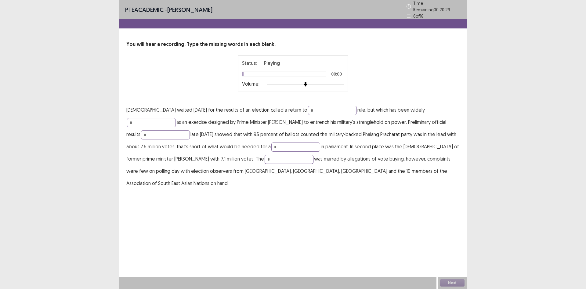
type input "*"
click at [450, 282] on div "Next" at bounding box center [452, 282] width 29 height 12
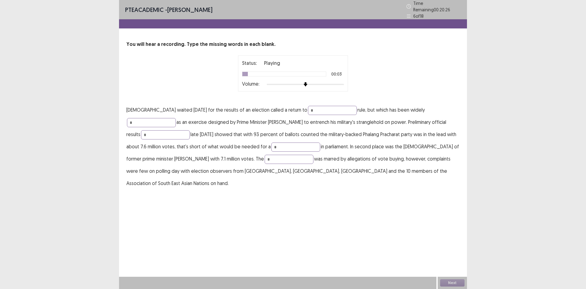
click at [450, 282] on div "Next" at bounding box center [452, 282] width 29 height 12
click at [425, 245] on div "PTE academic - [PERSON_NAME] Time Remaining 00 : 20 : 25 6 of 18 You will hear …" at bounding box center [293, 144] width 348 height 289
drag, startPoint x: 425, startPoint y: 242, endPoint x: 441, endPoint y: 257, distance: 21.8
click at [441, 257] on div "PTE academic - [PERSON_NAME] Time Remaining 00 : 20 : 24 6 of 18 You will hear …" at bounding box center [293, 144] width 348 height 289
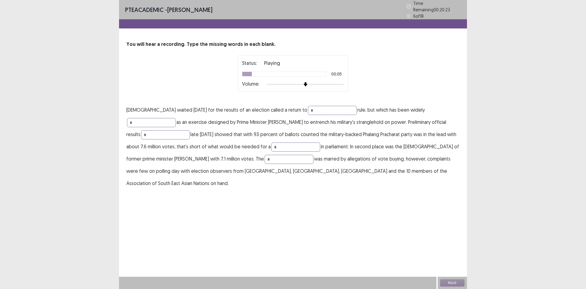
click at [447, 284] on div "Next" at bounding box center [452, 282] width 29 height 12
click at [448, 283] on div "Next" at bounding box center [452, 282] width 29 height 12
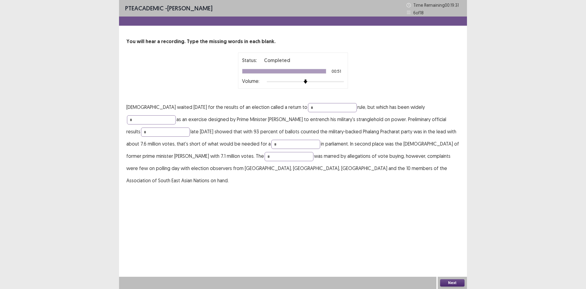
click at [446, 280] on button "Next" at bounding box center [452, 282] width 24 height 7
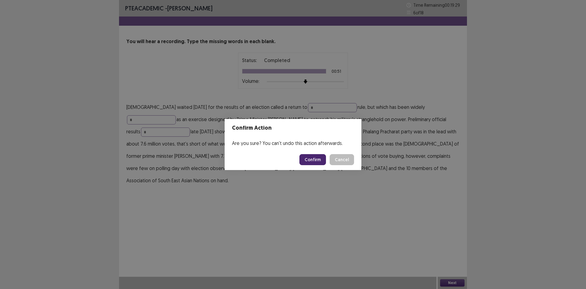
click at [311, 156] on button "Confirm" at bounding box center [313, 159] width 27 height 11
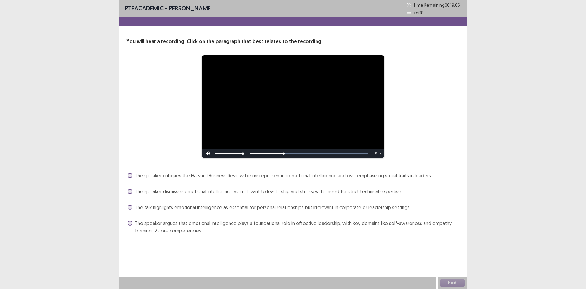
click at [126, 187] on div "**********" at bounding box center [293, 136] width 348 height 197
click at [126, 190] on div "**********" at bounding box center [293, 136] width 348 height 197
click at [130, 190] on span at bounding box center [130, 191] width 5 height 5
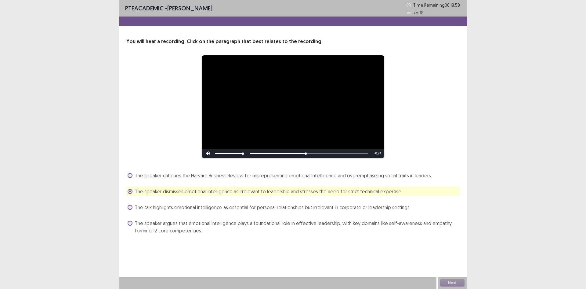
click at [134, 224] on label "The speaker argues that emotional intelligence plays a foundational role in eff…" at bounding box center [294, 226] width 332 height 15
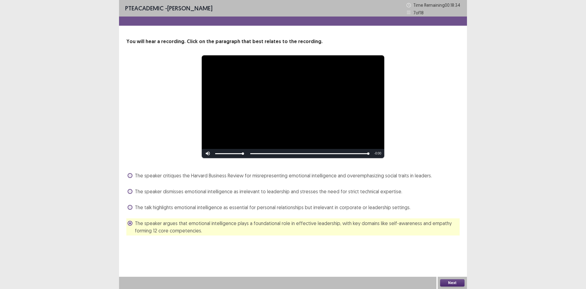
click at [422, 12] on p "7 of 18" at bounding box center [418, 12] width 10 height 6
click at [449, 280] on button "Next" at bounding box center [452, 282] width 24 height 7
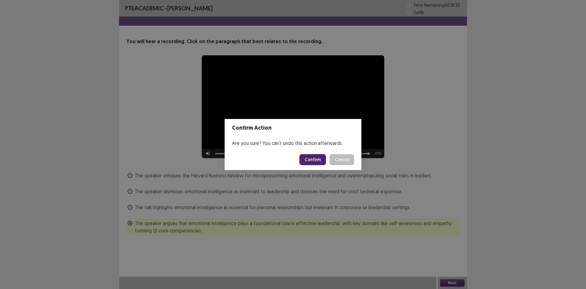
click at [306, 155] on button "Confirm" at bounding box center [313, 159] width 27 height 11
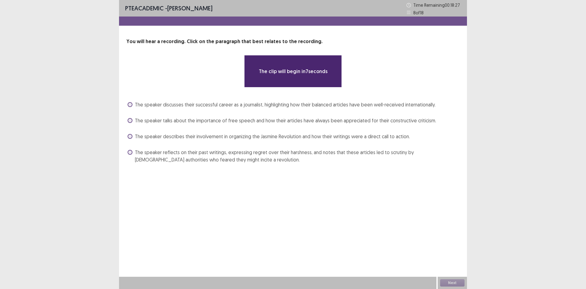
drag, startPoint x: 373, startPoint y: 101, endPoint x: 342, endPoint y: 190, distance: 94.3
click at [342, 190] on div "**********" at bounding box center [293, 144] width 348 height 289
click at [341, 184] on div "**********" at bounding box center [293, 144] width 348 height 289
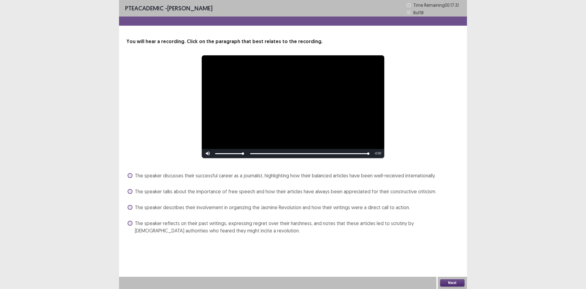
drag, startPoint x: 137, startPoint y: 223, endPoint x: 154, endPoint y: 221, distance: 16.9
click at [139, 223] on span "The speaker reflects on their past writings, expressing regret over their harsh…" at bounding box center [297, 226] width 325 height 15
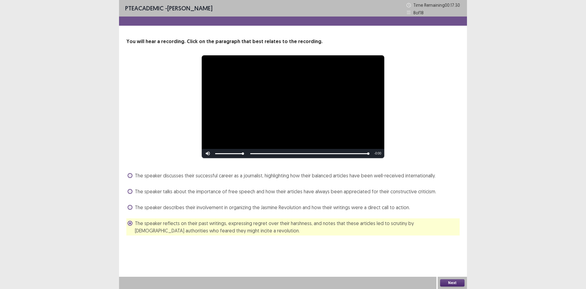
click at [457, 283] on button "Next" at bounding box center [452, 282] width 24 height 7
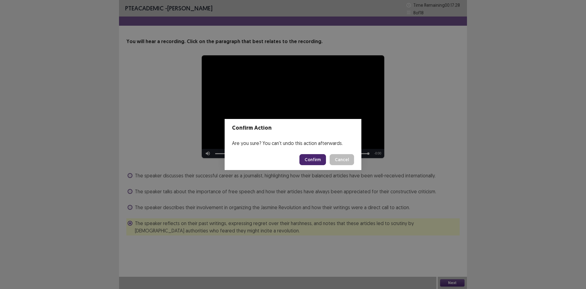
drag, startPoint x: 313, startPoint y: 161, endPoint x: 311, endPoint y: 180, distance: 19.3
click at [313, 161] on button "Confirm" at bounding box center [313, 159] width 27 height 11
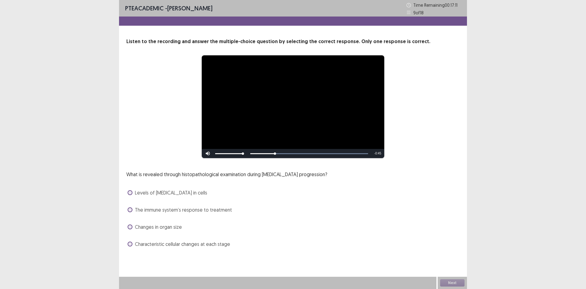
click at [132, 243] on span at bounding box center [130, 243] width 5 height 5
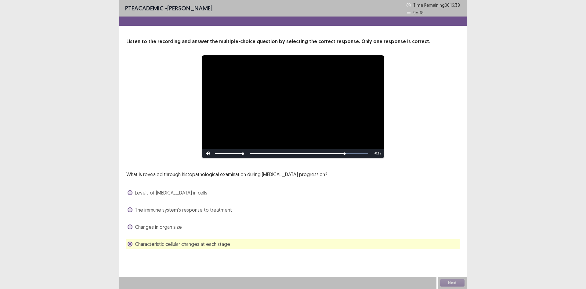
click at [129, 229] on span at bounding box center [130, 226] width 5 height 5
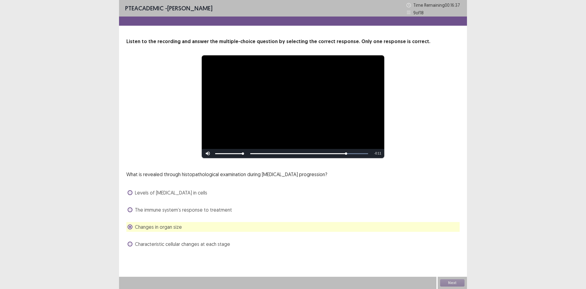
click at [130, 247] on label "Characteristic cellular changes at each stage" at bounding box center [179, 243] width 103 height 7
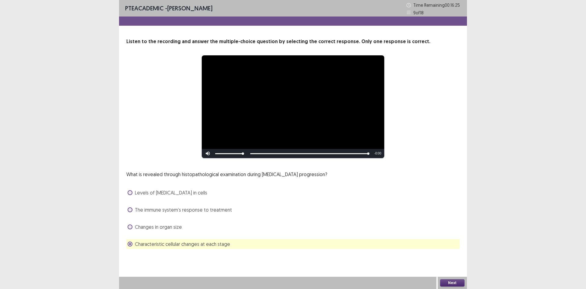
click at [460, 281] on button "Next" at bounding box center [452, 282] width 24 height 7
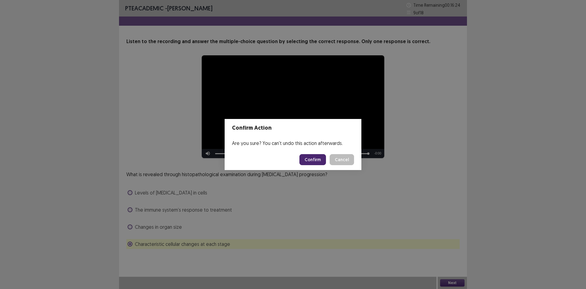
click at [304, 161] on button "Confirm" at bounding box center [313, 159] width 27 height 11
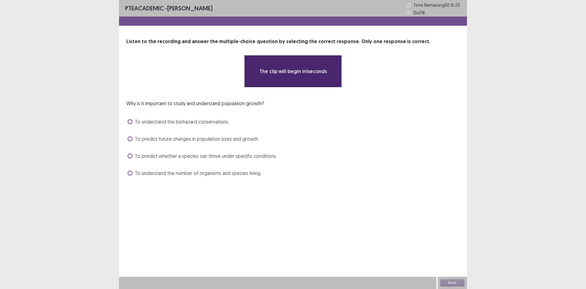
click at [156, 174] on span "To understand the number of organisms and species living." at bounding box center [198, 172] width 126 height 7
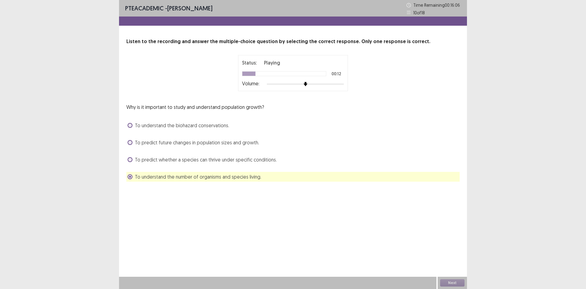
click at [151, 161] on span "To predict whether a species can thrive under specific conditions." at bounding box center [206, 159] width 142 height 7
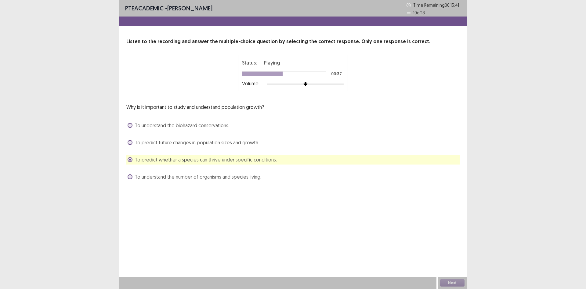
click at [453, 282] on div "Next" at bounding box center [452, 282] width 29 height 12
drag, startPoint x: 453, startPoint y: 282, endPoint x: 450, endPoint y: 276, distance: 6.6
click at [452, 282] on div "Next" at bounding box center [452, 282] width 29 height 12
click at [448, 281] on div "Next" at bounding box center [452, 282] width 29 height 12
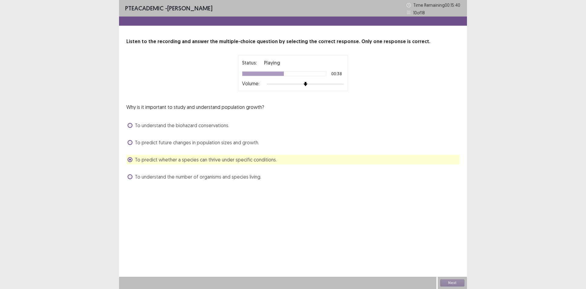
click at [441, 238] on div "PTE academic - [PERSON_NAME] Time Remaining 00 : 15 : 40 10 of 18 Listen to the…" at bounding box center [293, 144] width 348 height 289
click at [441, 241] on div "PTE academic - [PERSON_NAME] Time Remaining 00 : 15 : 39 10 of 18 Listen to the…" at bounding box center [293, 144] width 348 height 289
click at [148, 141] on span "To predict future changes in population sizes and growth." at bounding box center [197, 142] width 124 height 7
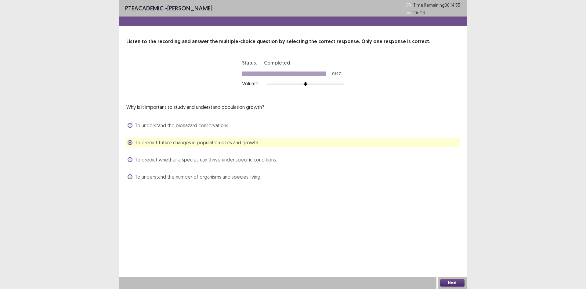
click at [227, 162] on span "To predict whether a species can thrive under specific conditions." at bounding box center [206, 159] width 142 height 7
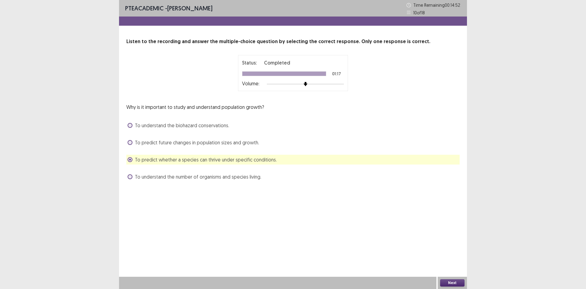
click at [443, 280] on button "Next" at bounding box center [452, 282] width 24 height 7
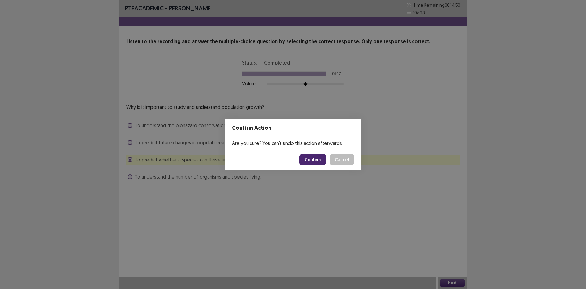
click at [321, 162] on button "Confirm" at bounding box center [313, 159] width 27 height 11
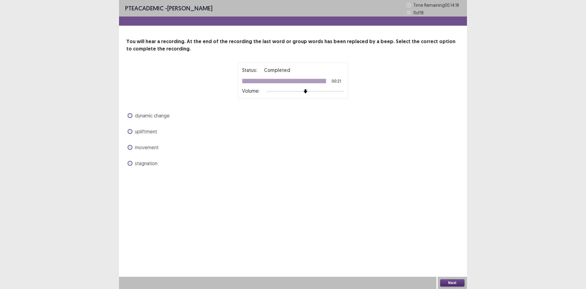
click at [135, 132] on span "upliftment" at bounding box center [146, 131] width 22 height 7
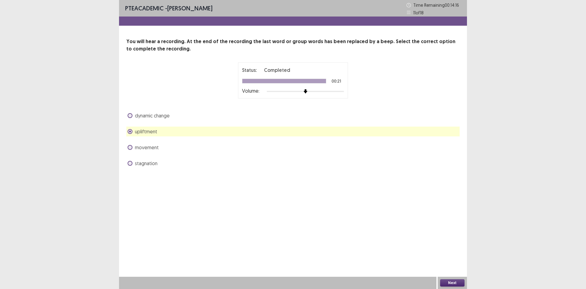
click at [440, 282] on div "Next" at bounding box center [452, 282] width 29 height 12
click at [442, 282] on button "Next" at bounding box center [452, 282] width 24 height 7
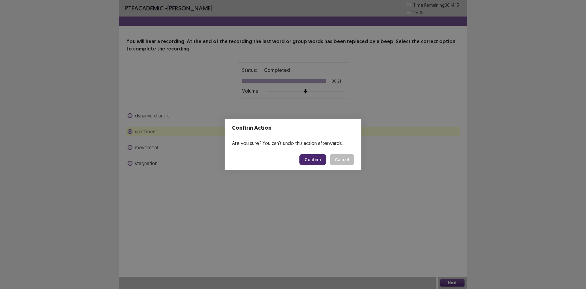
click at [316, 159] on button "Confirm" at bounding box center [313, 159] width 27 height 11
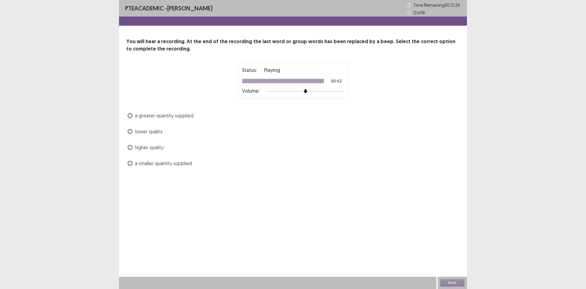
click at [131, 115] on span at bounding box center [130, 115] width 5 height 5
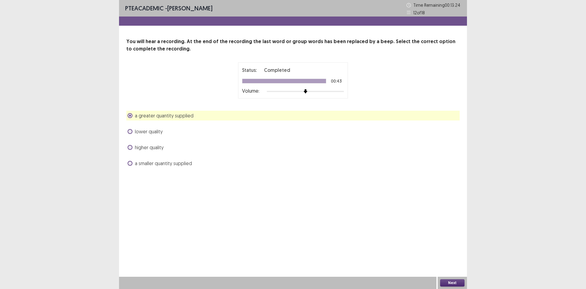
click at [446, 282] on button "Next" at bounding box center [452, 282] width 24 height 7
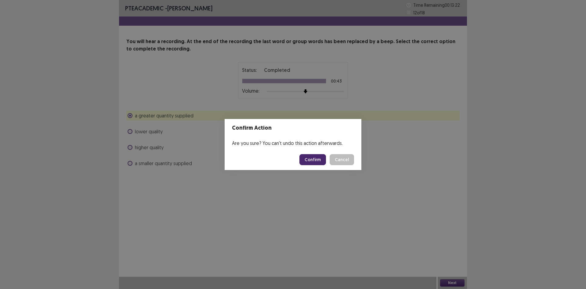
click at [305, 159] on button "Confirm" at bounding box center [313, 159] width 27 height 11
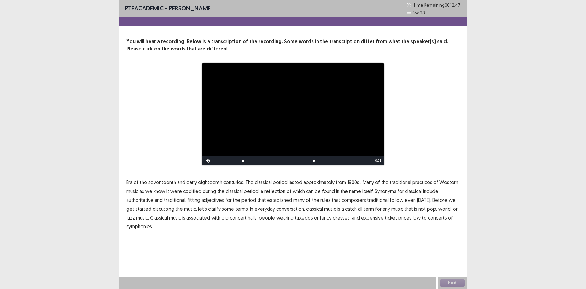
click at [369, 201] on span "traditional" at bounding box center [377, 199] width 21 height 7
drag, startPoint x: 157, startPoint y: 225, endPoint x: 152, endPoint y: 228, distance: 5.9
click at [156, 226] on p "Era of the seventeenth and early eighteenth centuries. The classical period las…" at bounding box center [292, 204] width 333 height 53
click at [150, 228] on span "symphonies." at bounding box center [139, 225] width 27 height 7
click at [449, 282] on button "Next" at bounding box center [452, 282] width 24 height 7
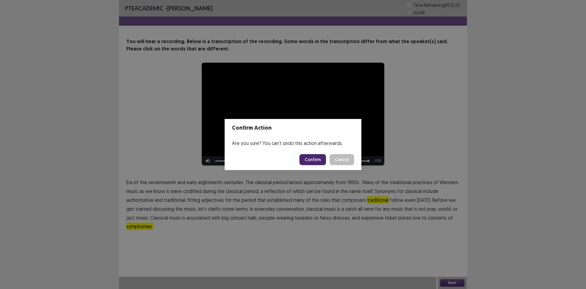
click at [316, 165] on button "Confirm" at bounding box center [313, 159] width 27 height 11
